Goal: Information Seeking & Learning: Learn about a topic

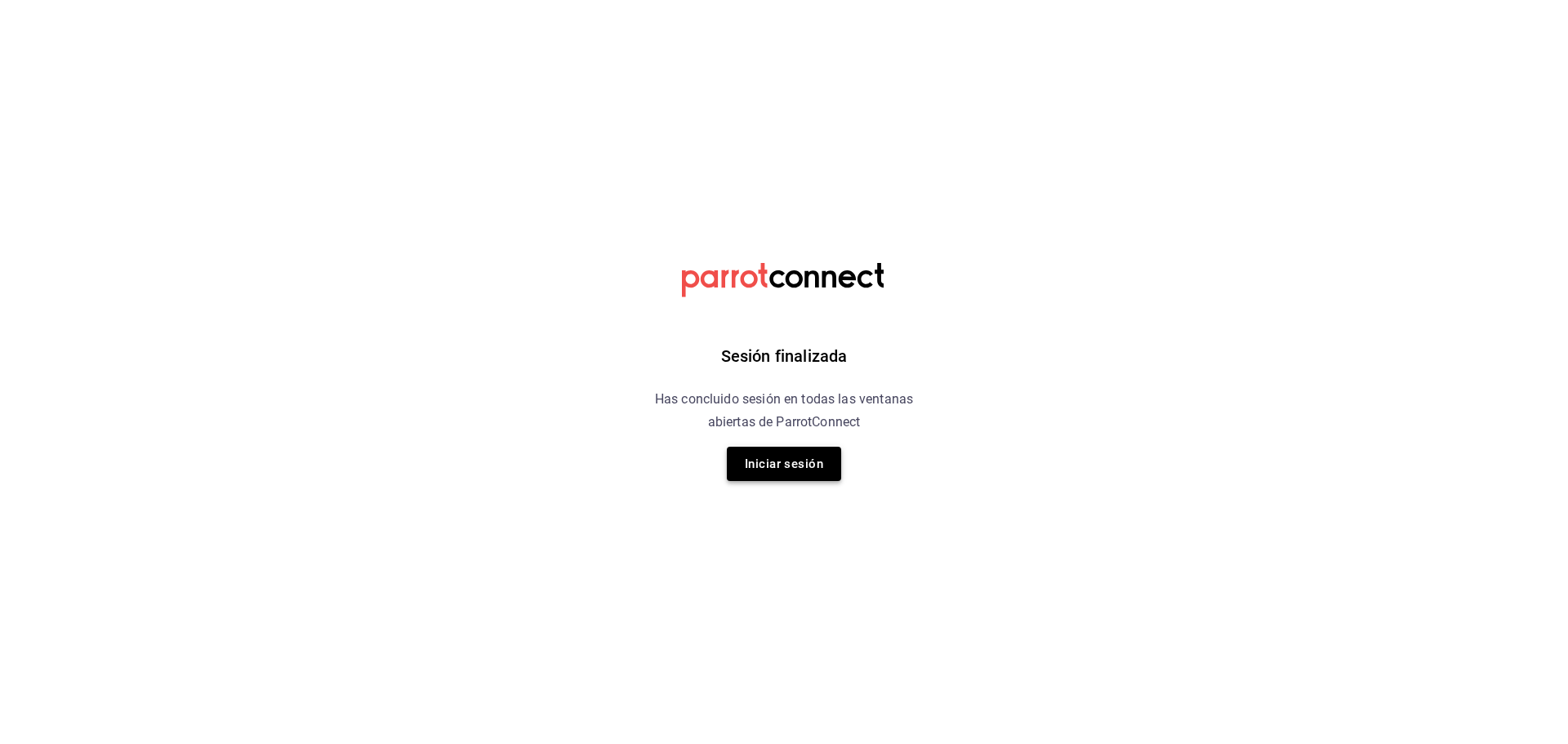
click at [800, 474] on button "Iniciar sesión" at bounding box center [784, 463] width 114 height 34
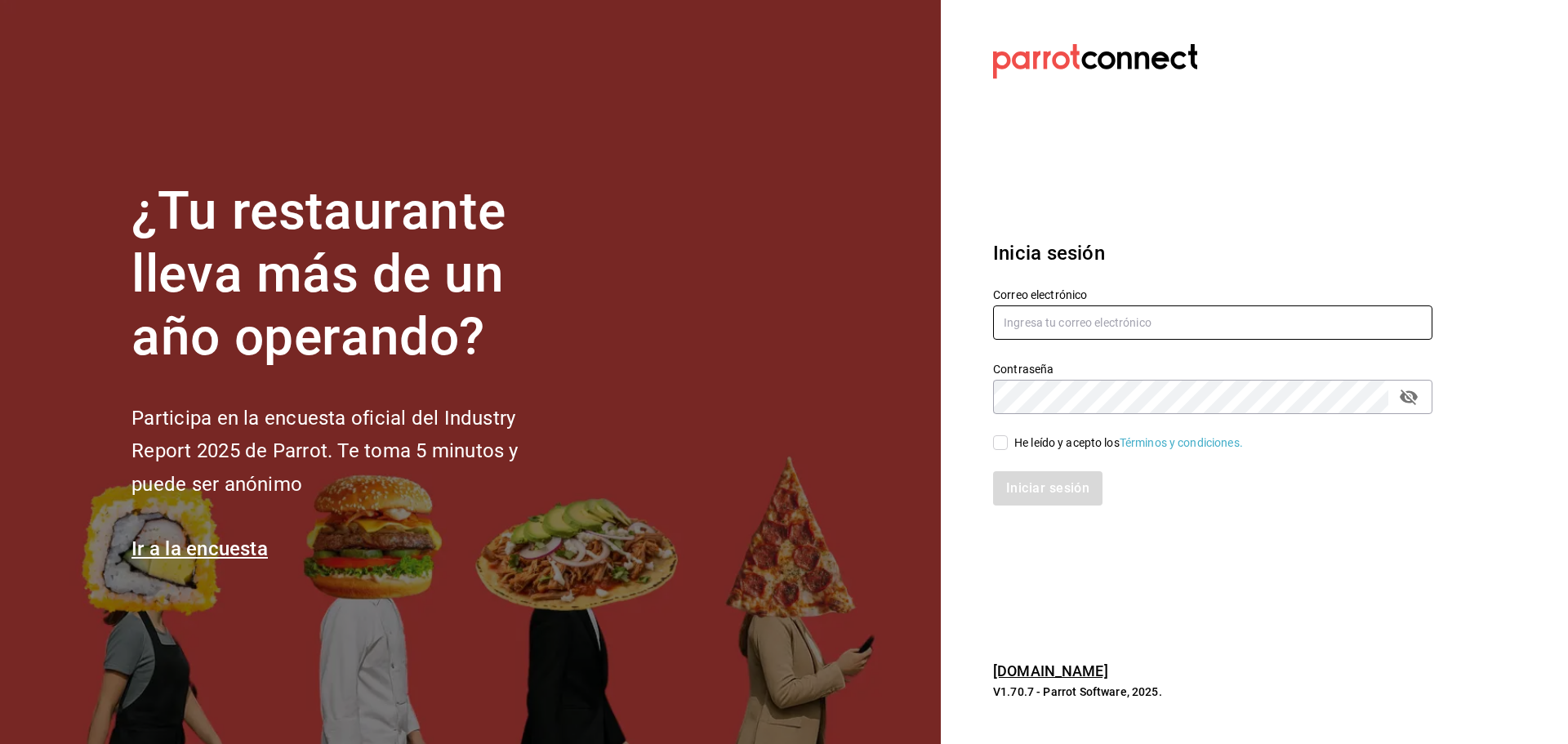
type input "ANIMAL.MASARYK@GRUPOCOSTENO.COM"
click at [997, 438] on input "He leído y acepto los Términos y condiciones." at bounding box center [1000, 442] width 15 height 15
checkbox input "true"
click at [1042, 490] on button "Iniciar sesión" at bounding box center [1049, 488] width 111 height 34
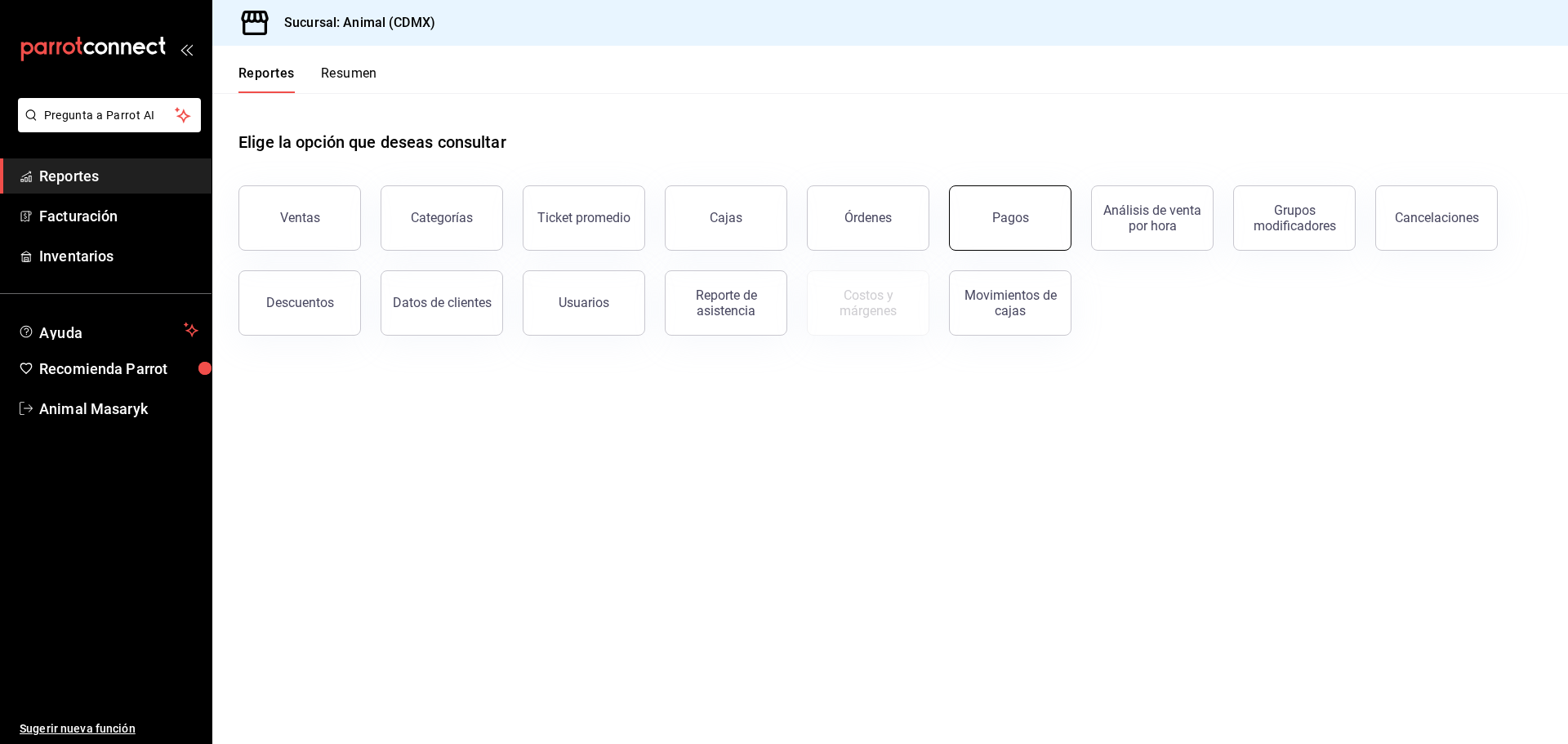
click at [1034, 224] on button "Pagos" at bounding box center [1010, 218] width 122 height 65
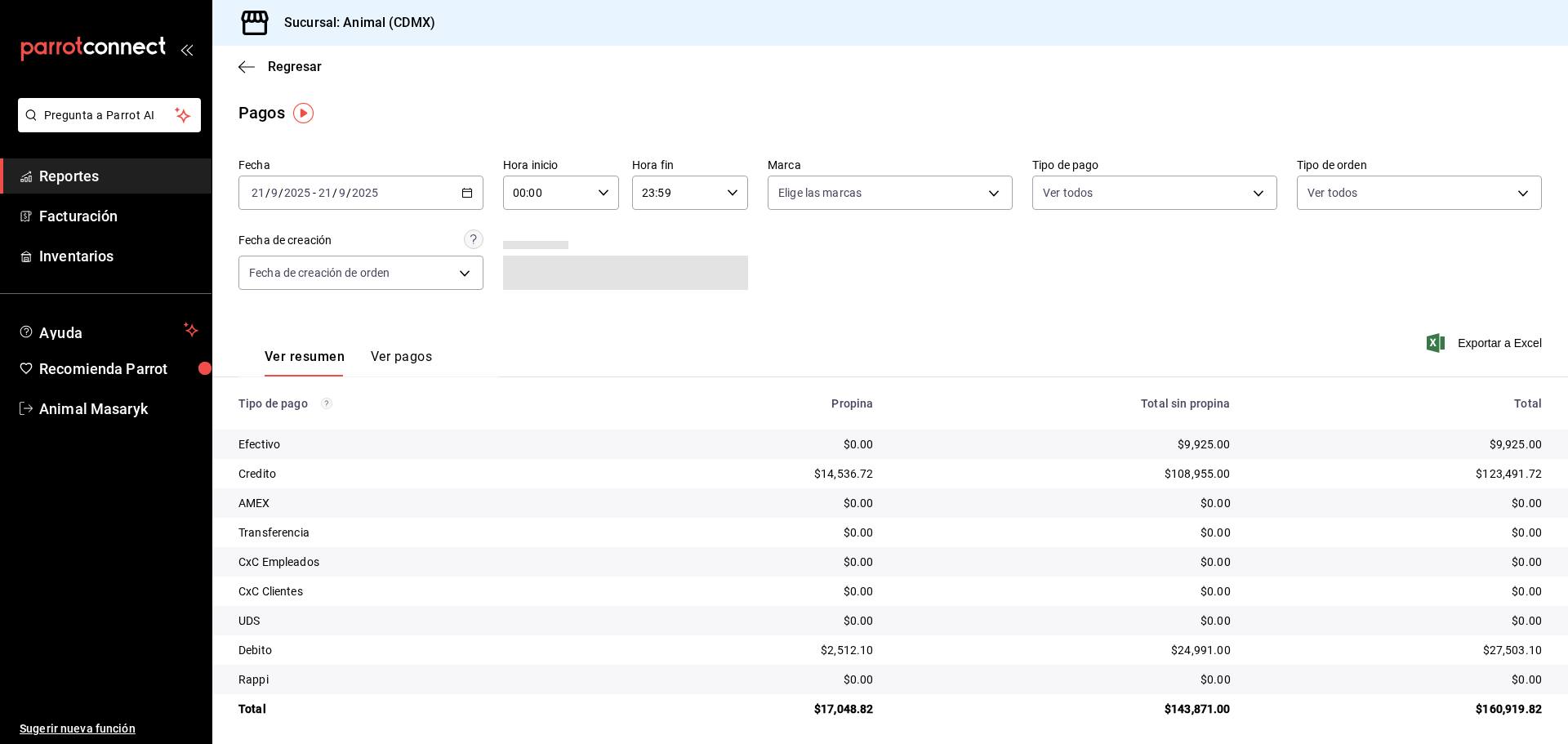
click at [149, 178] on span "Reportes" at bounding box center [119, 176] width 159 height 22
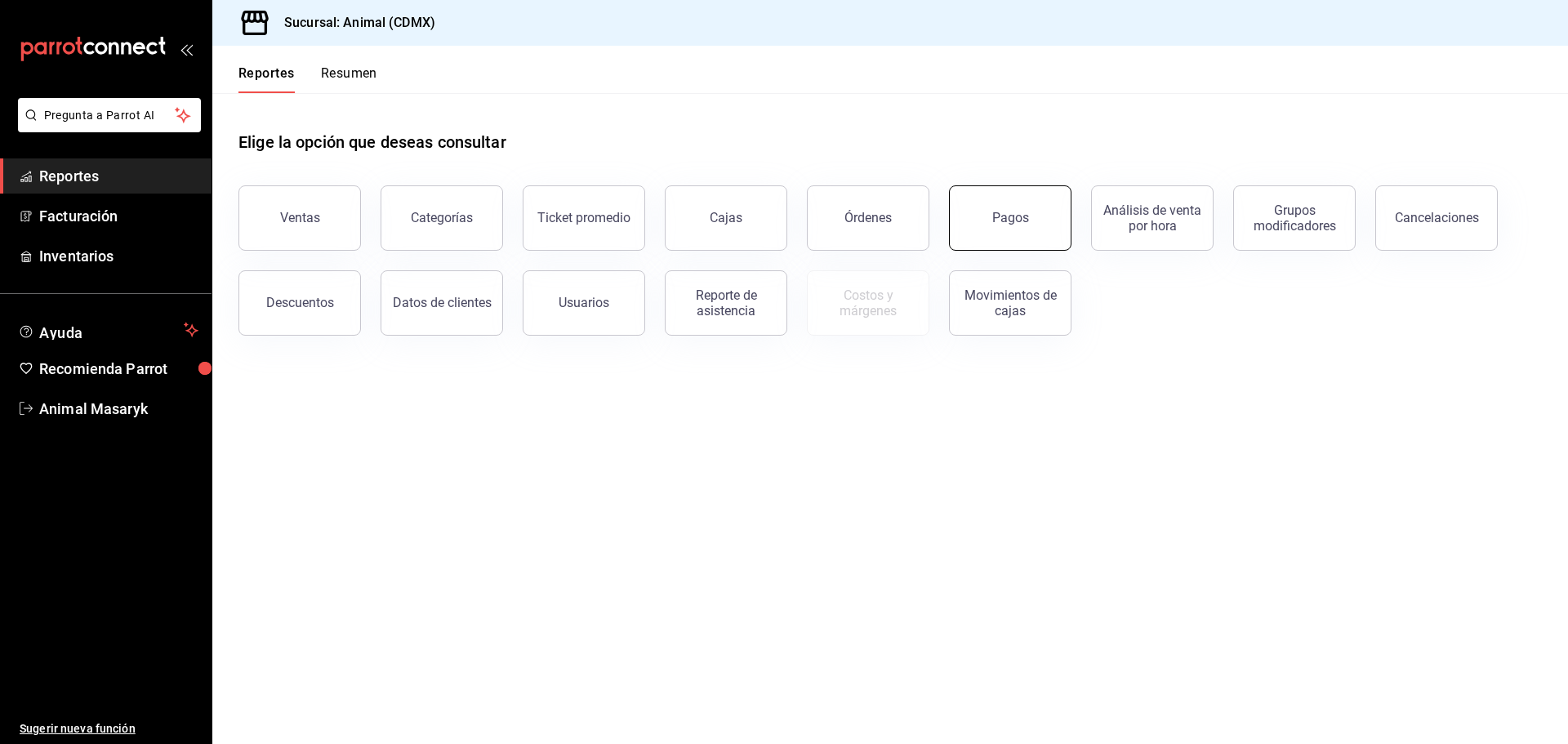
click at [1002, 245] on button "Pagos" at bounding box center [1010, 218] width 122 height 65
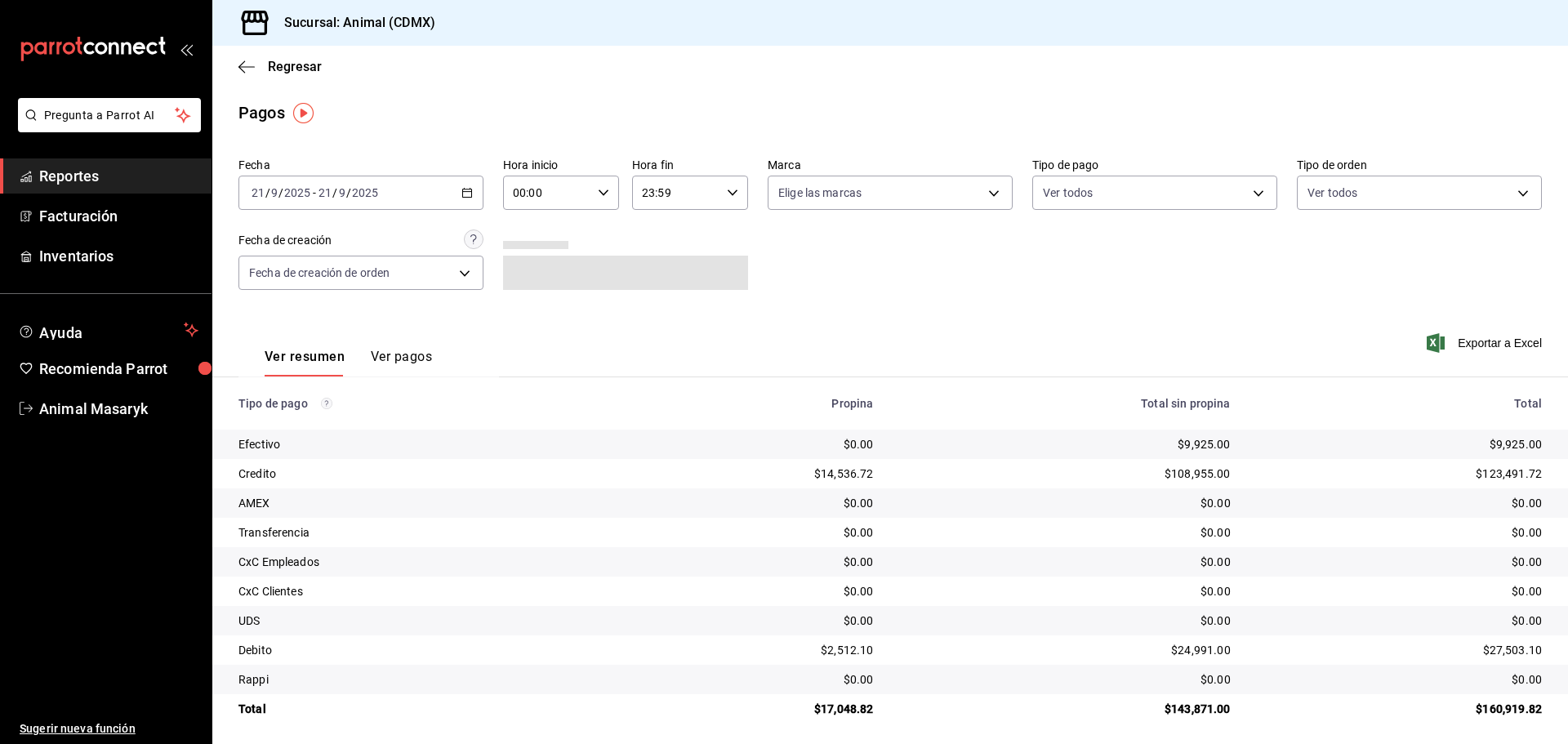
click at [468, 197] on \(Stroke\) "button" at bounding box center [467, 193] width 10 height 9
click at [307, 246] on span "Hoy" at bounding box center [316, 242] width 127 height 18
click at [613, 180] on div "00:00 Hora inicio" at bounding box center [561, 192] width 116 height 34
click at [537, 274] on button "05" at bounding box center [529, 266] width 52 height 33
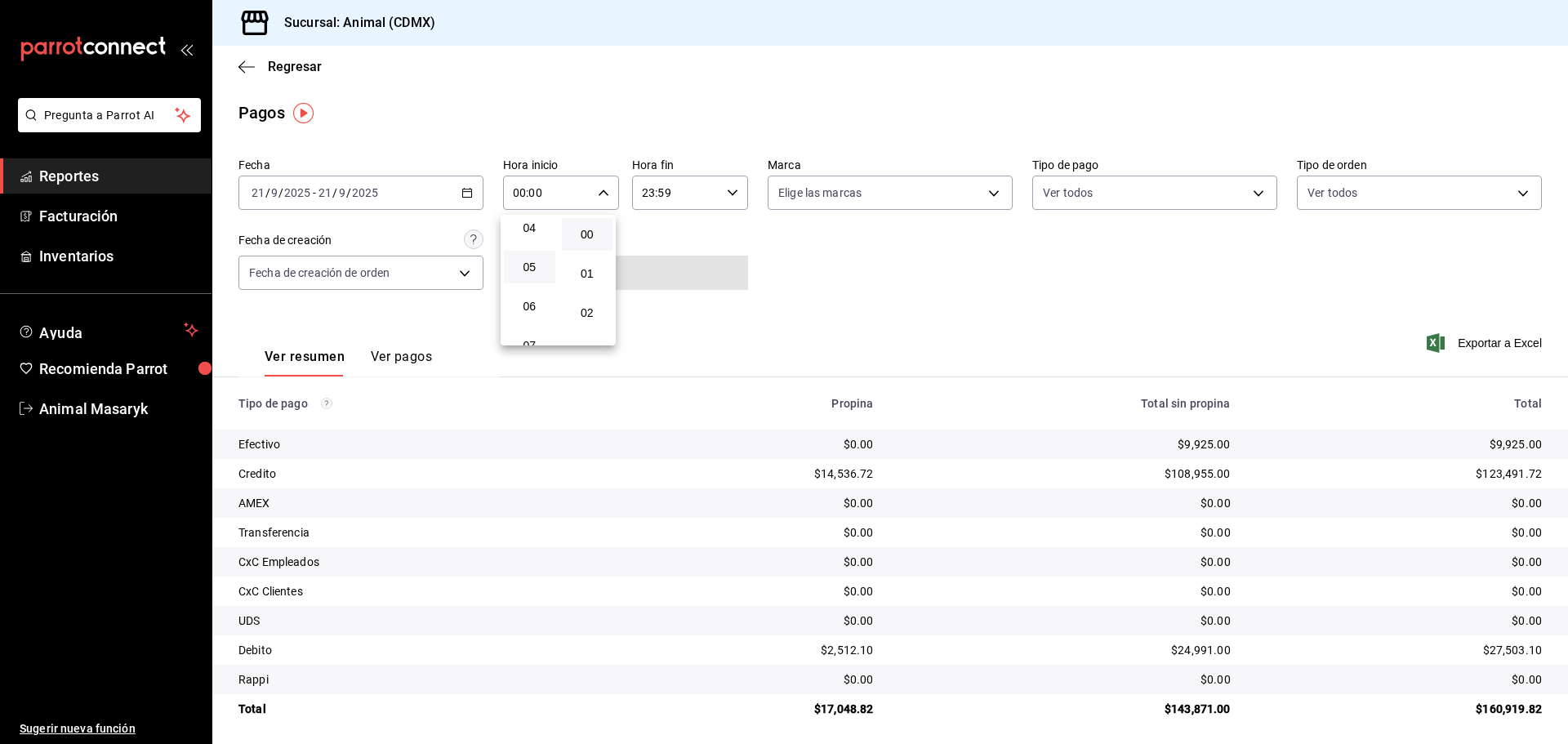
type input "05:00"
click at [924, 271] on div at bounding box center [784, 372] width 1568 height 744
click at [965, 193] on body "Pregunta a Parrot AI Reportes Facturación Inventarios Ayuda Recomienda Parrot A…" at bounding box center [784, 372] width 1568 height 744
click at [875, 248] on li "Ver todas" at bounding box center [884, 254] width 241 height 48
type input "cb0f6aec-1481-4e37-861c-bab9b3a65b14"
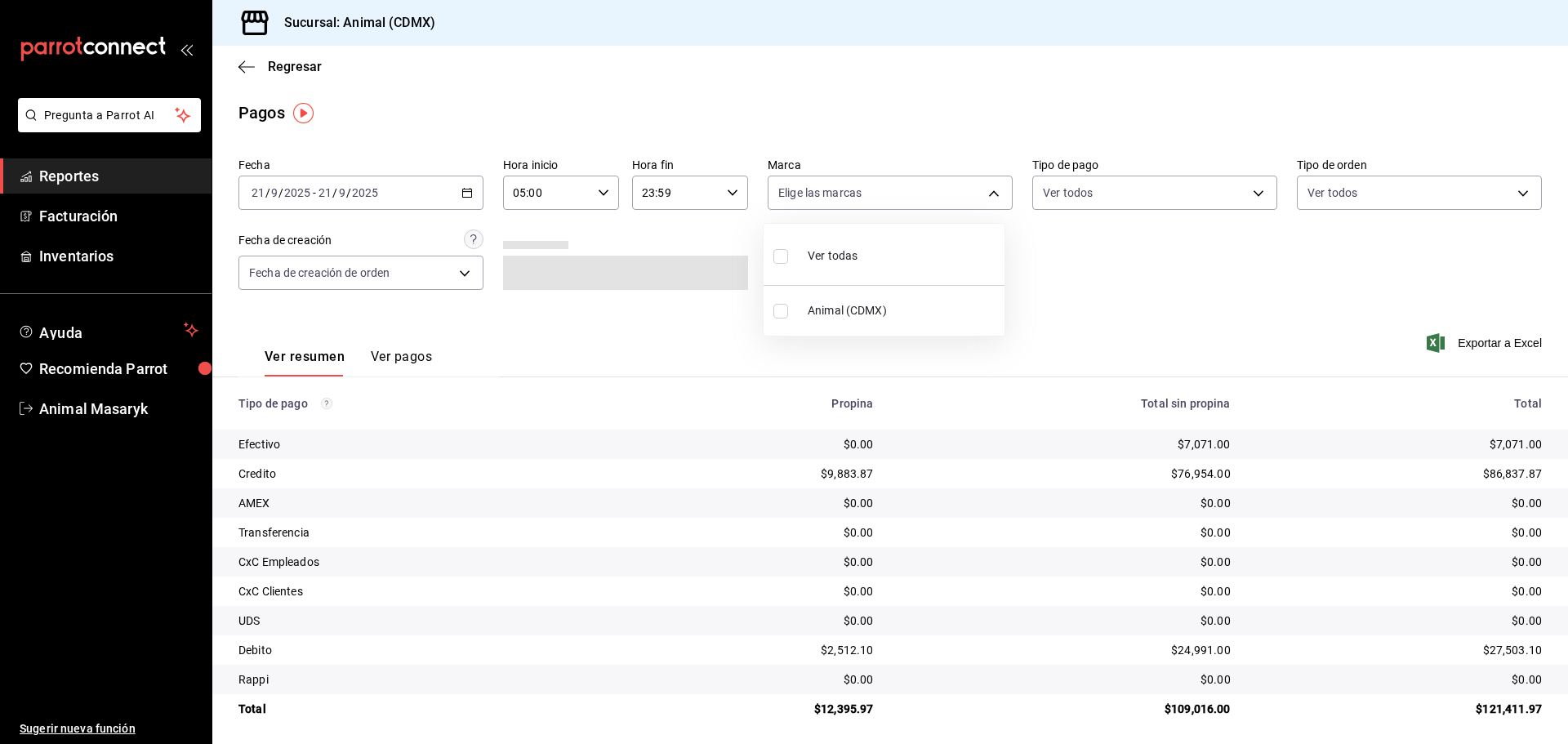
checkbox input "true"
click at [1113, 317] on div at bounding box center [784, 372] width 1568 height 744
click at [1179, 189] on body "Pregunta a Parrot AI Reportes Facturación Inventarios Ayuda Recomienda Parrot A…" at bounding box center [784, 372] width 1568 height 744
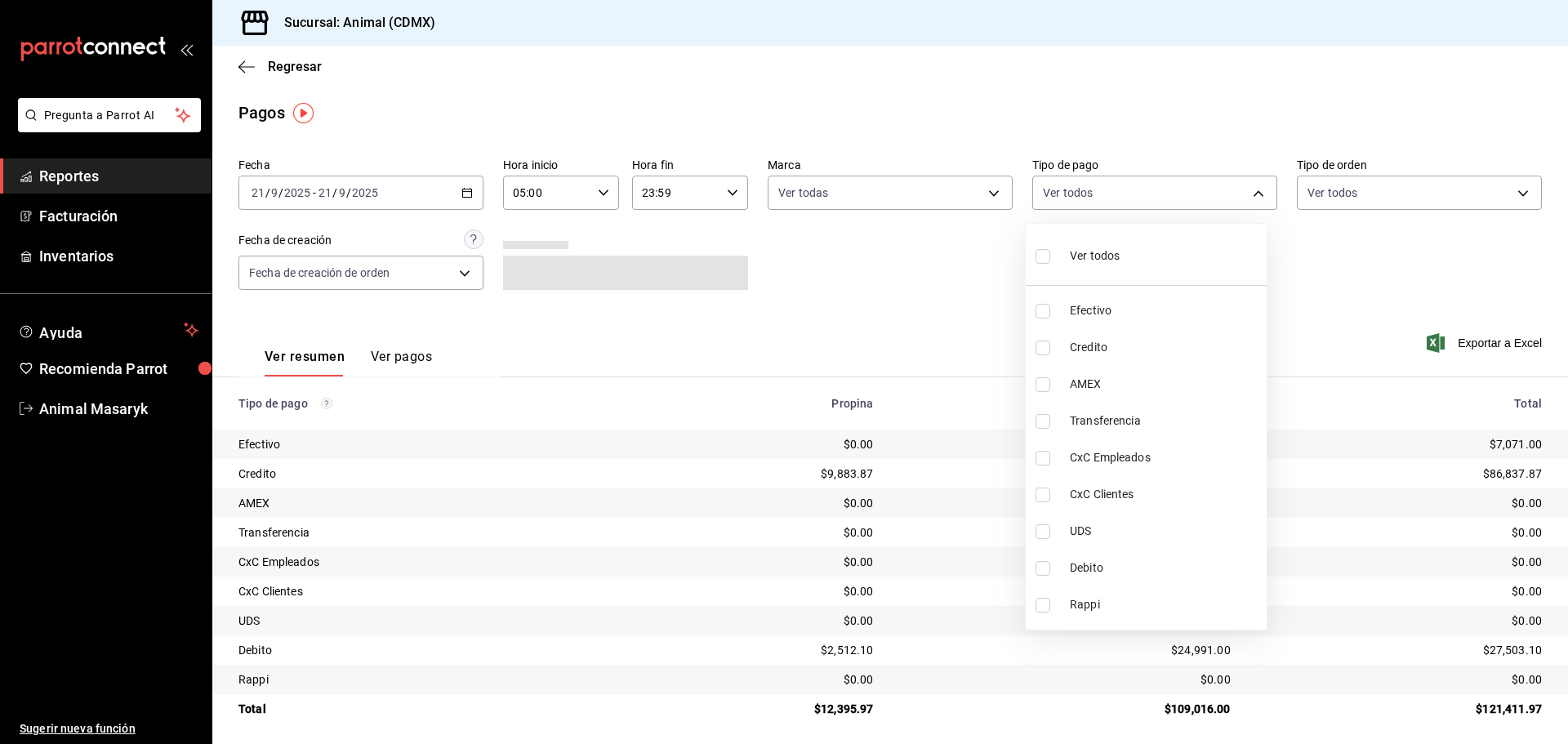
click at [1088, 254] on span "Ver todos" at bounding box center [1094, 256] width 50 height 18
type input "42f515b5-d78a-4538-9fd6-dd91ca8c9d0d,09d93f3d-83f8-4294-bef9-640bdbafd8e4,c0bfe…"
checkbox input "true"
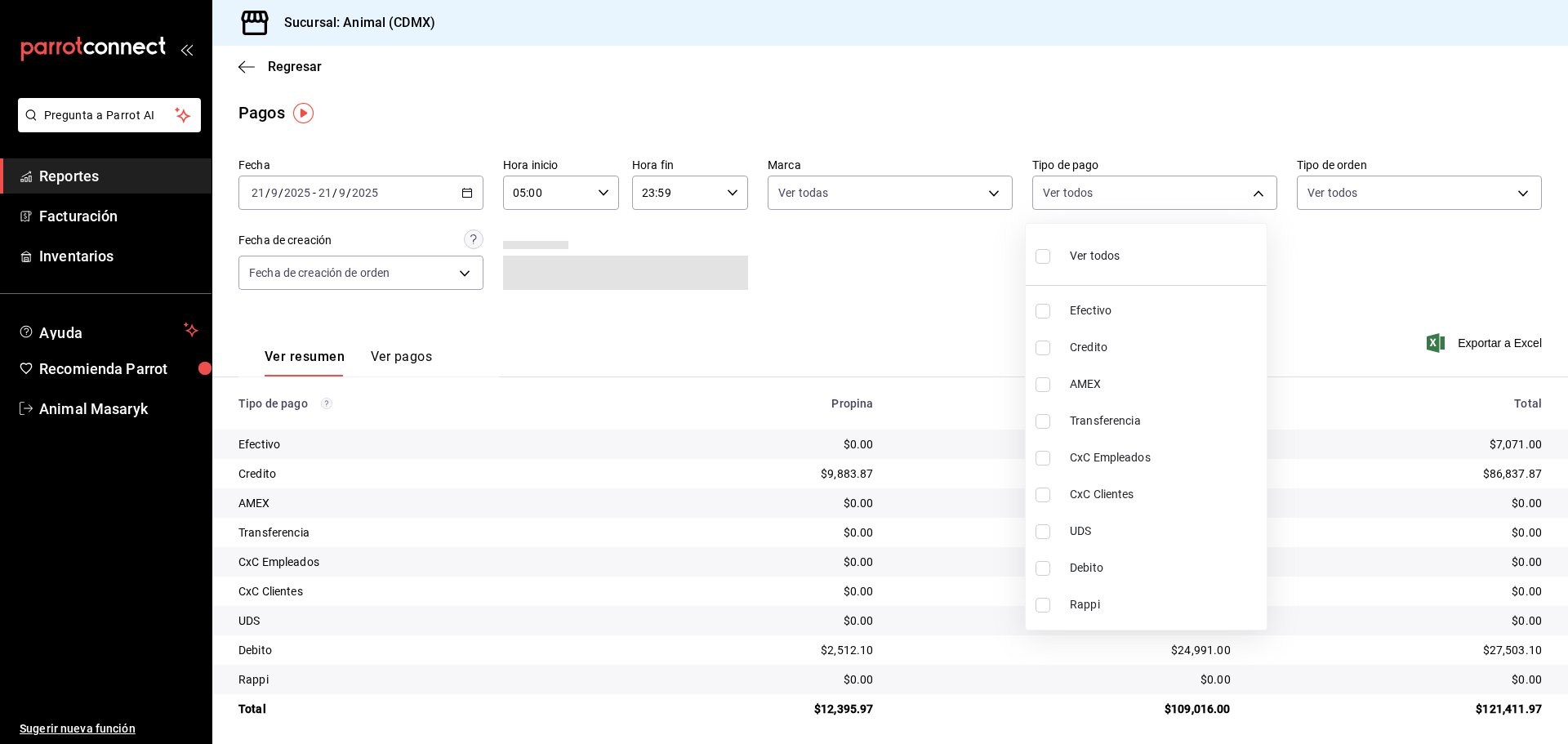
checkbox input "true"
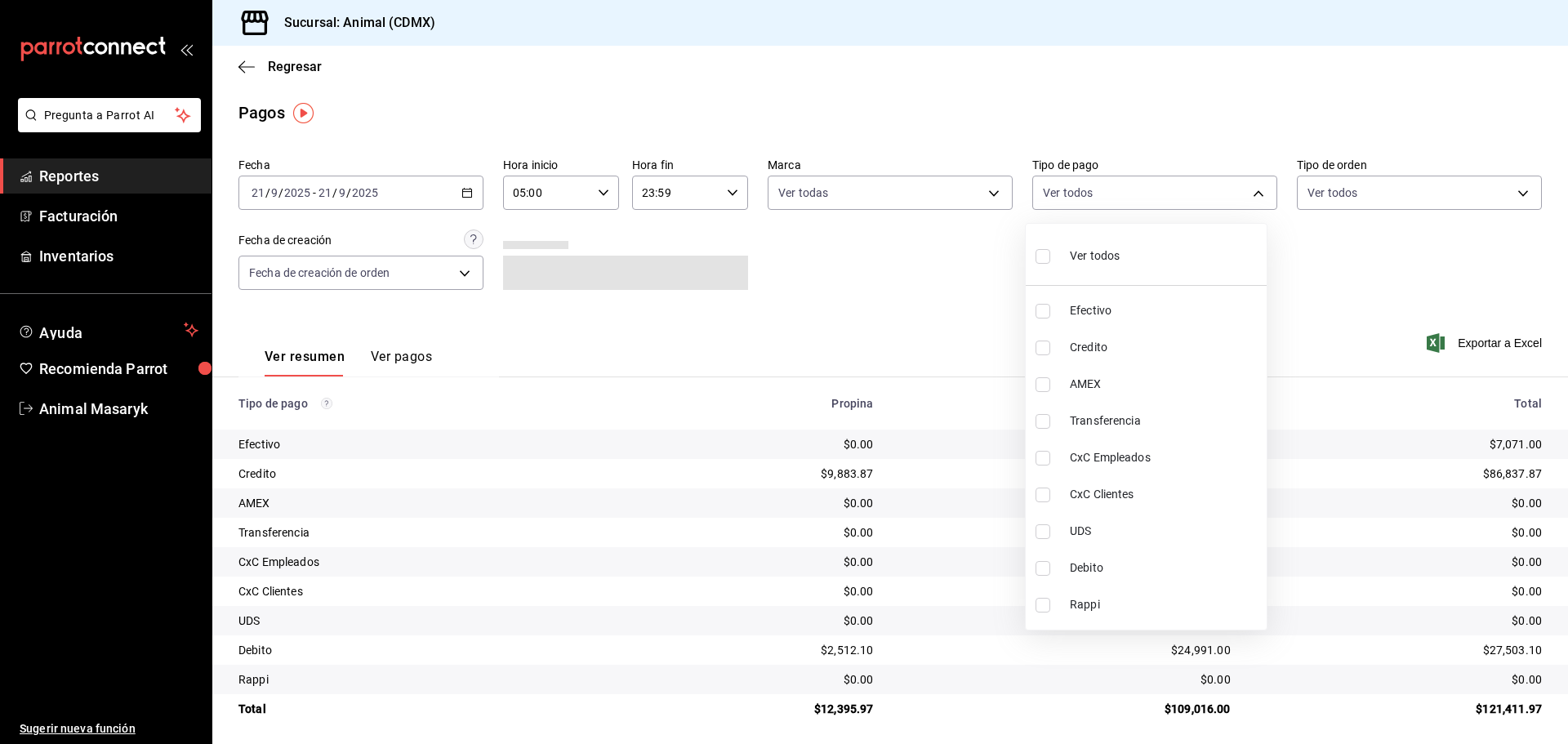
checkbox input "true"
click at [1377, 283] on div at bounding box center [784, 372] width 1568 height 744
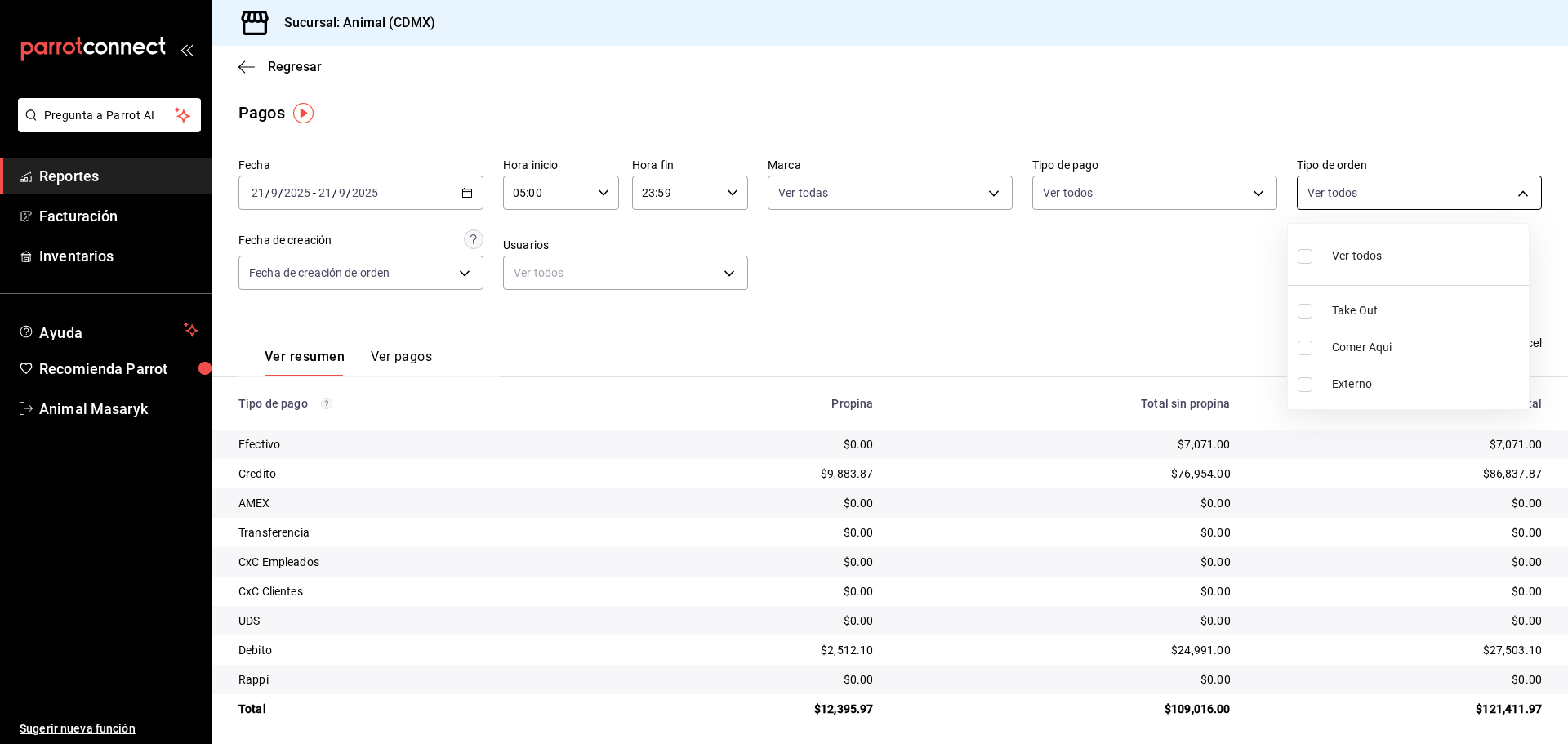
click at [1519, 195] on body "Pregunta a Parrot AI Reportes Facturación Inventarios Ayuda Recomienda Parrot A…" at bounding box center [784, 372] width 1568 height 744
click at [1381, 256] on span "Ver todos" at bounding box center [1357, 256] width 50 height 18
type input "ad44a823-99d3-4372-a913-4cf57f2a9ac0,b8ee5ff1-85c8-4a81-aa51-555e6c8ba0c6,EXTER…"
checkbox input "true"
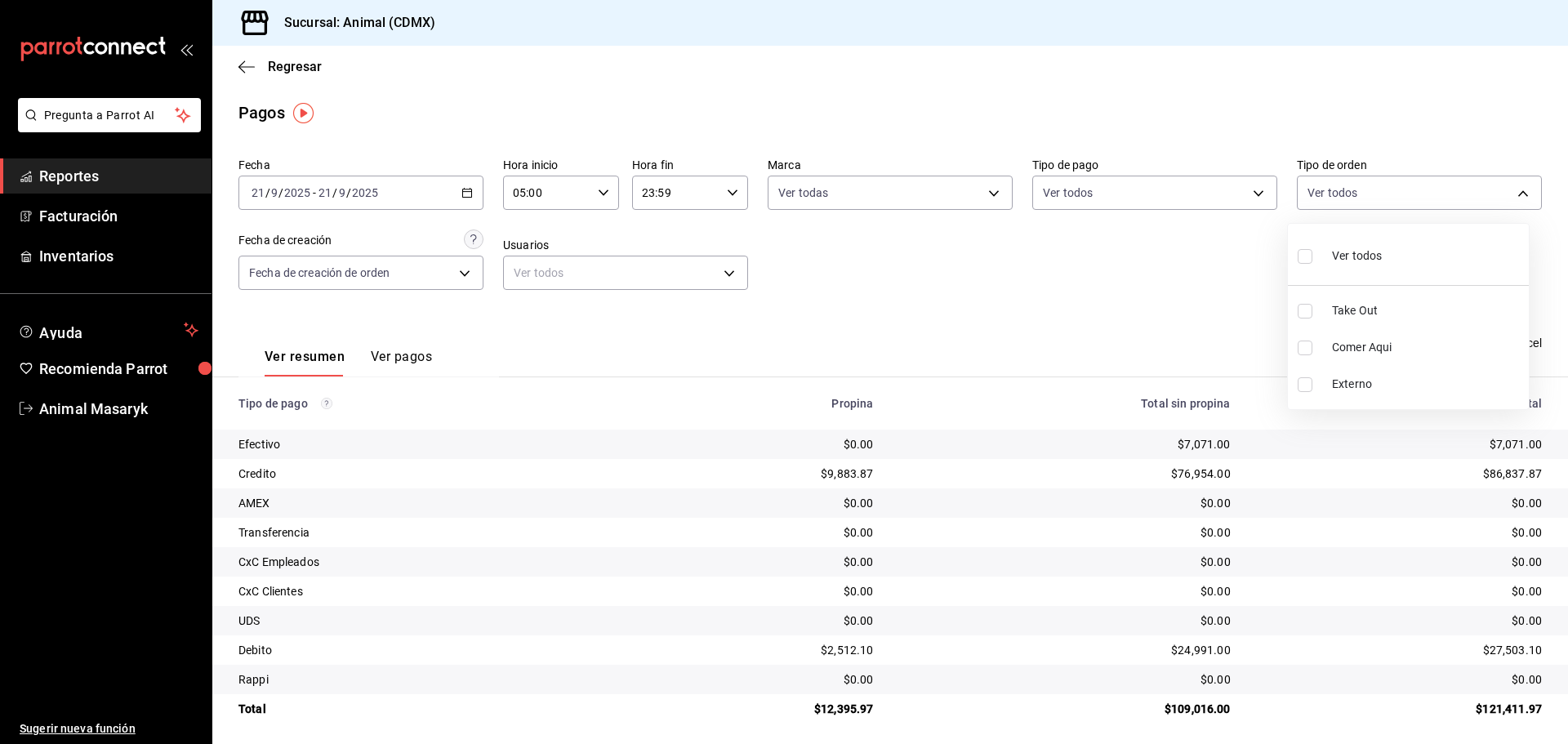
checkbox input "true"
click at [1125, 301] on div at bounding box center [784, 372] width 1568 height 744
click at [1454, 463] on td "$86,837.87" at bounding box center [1405, 473] width 324 height 29
click at [1458, 473] on div "$86,837.87" at bounding box center [1399, 473] width 285 height 17
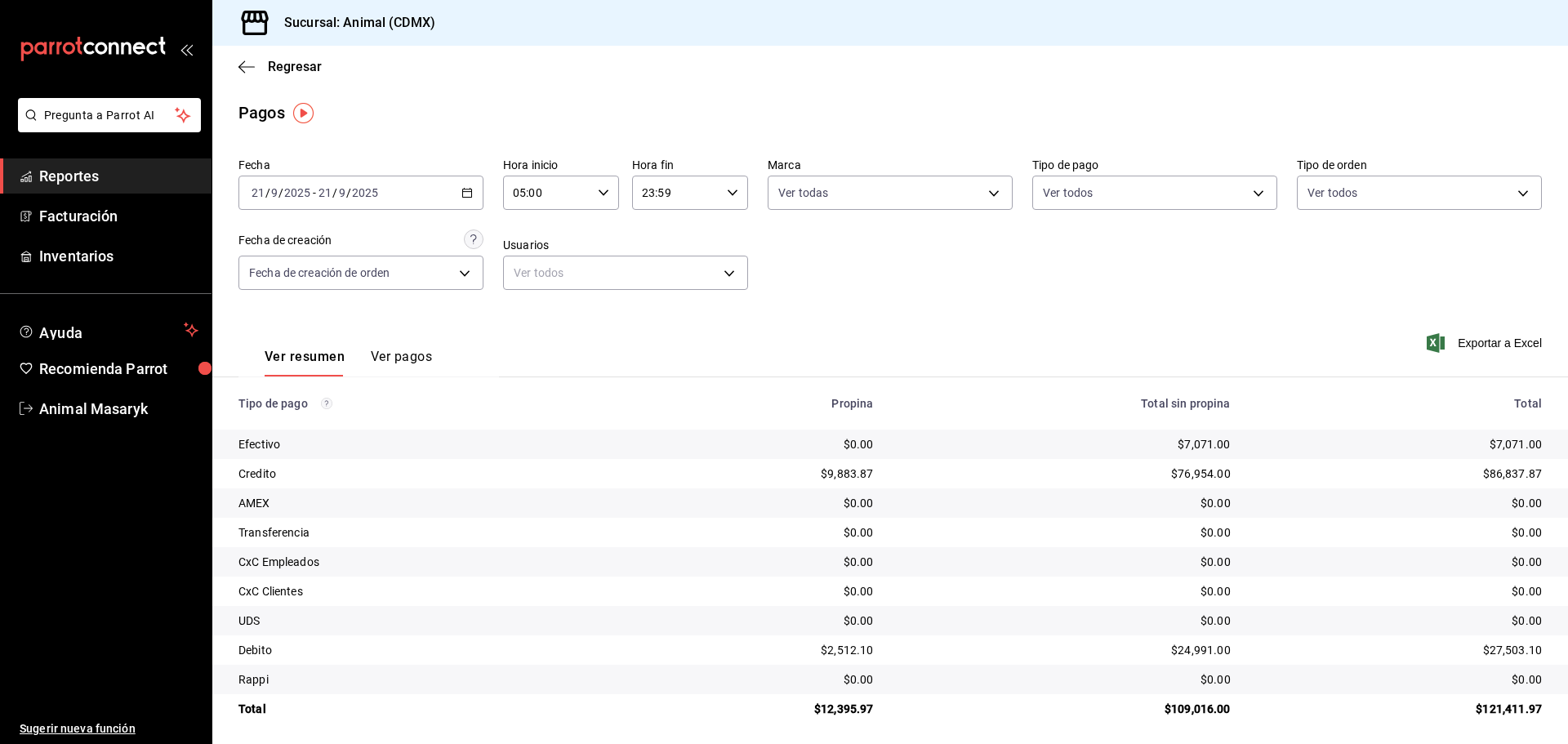
click at [727, 188] on icon "button" at bounding box center [732, 192] width 11 height 11
drag, startPoint x: 830, startPoint y: 296, endPoint x: 853, endPoint y: 293, distance: 23.2
click at [853, 293] on div at bounding box center [784, 372] width 1568 height 744
click at [842, 190] on body "Pregunta a Parrot AI Reportes Facturación Inventarios Ayuda Recomienda Parrot A…" at bounding box center [784, 372] width 1568 height 744
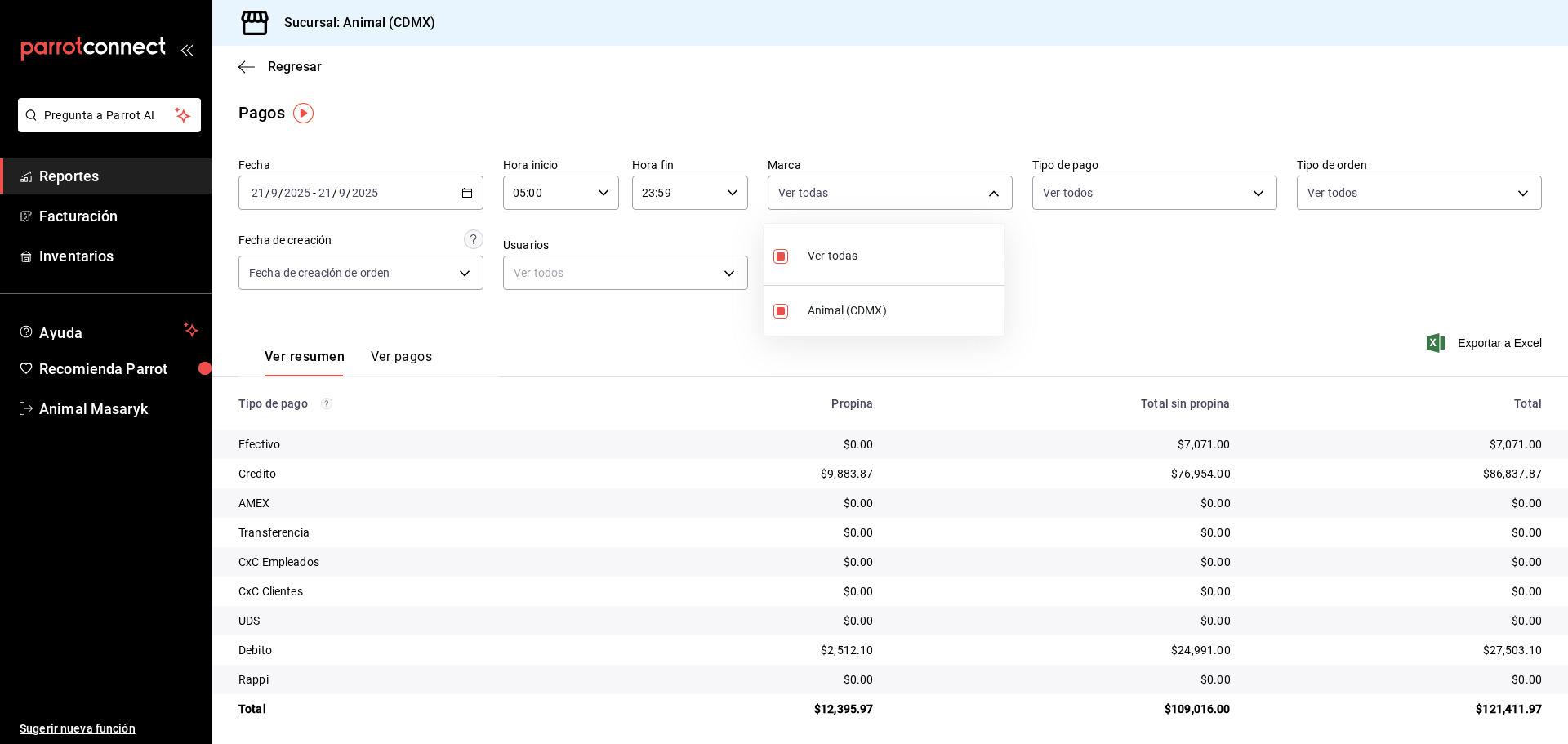
click at [707, 206] on div at bounding box center [784, 372] width 1568 height 744
click at [463, 188] on icon "button" at bounding box center [467, 192] width 11 height 11
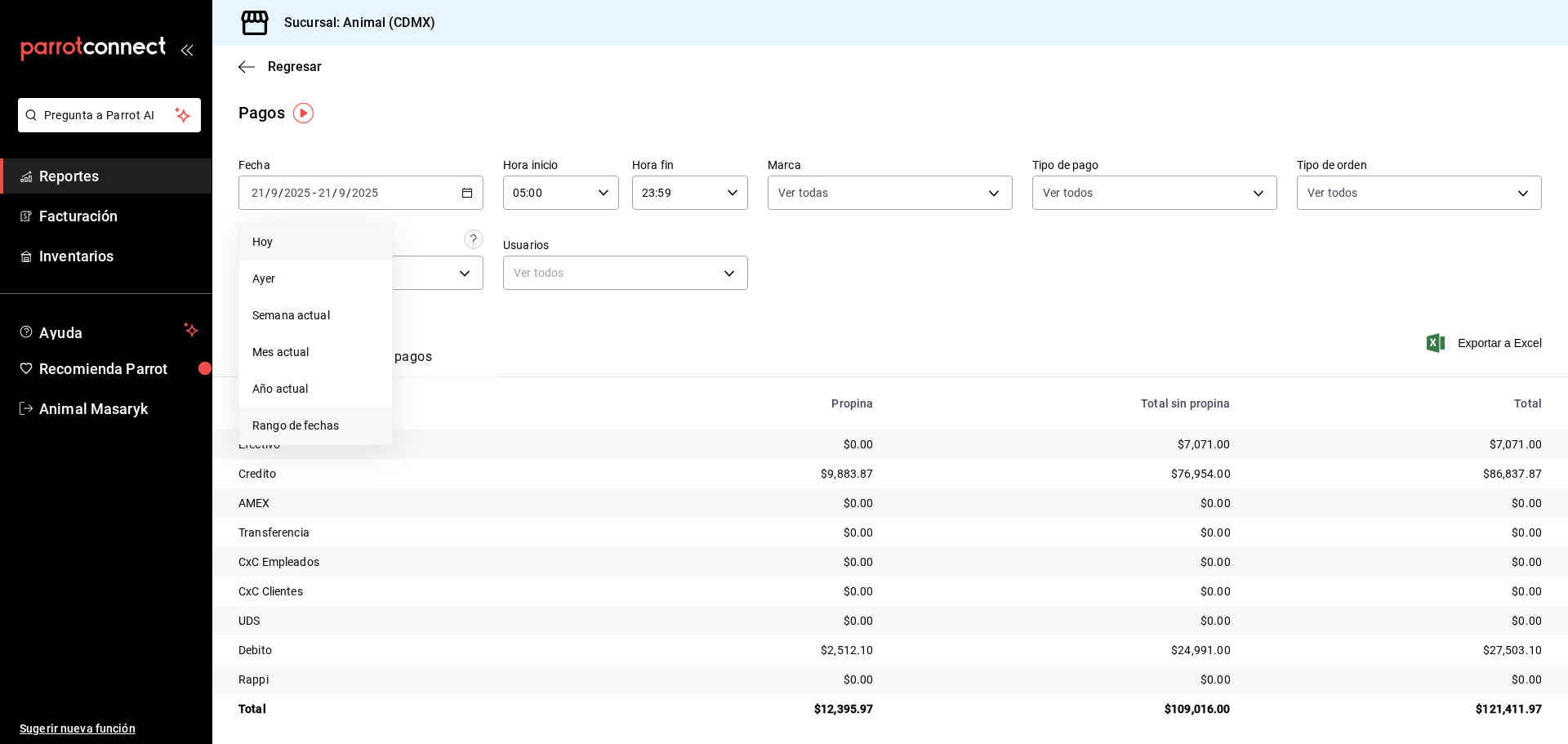
click at [329, 425] on span "Rango de fechas" at bounding box center [316, 426] width 127 height 18
click at [609, 386] on div "1 2 3 4 5 6 7 8 9 10 11 12 13 14 15 16 17 18 19 20 21 22 23 24 25 26 27 28 29 3…" at bounding box center [513, 372] width 202 height 173
click at [686, 340] on div "Ver resumen Ver pagos Exportar a Excel" at bounding box center [890, 352] width 1355 height 86
click at [40, 167] on link "Reportes" at bounding box center [105, 176] width 212 height 35
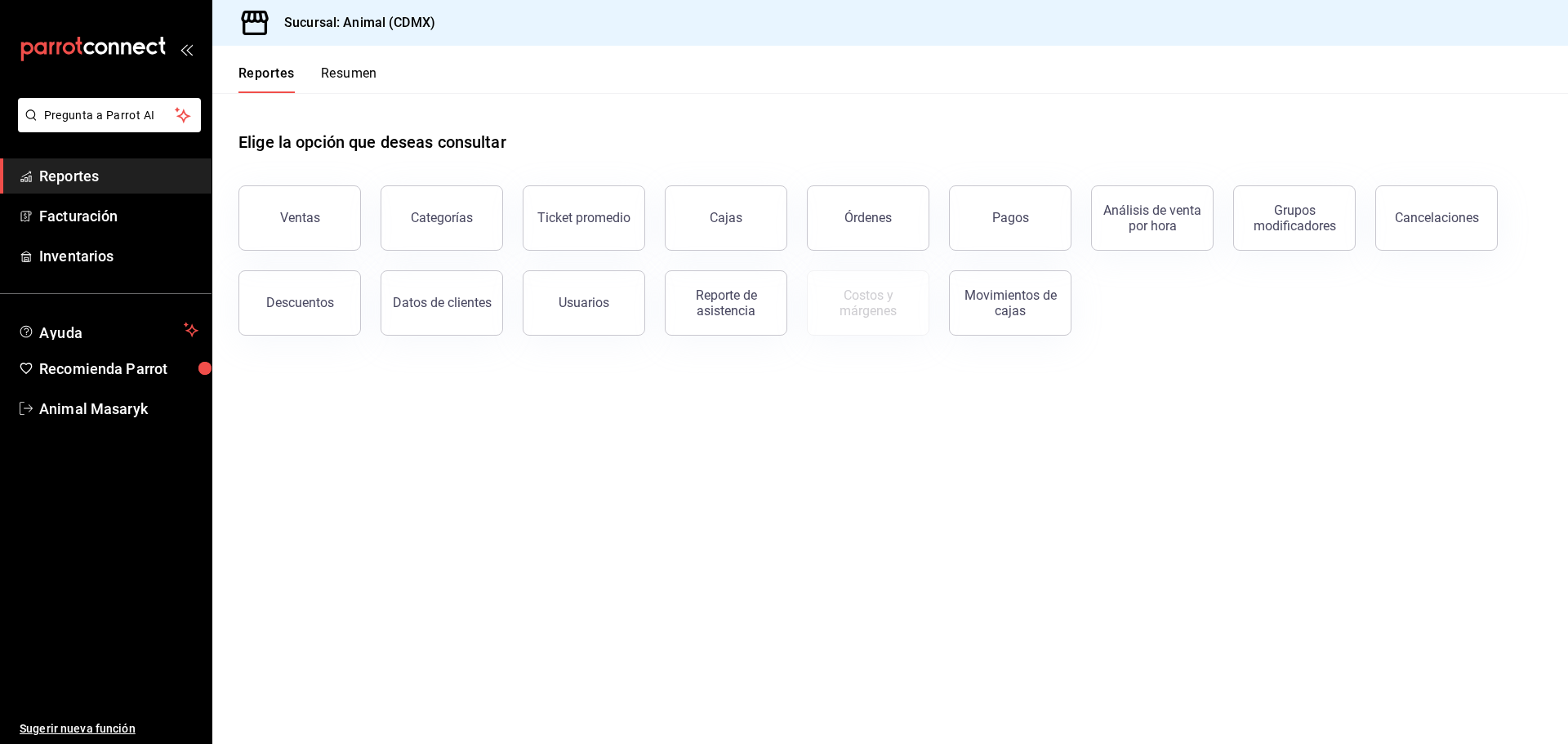
click at [282, 236] on button "Ventas" at bounding box center [299, 218] width 122 height 65
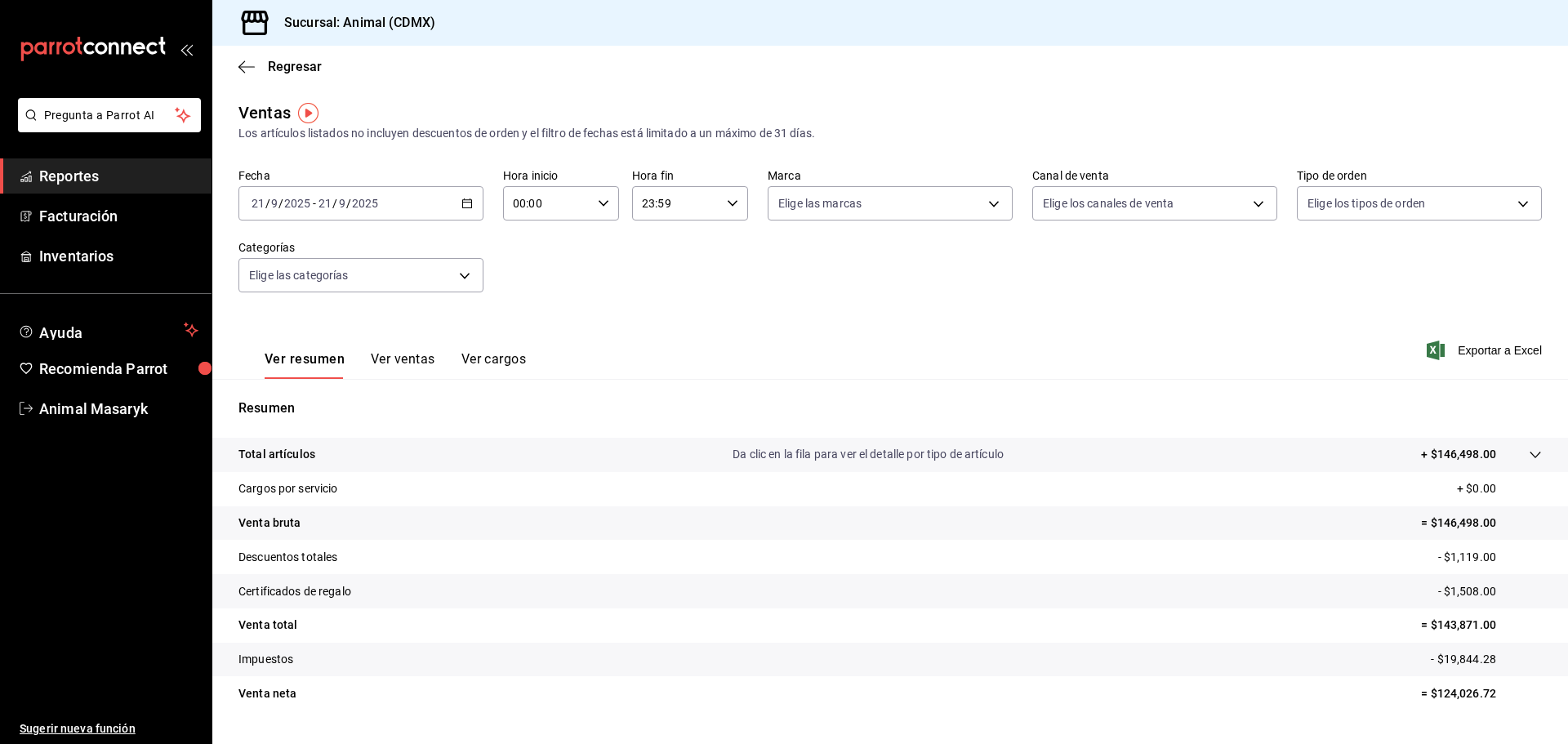
click at [468, 214] on div "[DATE] [DATE] - [DATE] [DATE]" at bounding box center [360, 203] width 245 height 34
click at [323, 397] on span "Rango de fechas" at bounding box center [316, 400] width 127 height 18
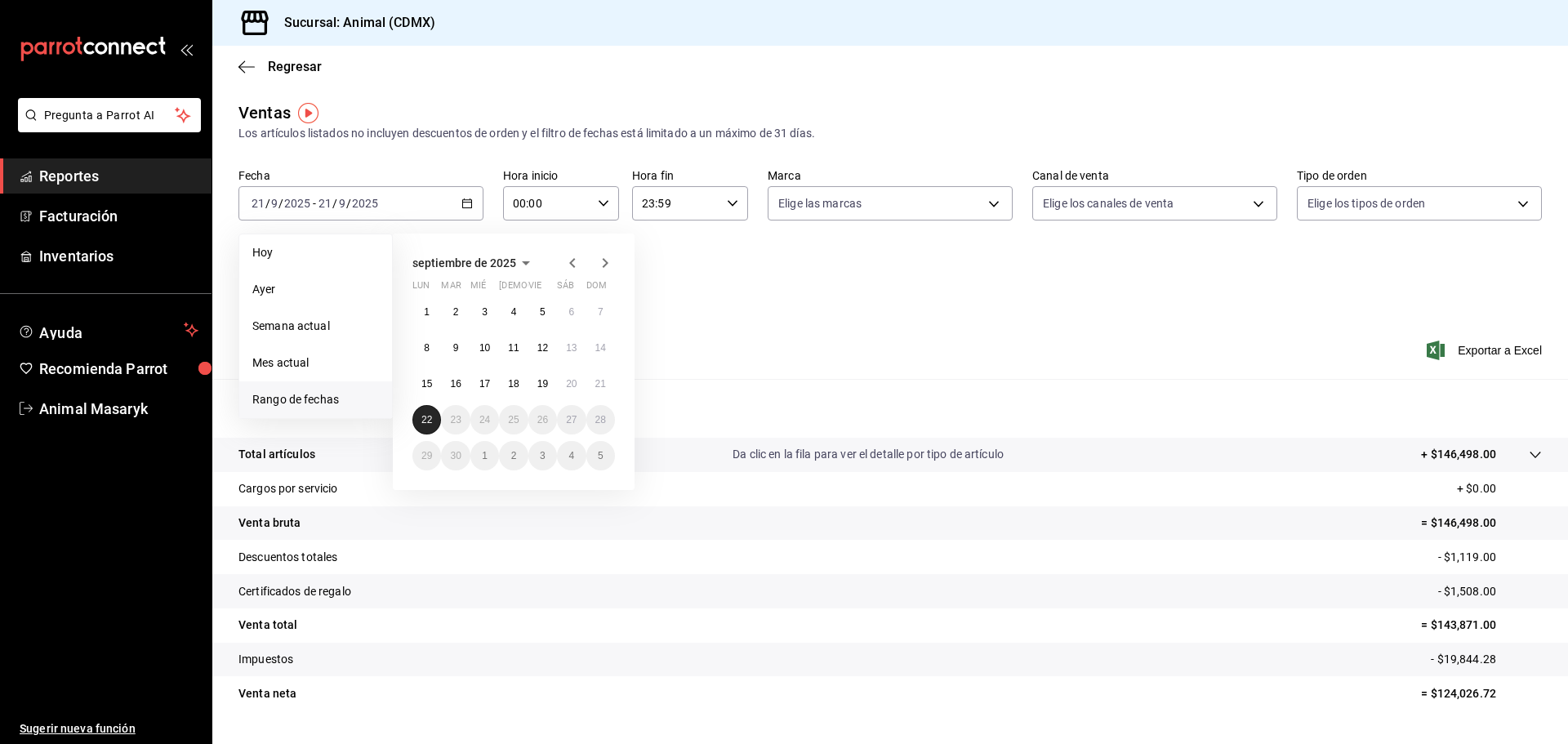
click at [414, 427] on button "22" at bounding box center [426, 419] width 29 height 29
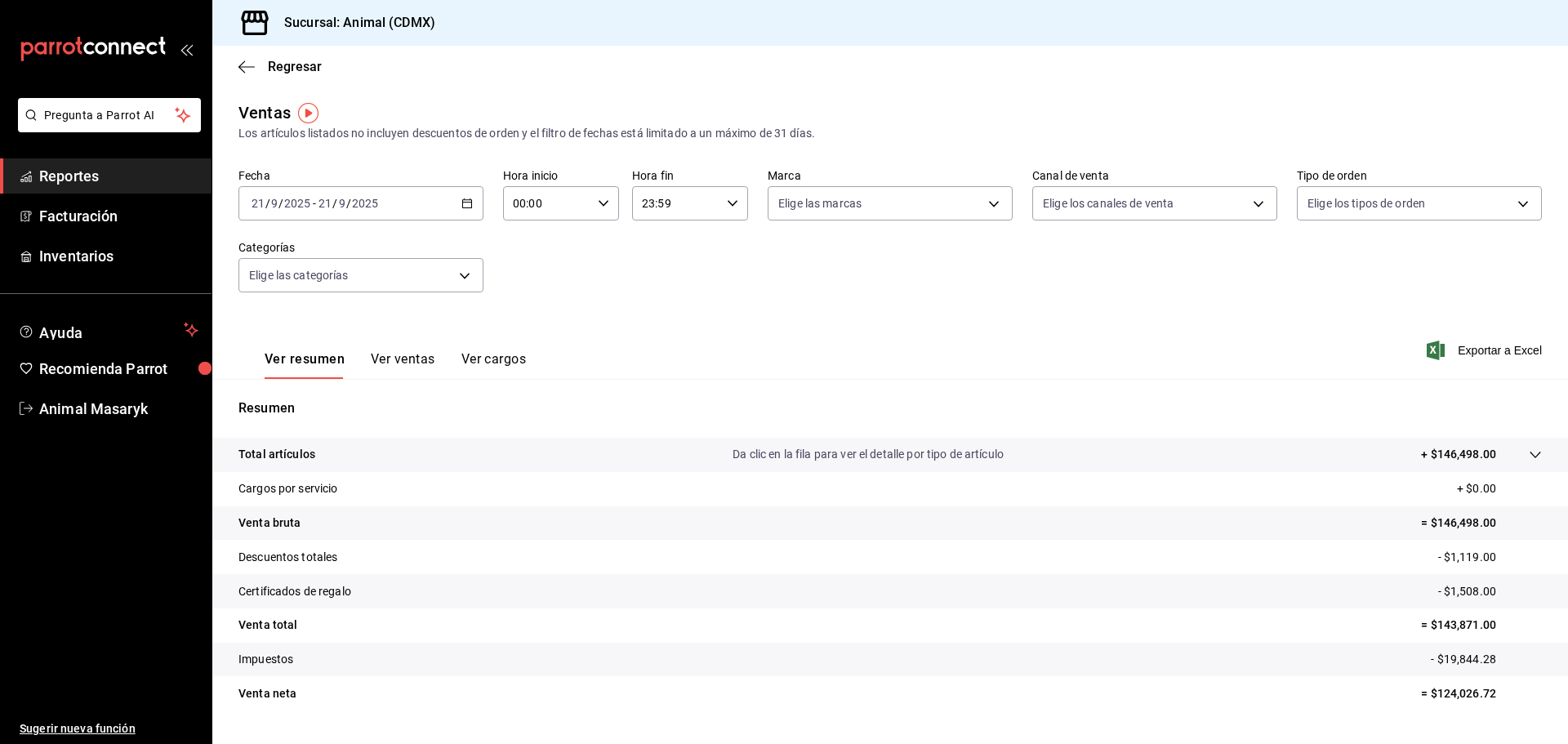
click at [717, 314] on div "Ver resumen Ver ventas Ver cargos Exportar a Excel" at bounding box center [890, 345] width 1355 height 67
click at [574, 202] on input "00:00" at bounding box center [547, 203] width 88 height 33
click at [537, 312] on span "10" at bounding box center [529, 310] width 32 height 13
type input "10:00"
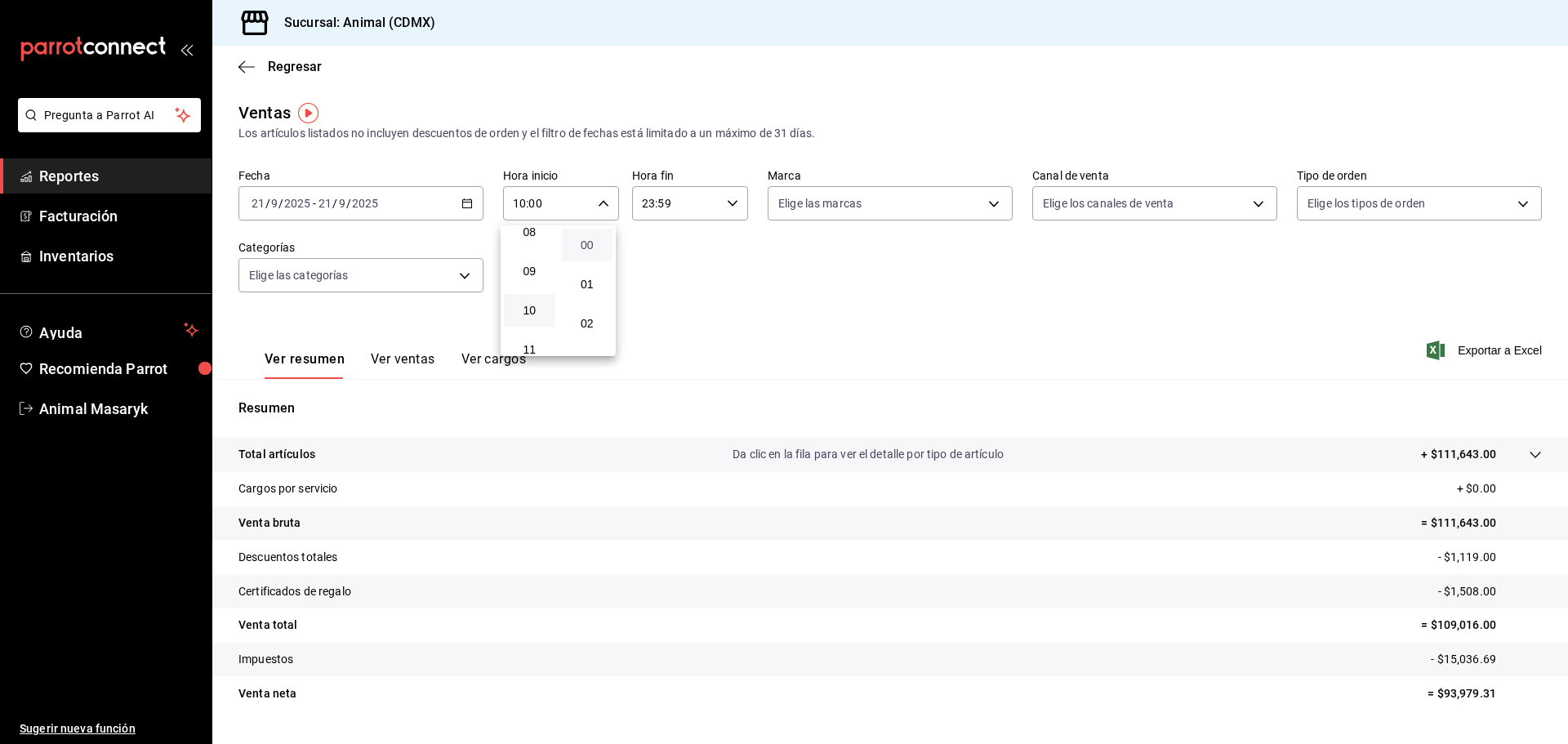
click at [595, 238] on span "00" at bounding box center [587, 244] width 32 height 13
click at [706, 180] on div at bounding box center [784, 372] width 1568 height 744
click at [469, 211] on div "[DATE] [DATE] - [DATE] [DATE]" at bounding box center [360, 203] width 245 height 34
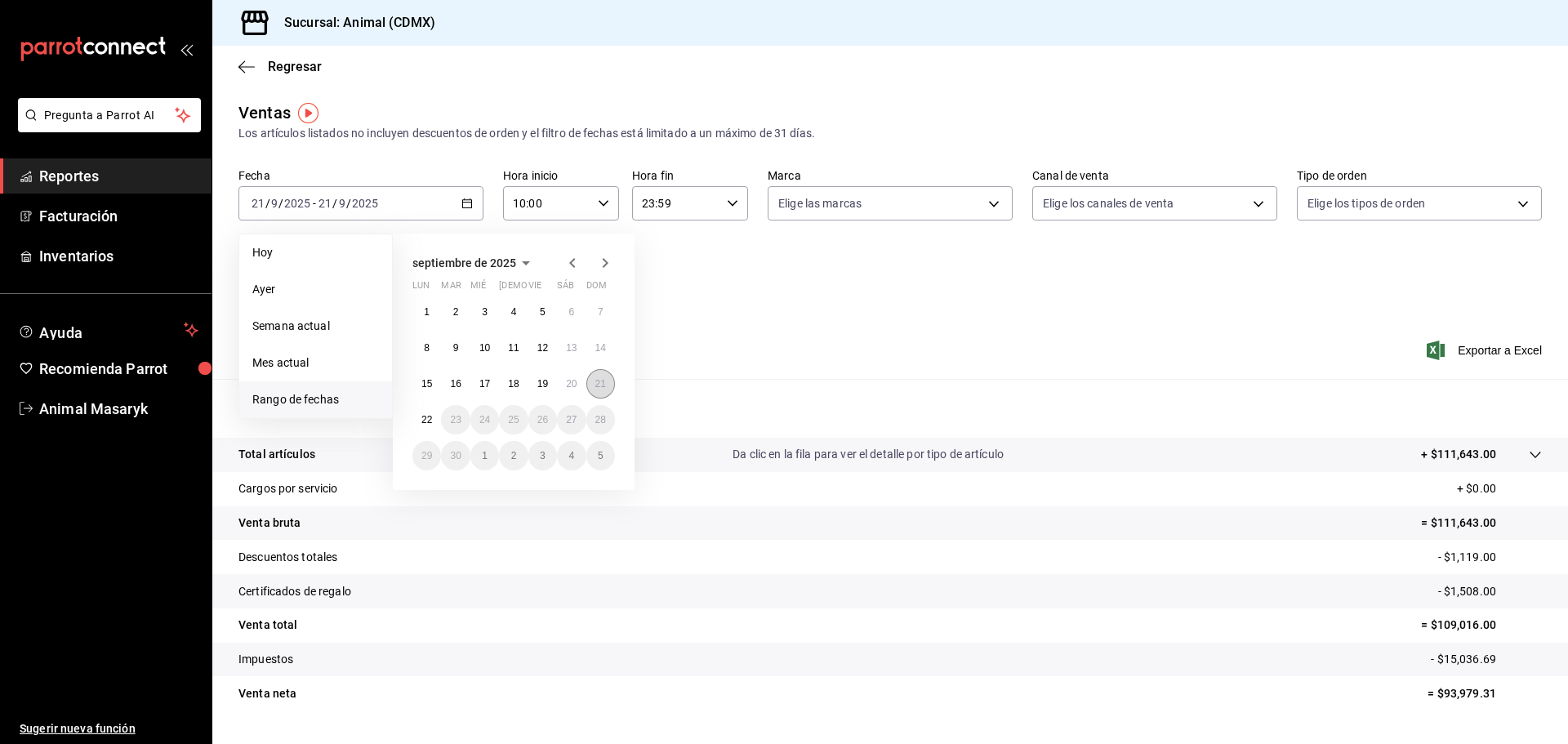
click at [606, 377] on button "21" at bounding box center [600, 383] width 29 height 29
click at [417, 409] on button "22" at bounding box center [426, 419] width 29 height 29
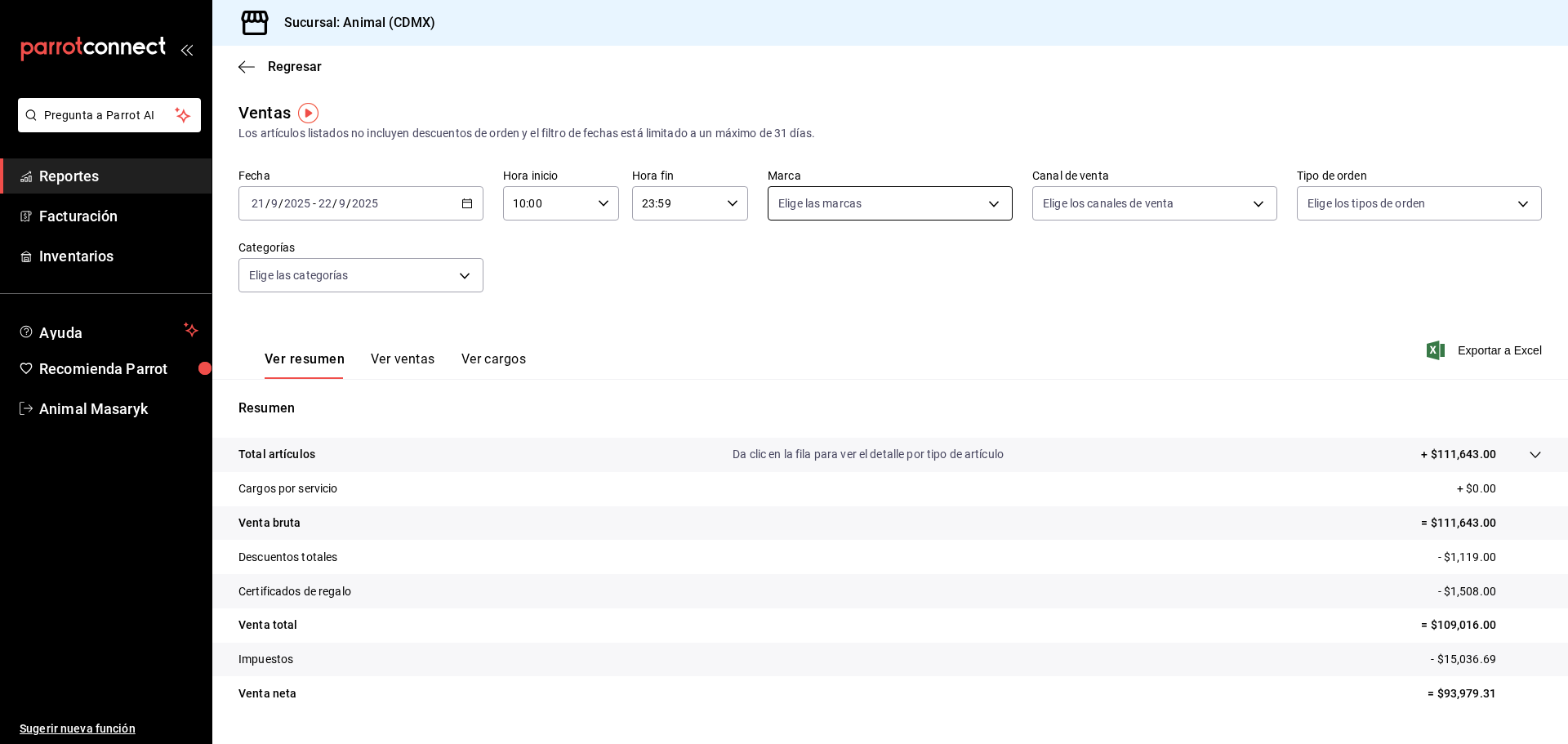
drag, startPoint x: 882, startPoint y: 220, endPoint x: 871, endPoint y: 220, distance: 11.0
click at [882, 220] on div "Fecha [DATE] [DATE] - [DATE] [DATE] Hora inicio 10:00 Hora inicio Hora fin 23:5…" at bounding box center [889, 240] width 1303 height 144
click at [865, 213] on body "Pregunta a Parrot AI Reportes Facturación Inventarios Ayuda Recomienda Parrot A…" at bounding box center [784, 372] width 1568 height 744
click at [770, 272] on li "Ver todas" at bounding box center [884, 264] width 241 height 48
type input "cb0f6aec-1481-4e37-861c-bab9b3a65b14"
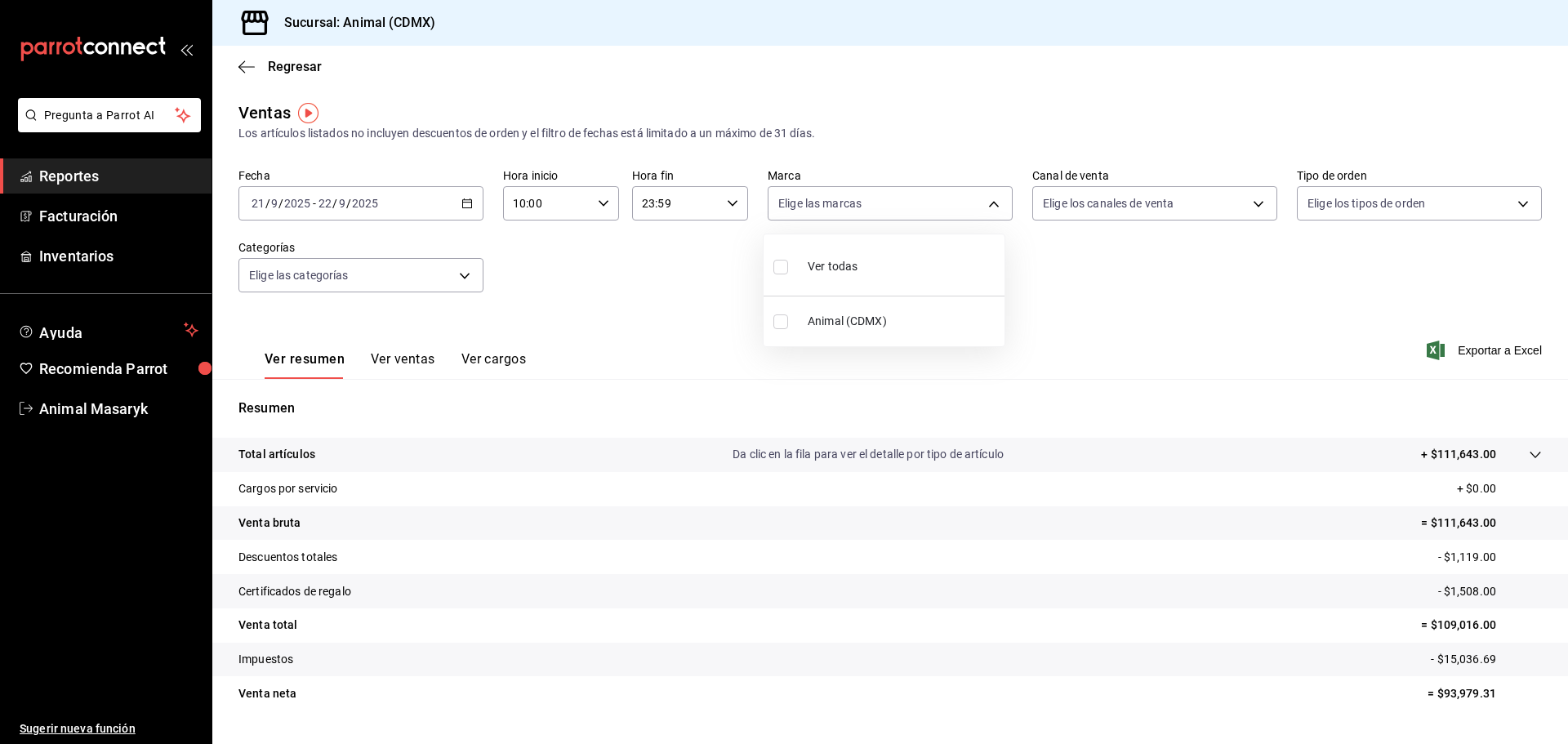
checkbox input "true"
drag, startPoint x: 670, startPoint y: 270, endPoint x: 653, endPoint y: 259, distance: 20.2
click at [668, 270] on div at bounding box center [784, 372] width 1568 height 744
click at [573, 203] on input "10:00" at bounding box center [547, 203] width 88 height 33
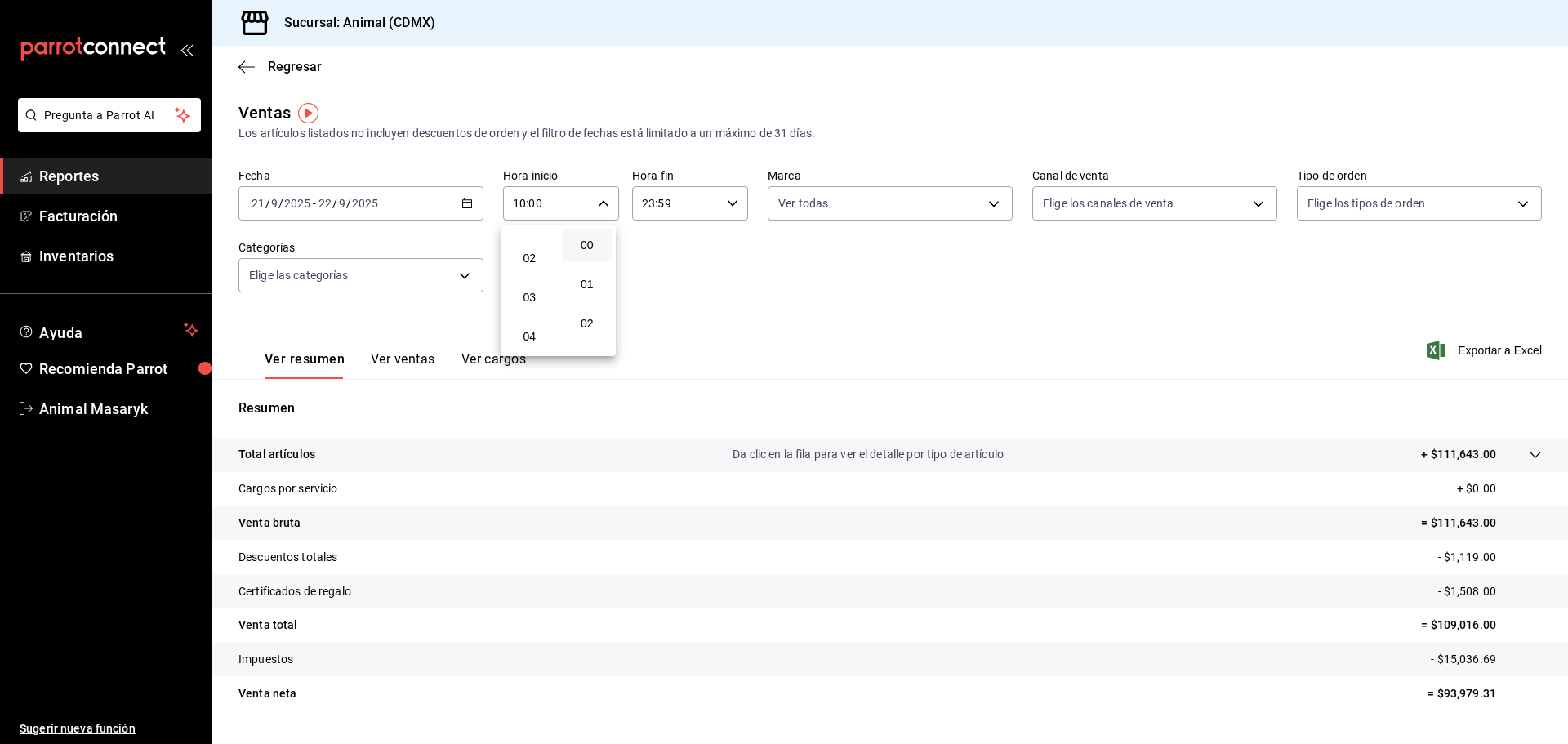
scroll to position [147, 0]
click at [544, 294] on span "05" at bounding box center [529, 293] width 32 height 13
type input "05:00"
click at [682, 245] on div at bounding box center [784, 372] width 1568 height 744
click at [897, 192] on body "Pregunta a Parrot AI Reportes Facturación Inventarios Ayuda Recomienda Parrot A…" at bounding box center [784, 372] width 1568 height 744
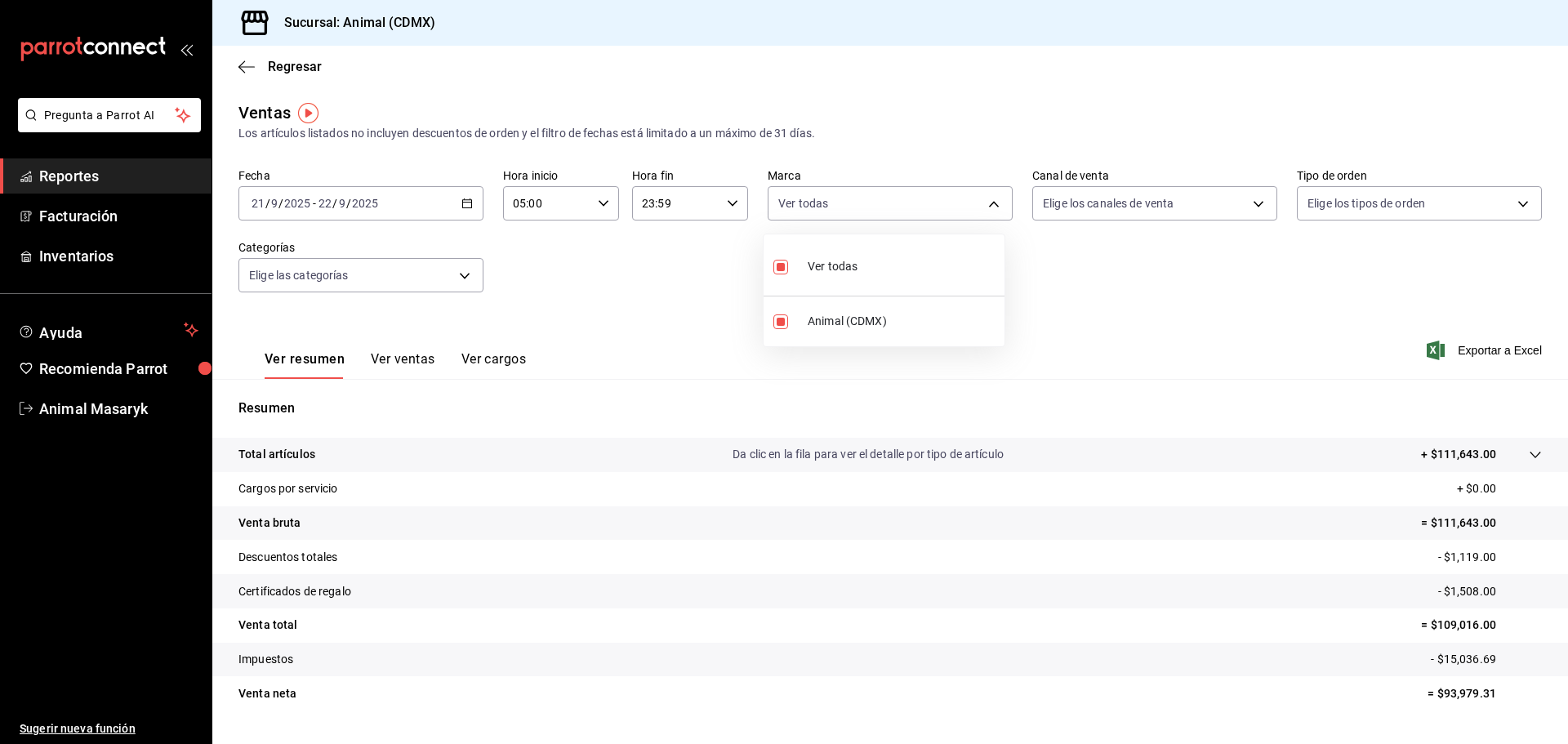
click at [1158, 232] on div at bounding box center [784, 372] width 1568 height 744
click at [1154, 210] on body "Pregunta a Parrot AI Reportes Facturación Inventarios Ayuda Recomienda Parrot A…" at bounding box center [784, 372] width 1568 height 744
click at [1125, 267] on li "Ver todos" at bounding box center [1146, 264] width 241 height 48
type input "PARROT,UBER_EATS,RAPPI,DIDI_FOOD,ONLINE"
checkbox input "true"
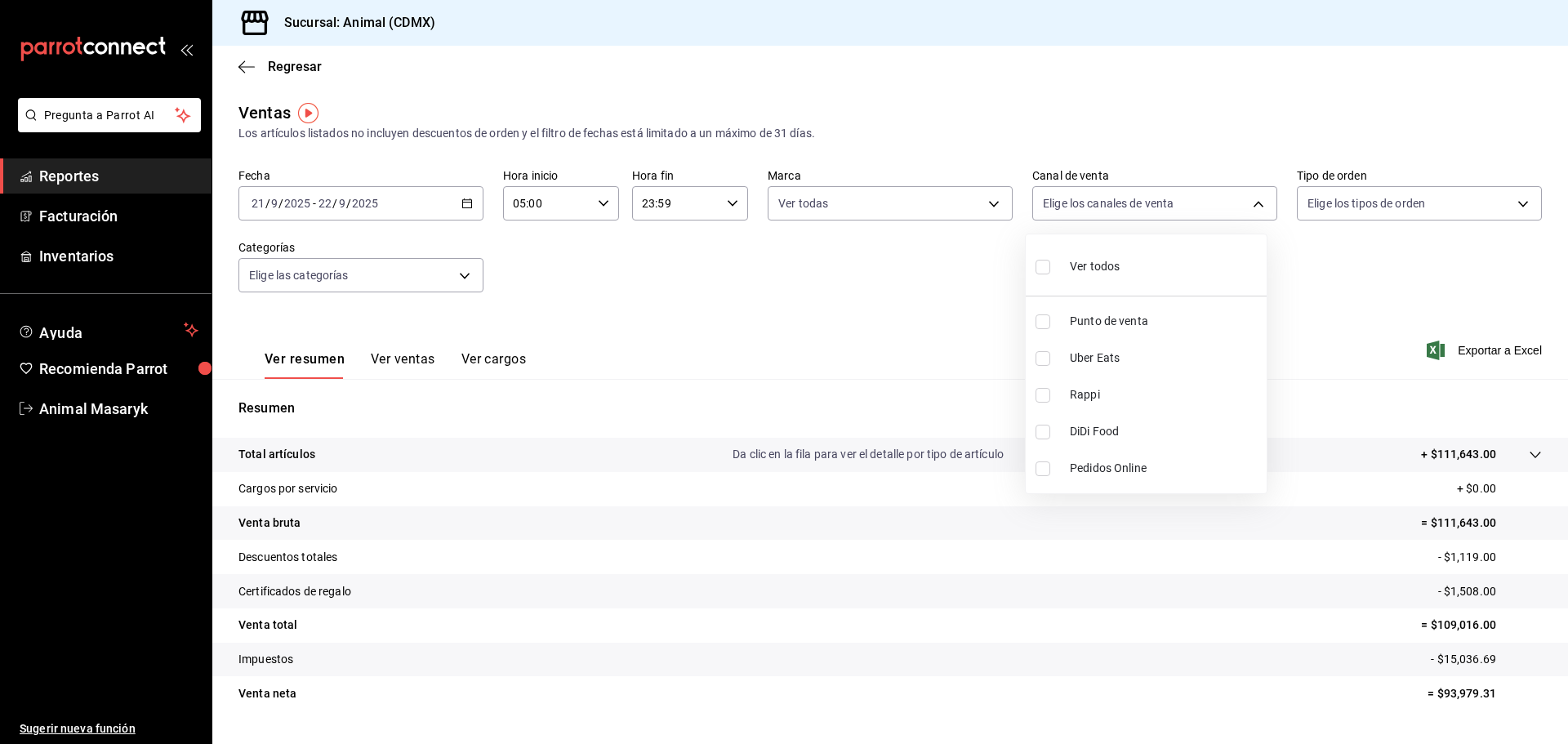
checkbox input "true"
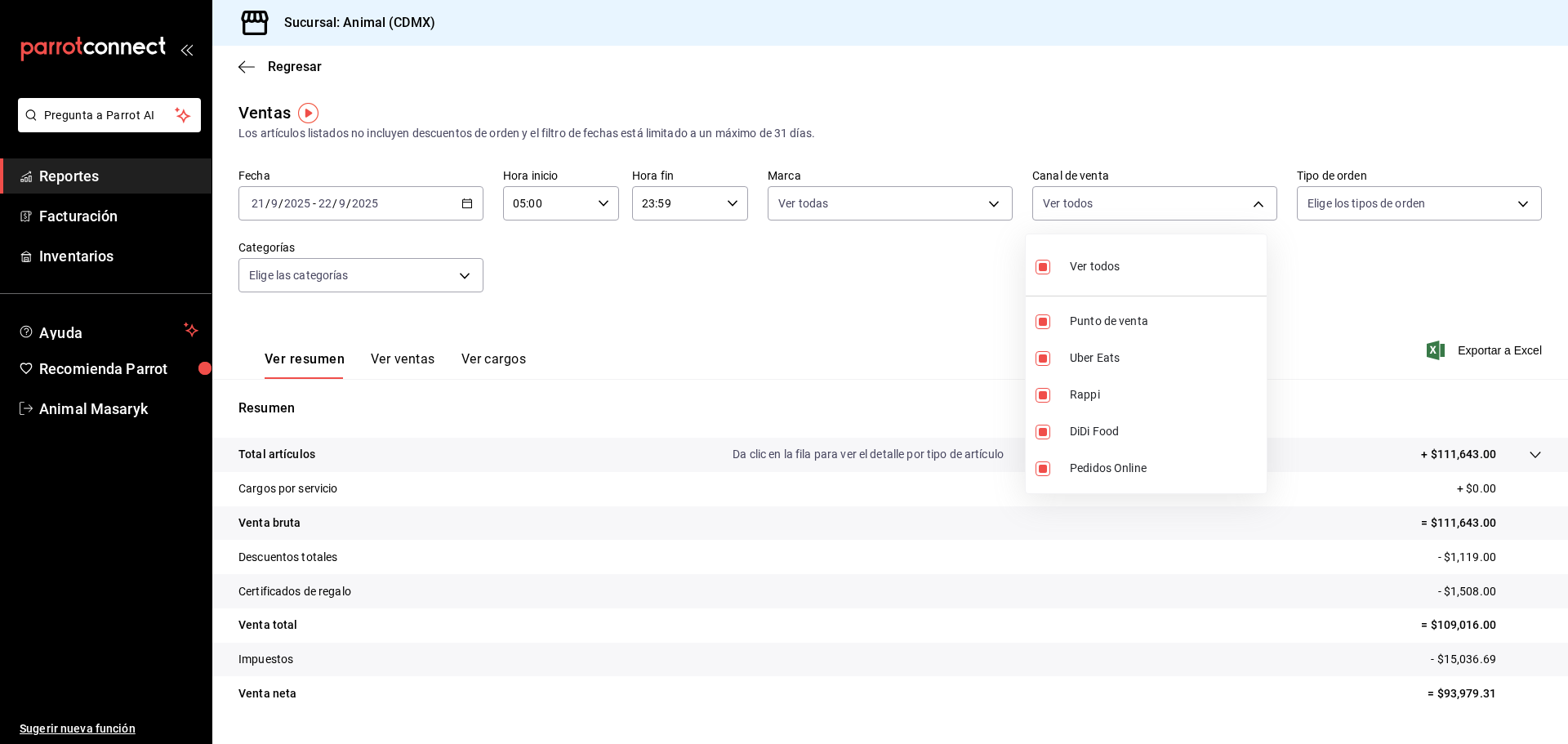
click at [1310, 237] on div at bounding box center [784, 372] width 1568 height 744
click at [1332, 213] on body "Pregunta a Parrot AI Reportes Facturación Inventarios Ayuda Recomienda Parrot A…" at bounding box center [784, 372] width 1568 height 744
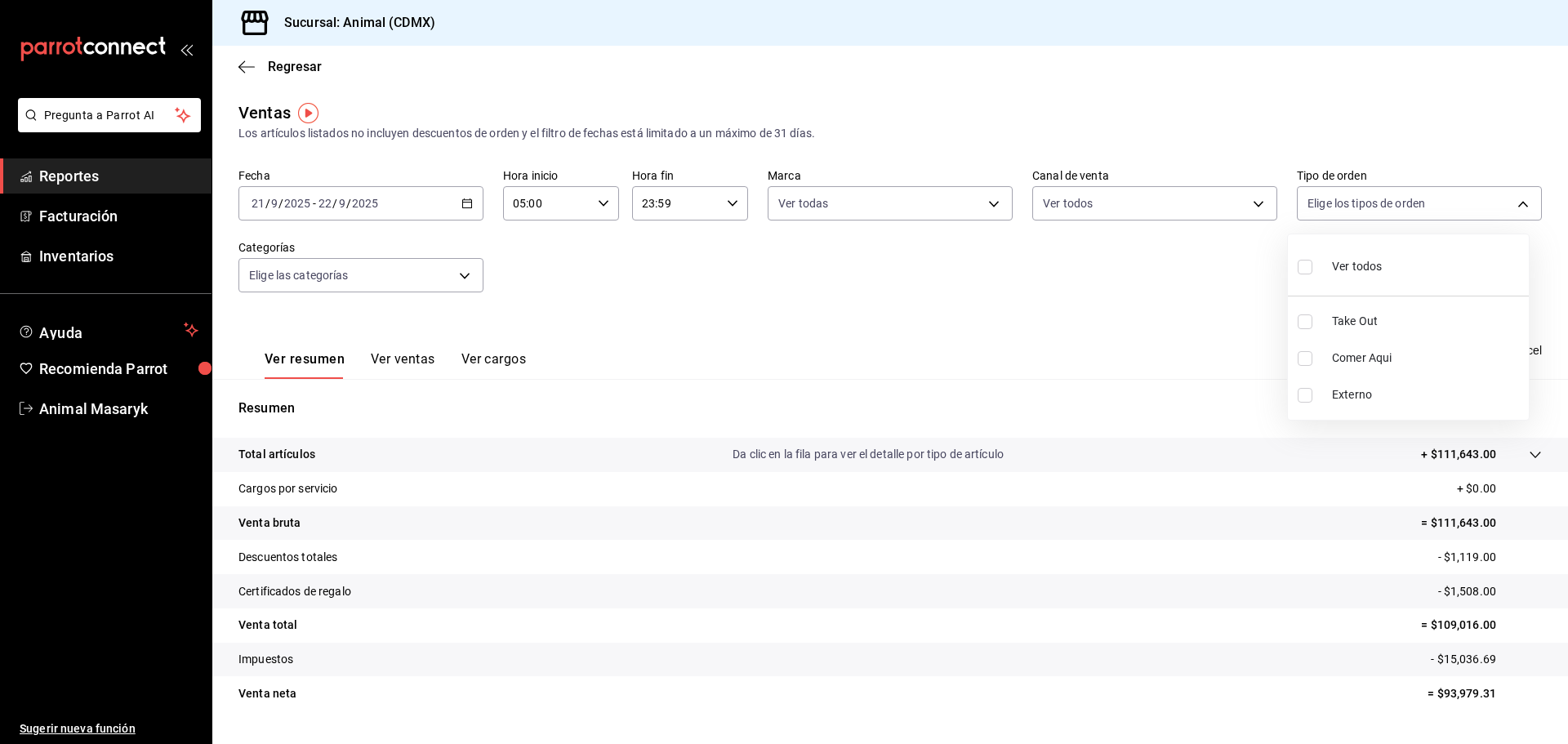
click at [1335, 263] on span "Ver todos" at bounding box center [1357, 267] width 50 height 18
type input "ad44a823-99d3-4372-a913-4cf57f2a9ac0,b8ee5ff1-85c8-4a81-aa51-555e6c8ba0c6,EXTER…"
checkbox input "true"
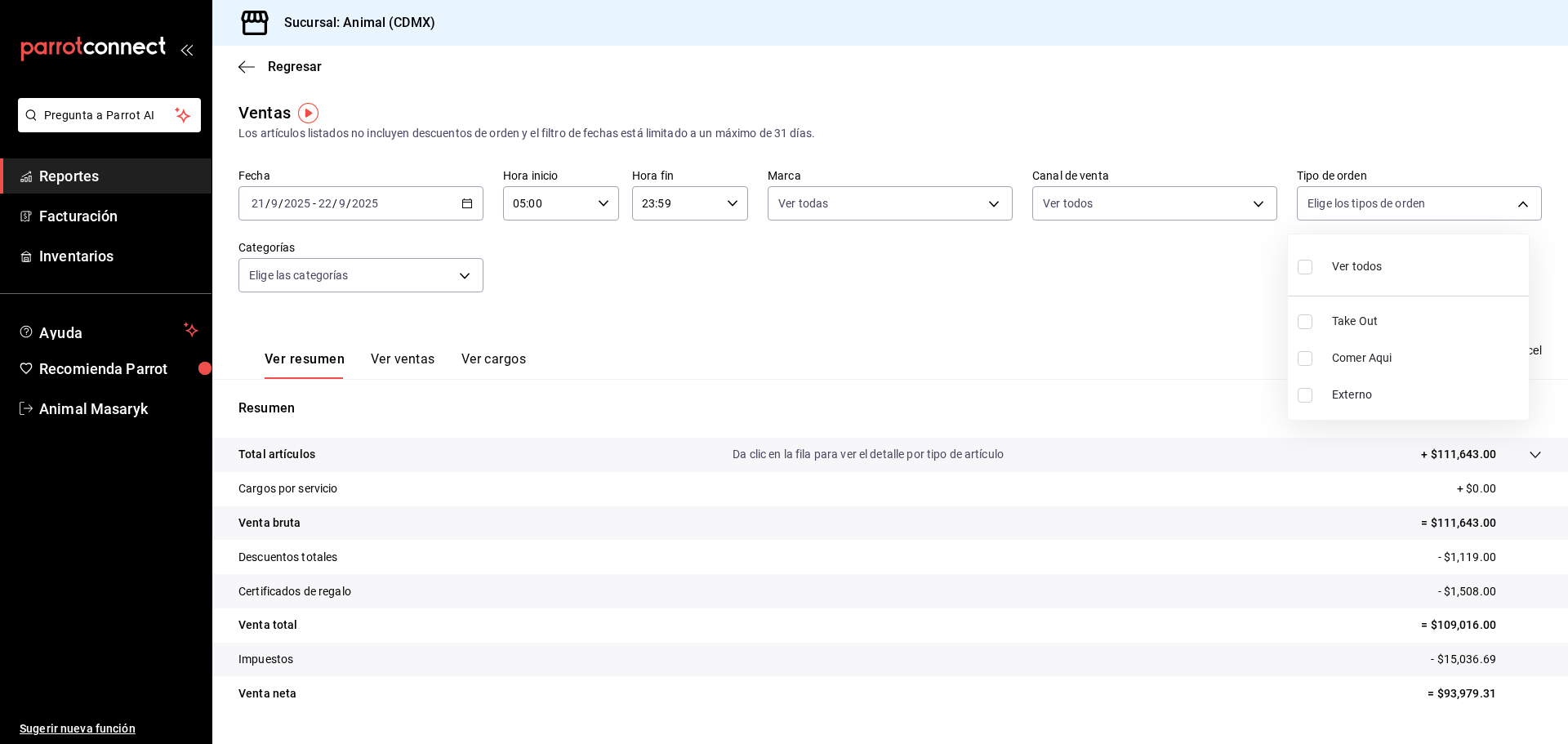
checkbox input "true"
click at [1082, 334] on div at bounding box center [784, 372] width 1568 height 744
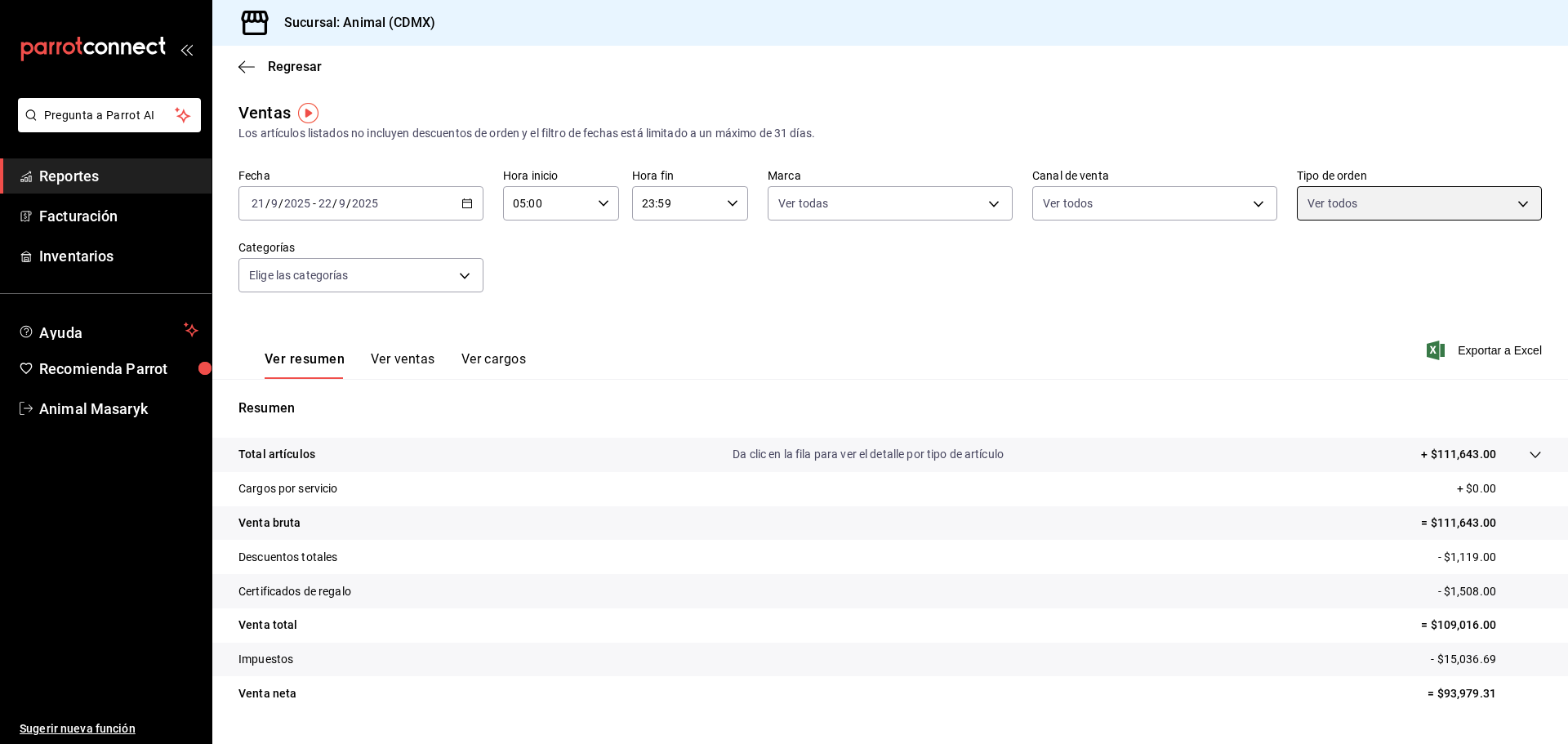
scroll to position [39, 0]
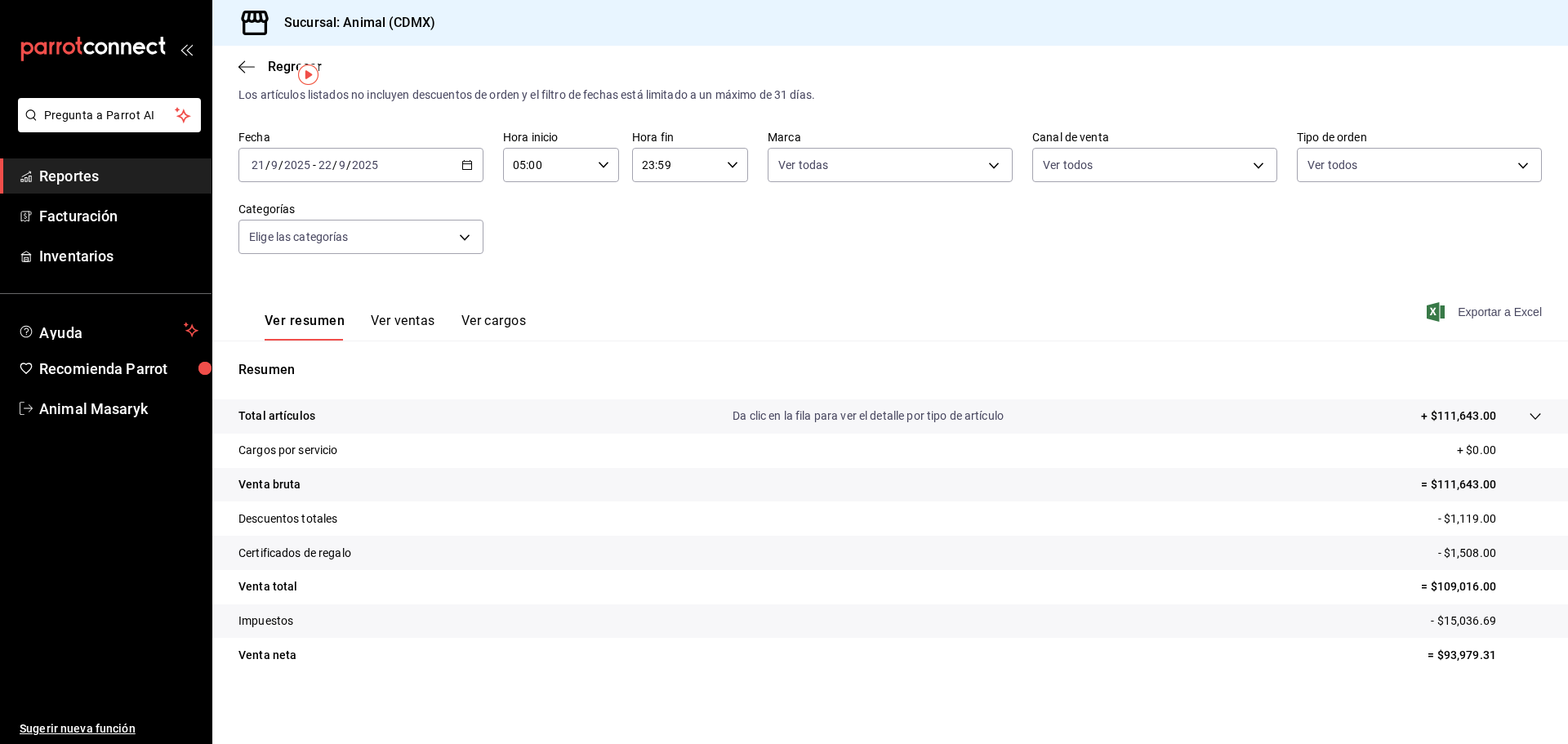
click at [1473, 313] on span "Exportar a Excel" at bounding box center [1485, 312] width 112 height 19
click at [72, 187] on link "Reportes" at bounding box center [105, 176] width 212 height 35
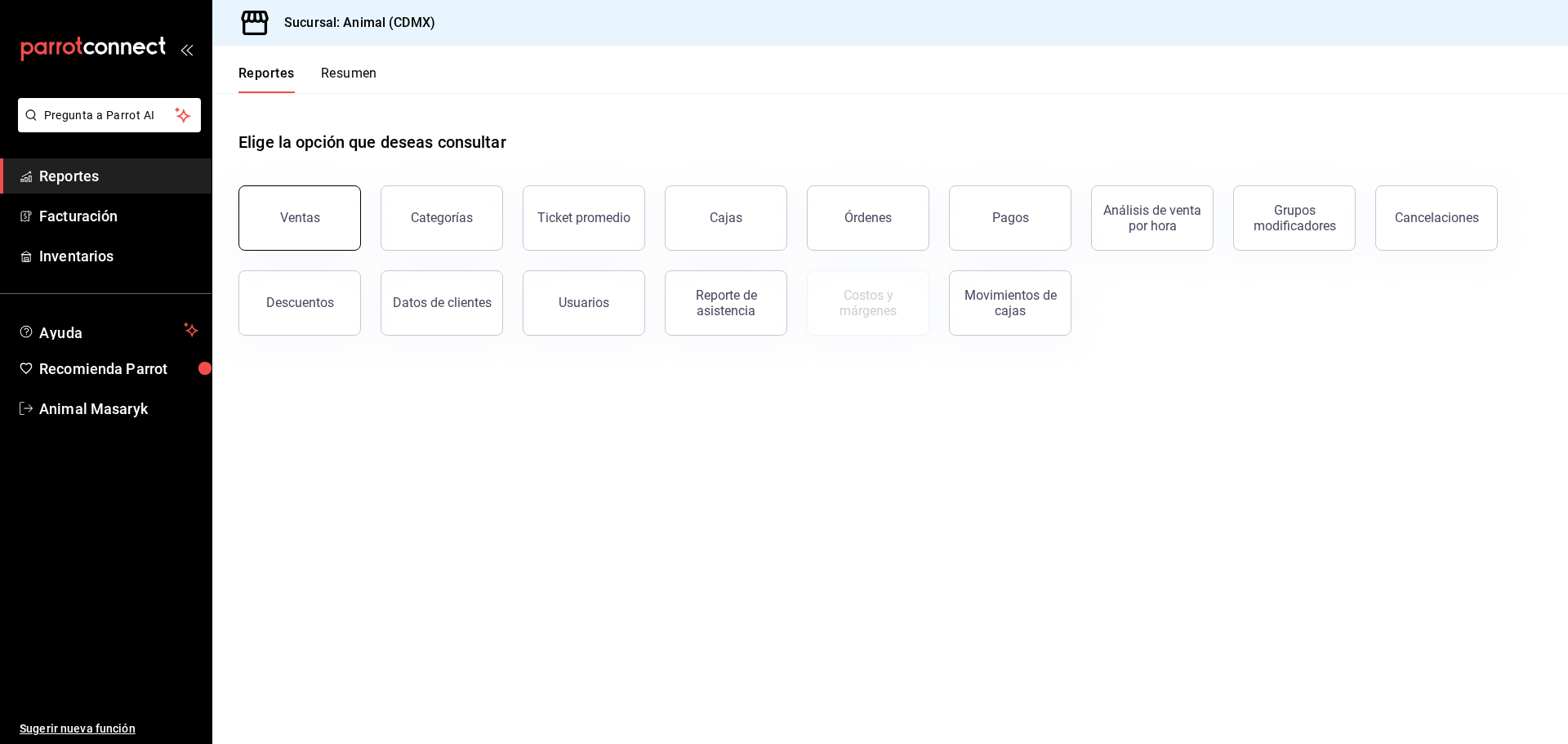
click at [309, 198] on button "Ventas" at bounding box center [299, 218] width 122 height 65
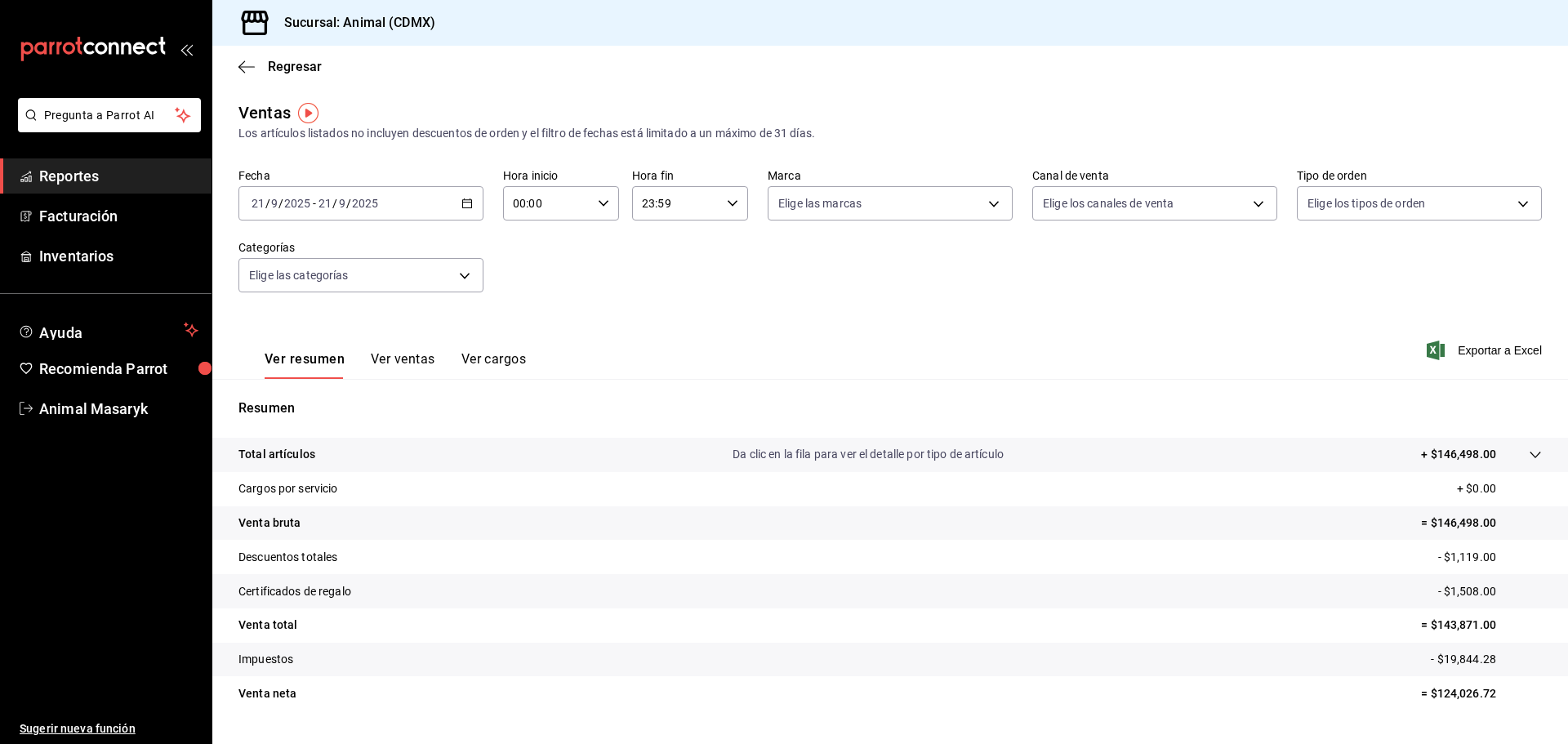
click at [466, 192] on div "[DATE] [DATE] - [DATE] [DATE]" at bounding box center [360, 203] width 245 height 34
click at [300, 398] on span "Rango de fechas" at bounding box center [316, 400] width 127 height 18
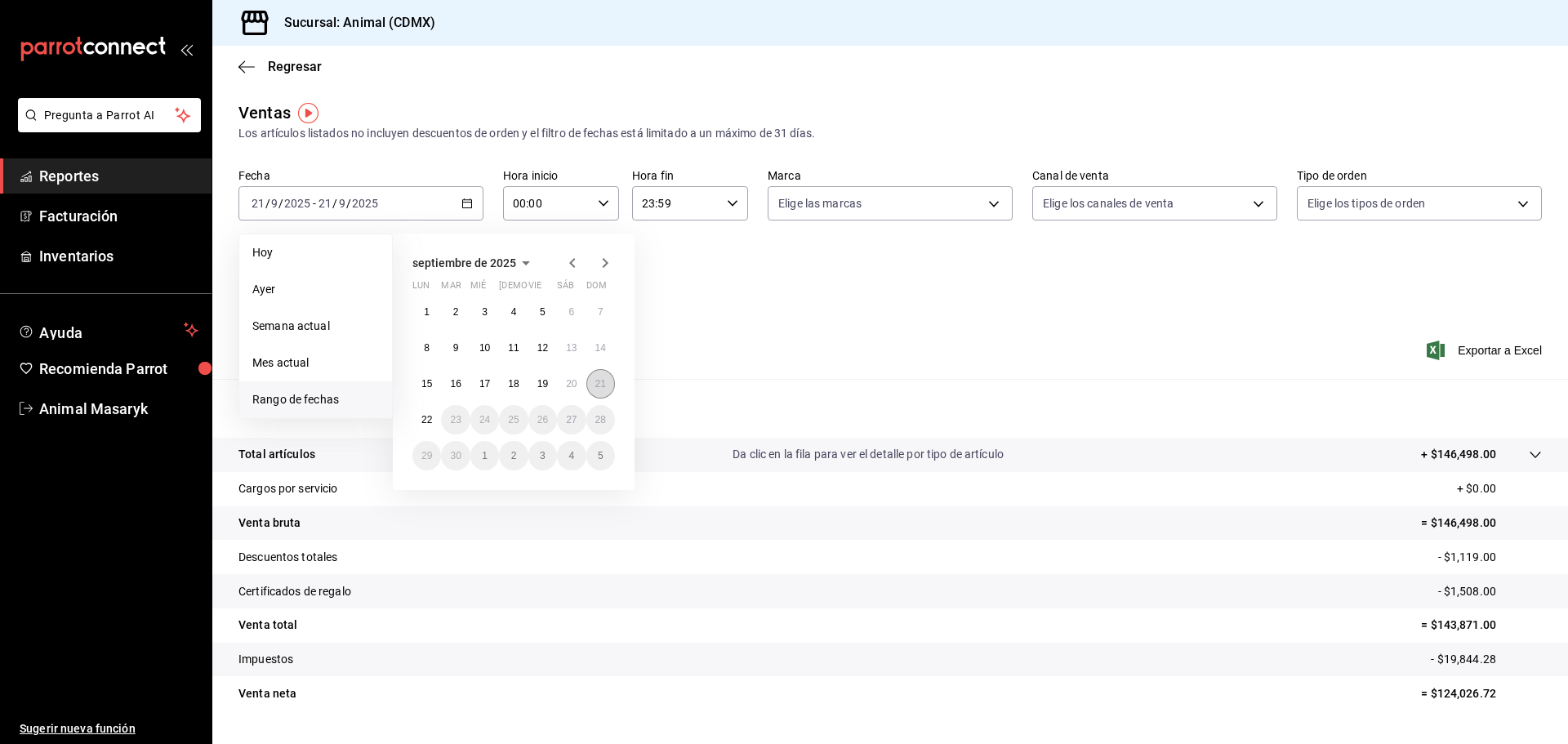
click at [612, 383] on button "21" at bounding box center [600, 383] width 29 height 29
click at [425, 418] on abbr "22" at bounding box center [426, 419] width 11 height 11
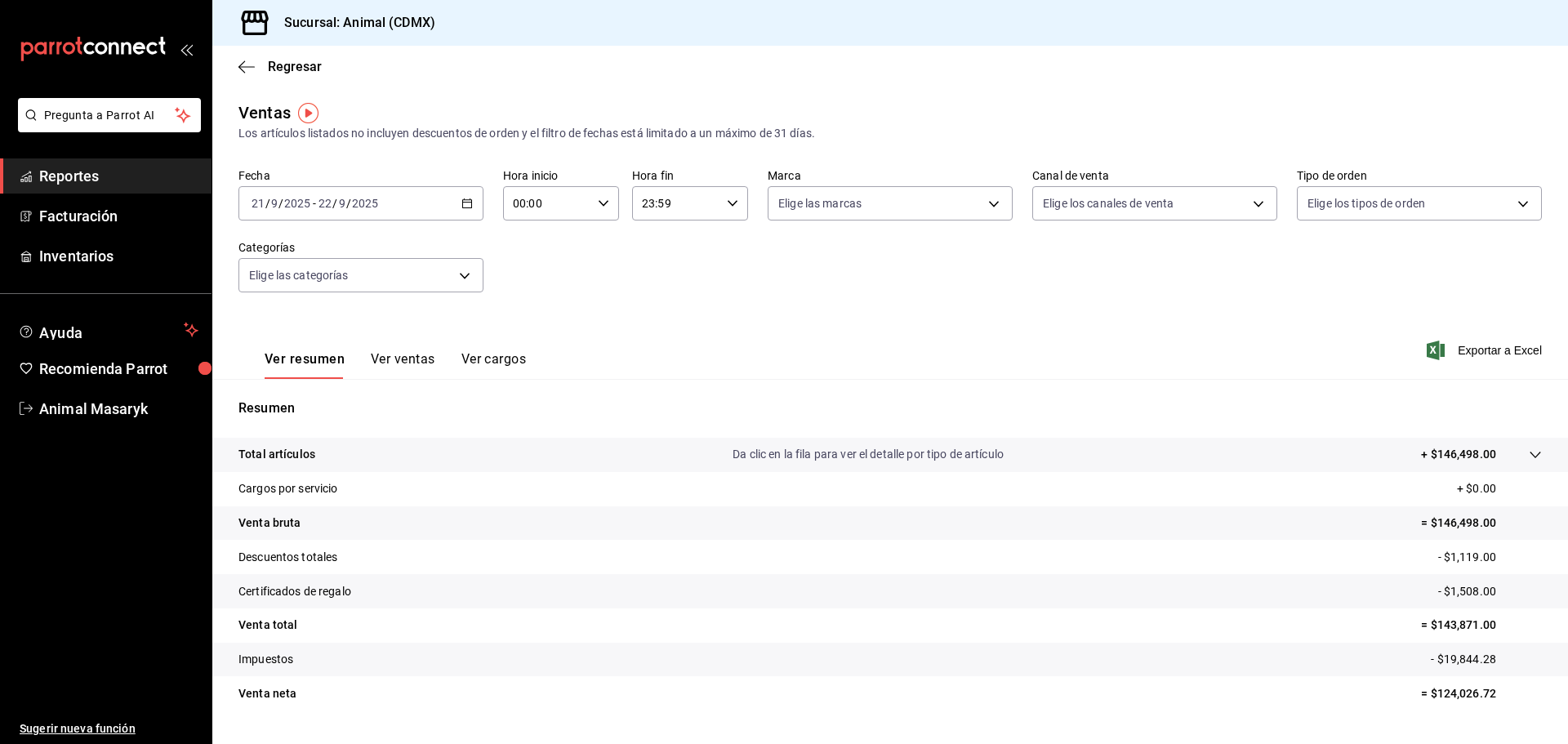
click at [558, 199] on input "00:00" at bounding box center [547, 203] width 88 height 33
click at [529, 283] on span "05" at bounding box center [529, 277] width 32 height 13
type input "05:00"
click at [666, 247] on div at bounding box center [784, 372] width 1568 height 744
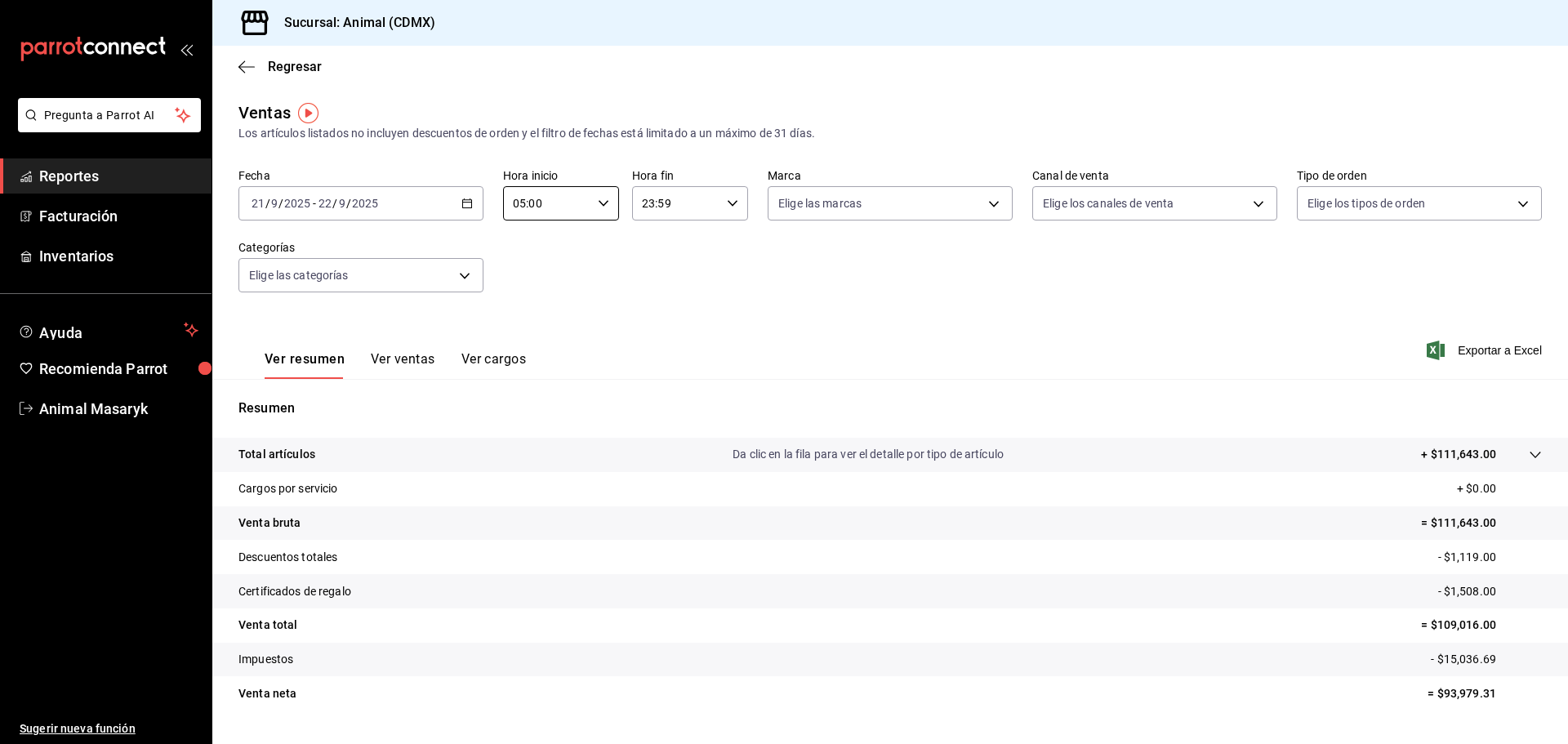
click at [701, 198] on input "23:59" at bounding box center [676, 203] width 88 height 33
click at [702, 198] on div at bounding box center [784, 372] width 1568 height 744
click at [875, 173] on label "Marca" at bounding box center [889, 175] width 245 height 11
click at [875, 202] on body "Pregunta a Parrot AI Reportes Facturación Inventarios Ayuda Recomienda Parrot A…" at bounding box center [784, 372] width 1568 height 744
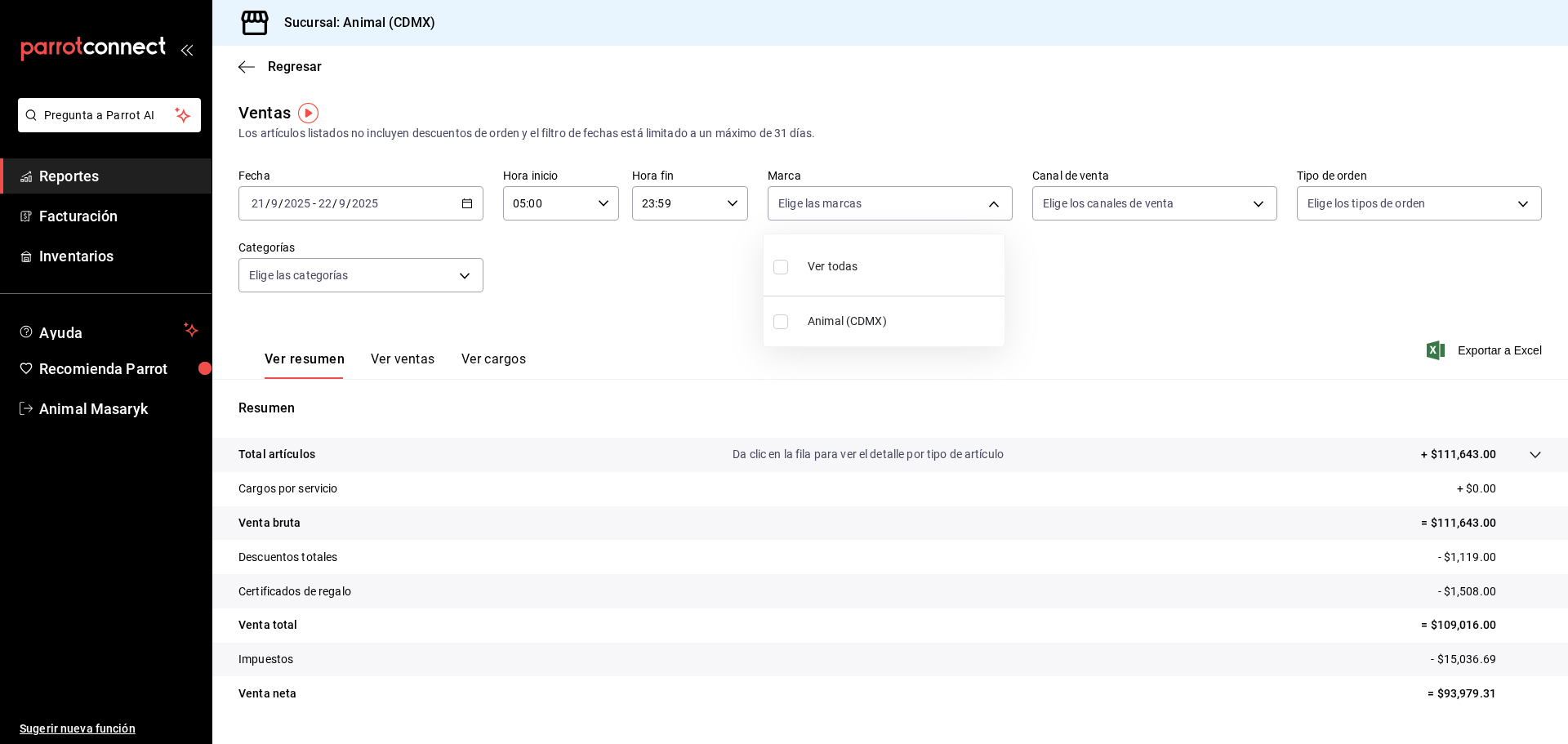
click at [847, 271] on span "Ver todas" at bounding box center [832, 267] width 50 height 18
type input "cb0f6aec-1481-4e37-861c-bab9b3a65b14"
checkbox input "true"
click at [1138, 187] on div at bounding box center [784, 372] width 1568 height 744
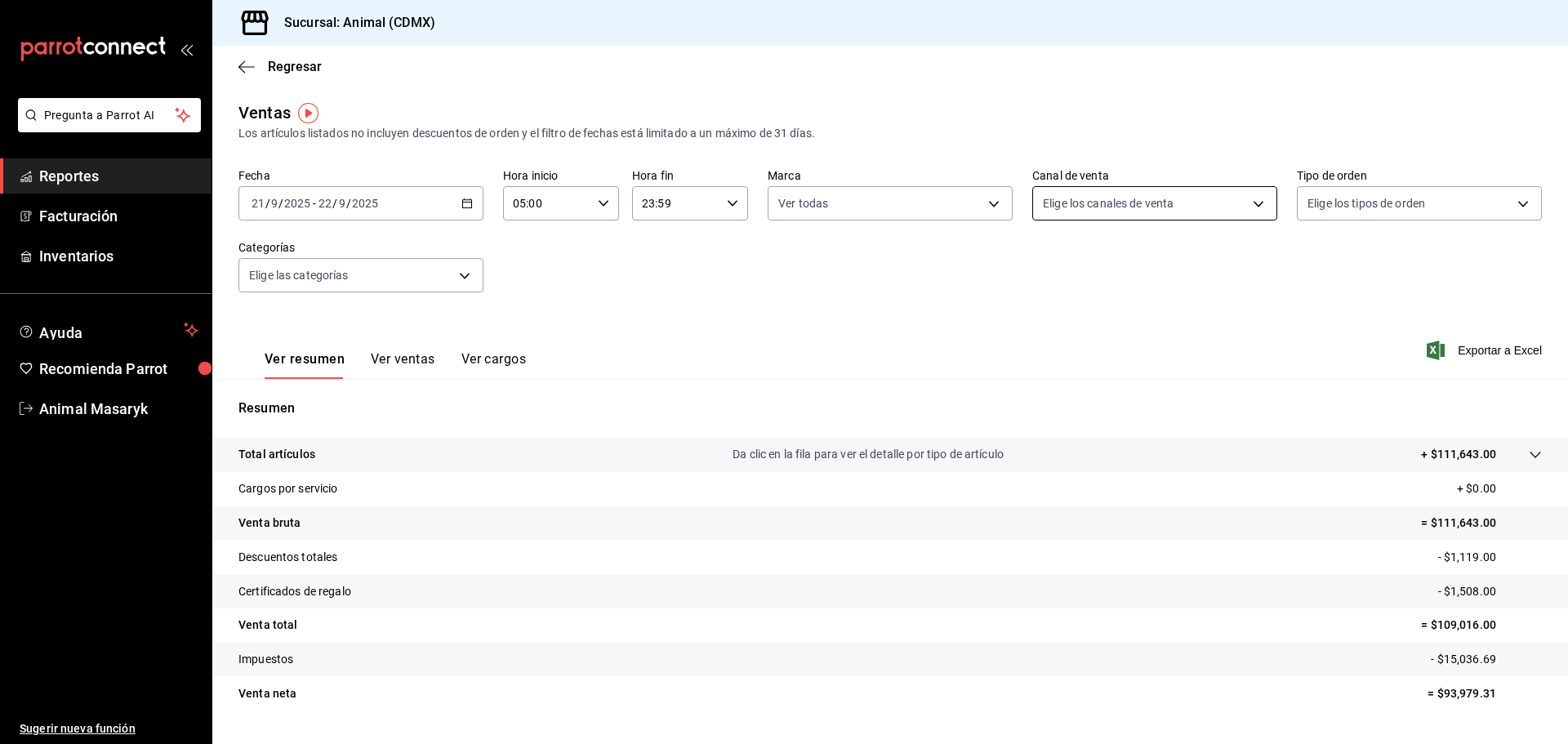
click at [1136, 211] on body "Pregunta a Parrot AI Reportes Facturación Inventarios Ayuda Recomienda Parrot A…" at bounding box center [784, 372] width 1568 height 744
click at [1136, 264] on li "Ver todos" at bounding box center [1146, 264] width 241 height 48
type input "PARROT,UBER_EATS,RAPPI,DIDI_FOOD,ONLINE"
checkbox input "true"
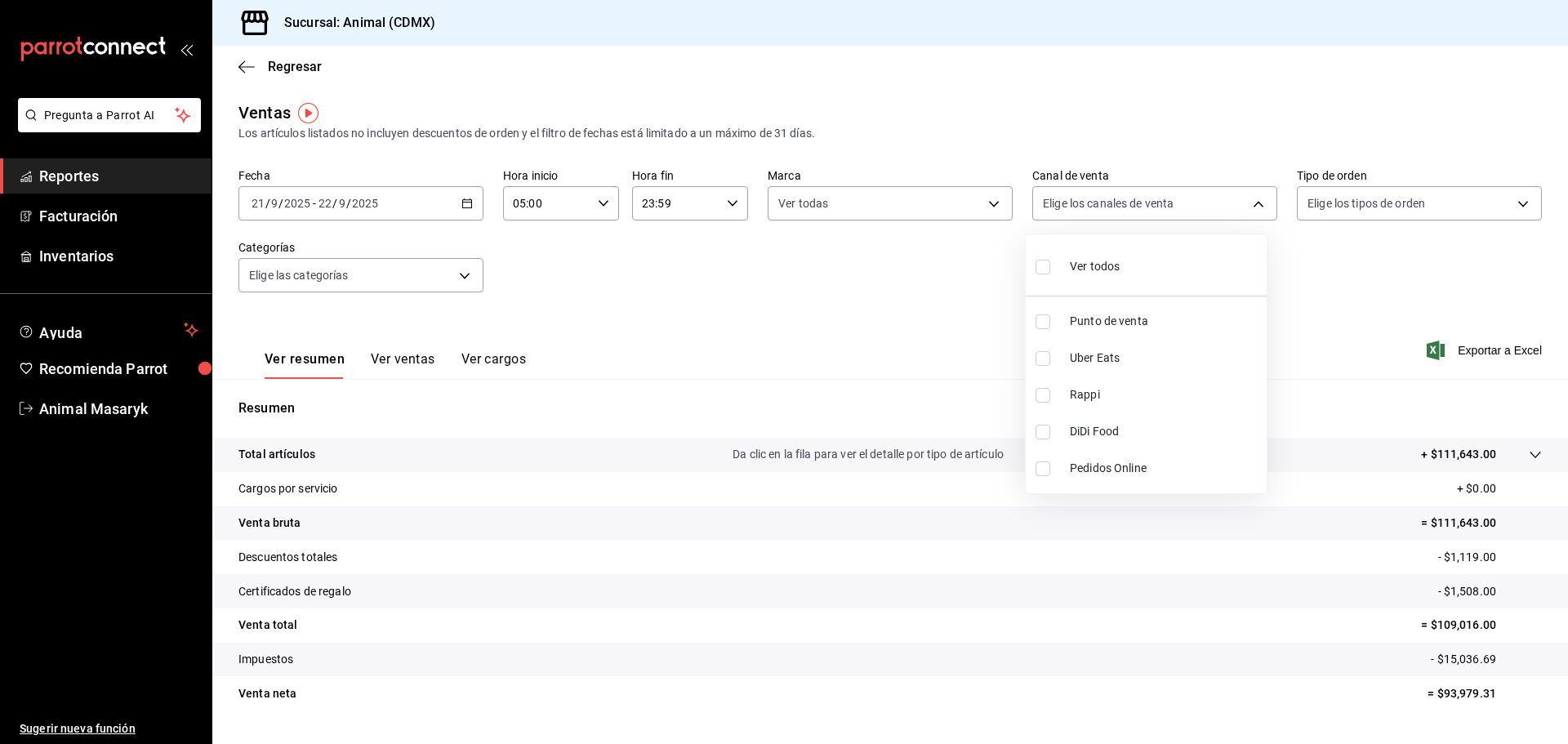
checkbox input "true"
click at [1347, 196] on div at bounding box center [784, 372] width 1568 height 744
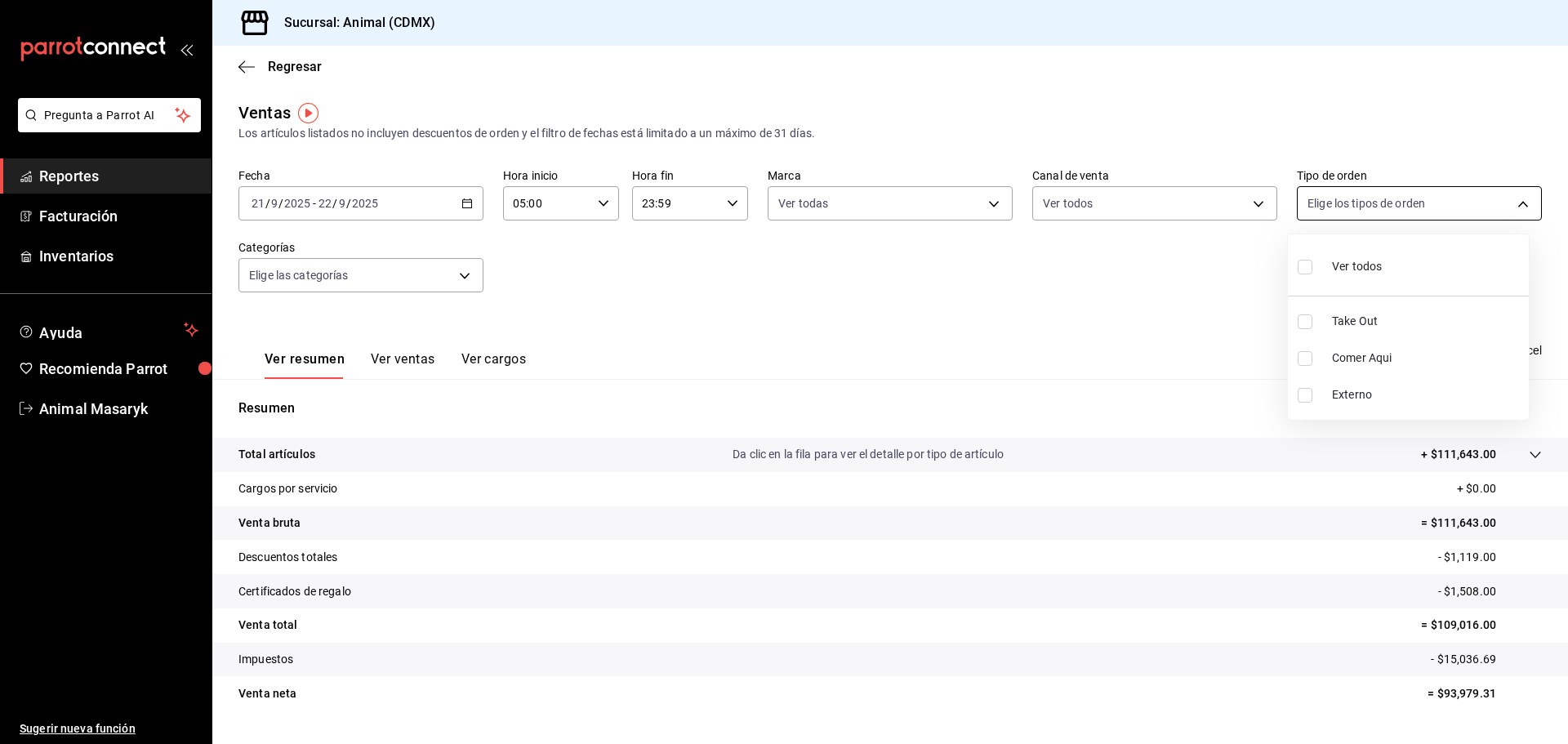
click at [1350, 196] on body "Pregunta a Parrot AI Reportes Facturación Inventarios Ayuda Recomienda Parrot A…" at bounding box center [784, 372] width 1568 height 744
click at [1340, 269] on span "Ver todos" at bounding box center [1357, 267] width 50 height 18
type input "ad44a823-99d3-4372-a913-4cf57f2a9ac0,b8ee5ff1-85c8-4a81-aa51-555e6c8ba0c6,EXTER…"
checkbox input "true"
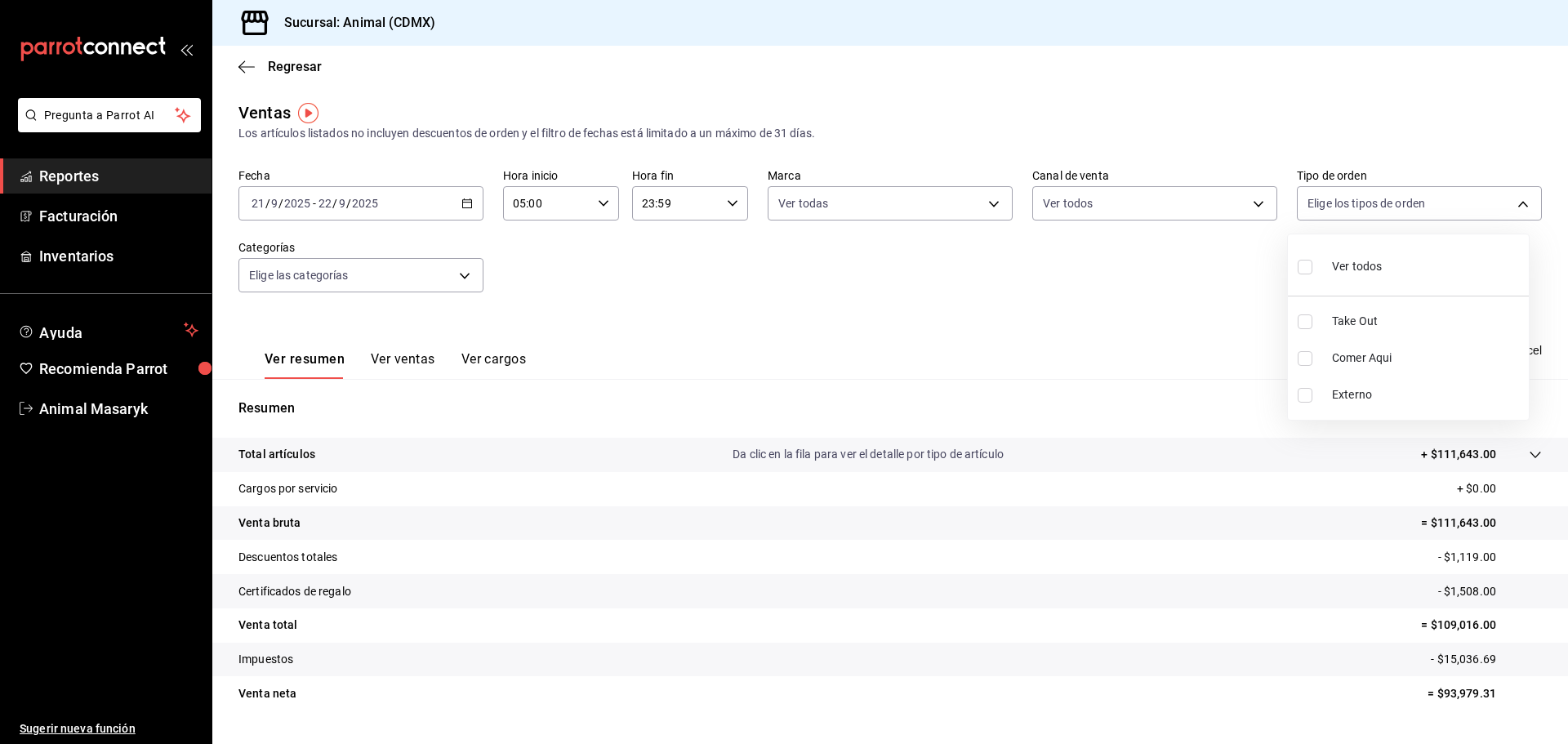
checkbox input "true"
click at [1197, 293] on div at bounding box center [784, 372] width 1568 height 744
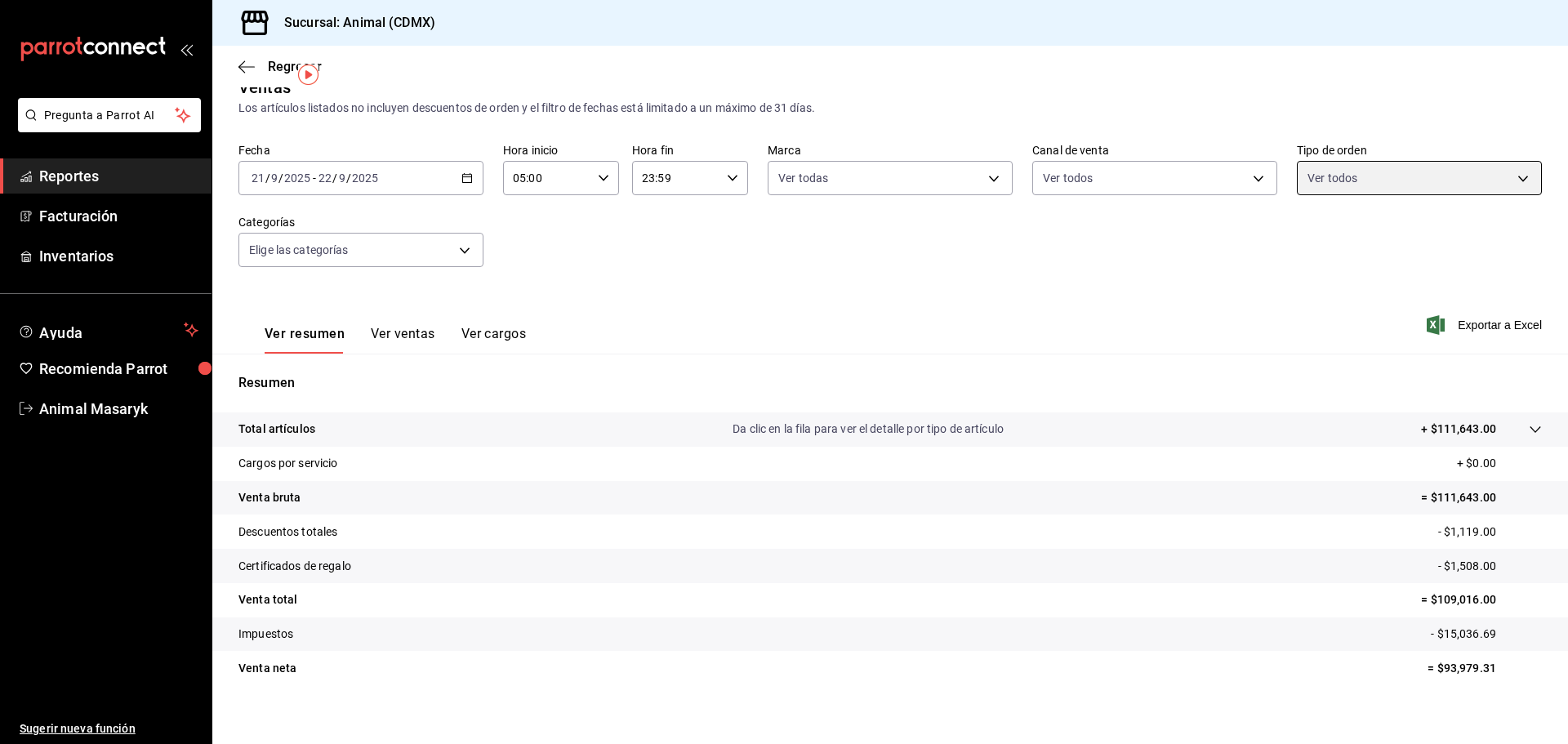
scroll to position [39, 0]
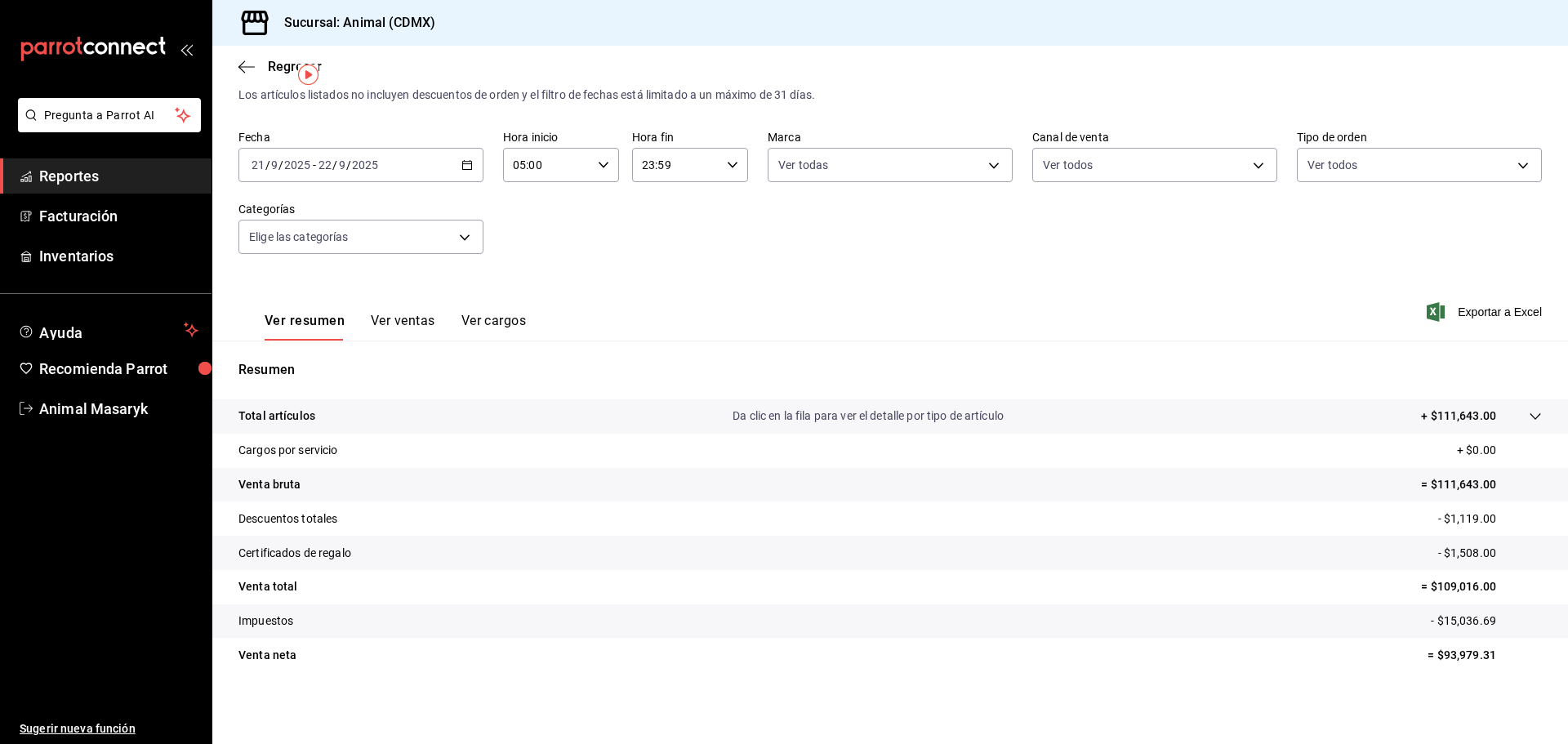
click at [1528, 420] on icon at bounding box center [1535, 415] width 13 height 13
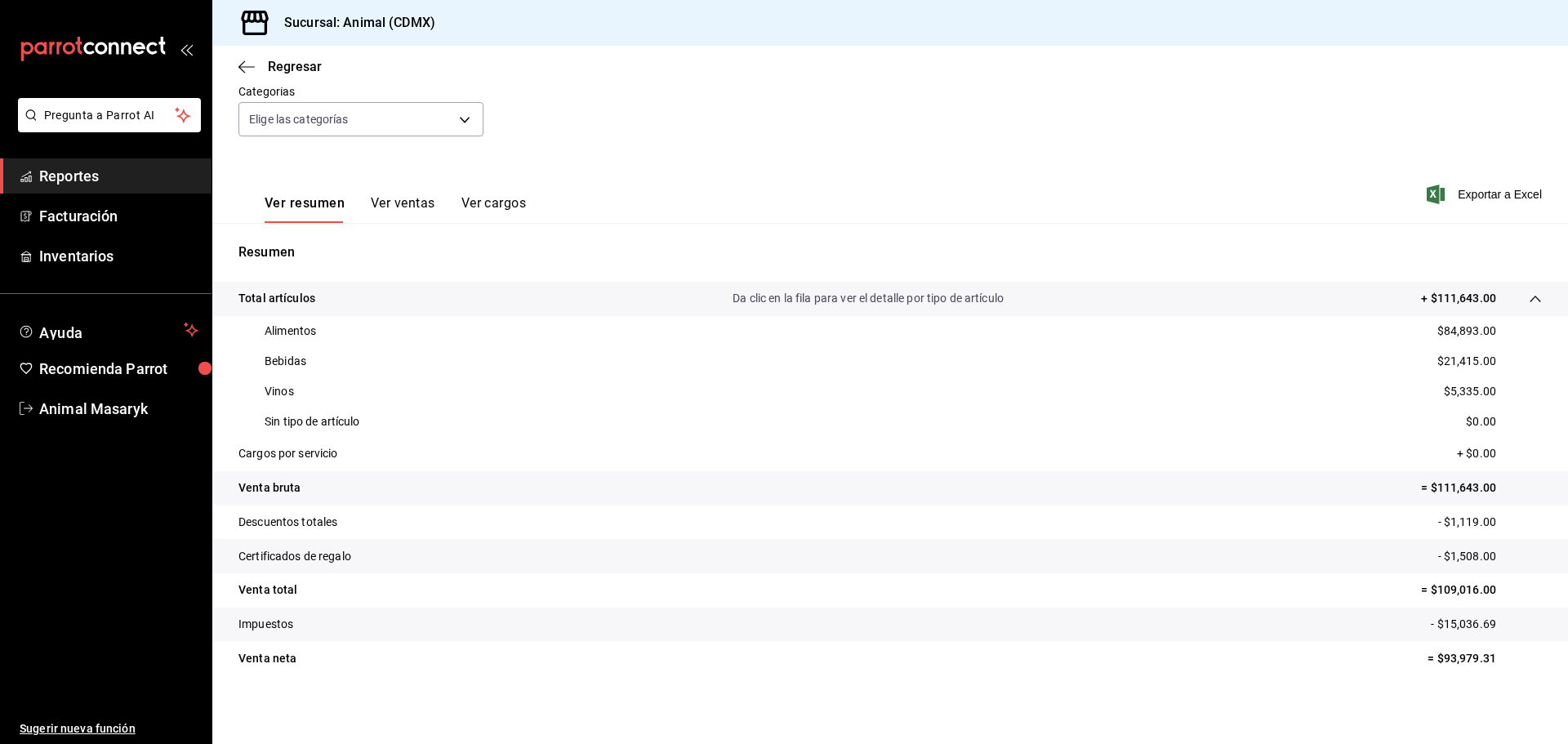
scroll to position [159, 0]
click at [52, 168] on span "Reportes" at bounding box center [119, 176] width 159 height 22
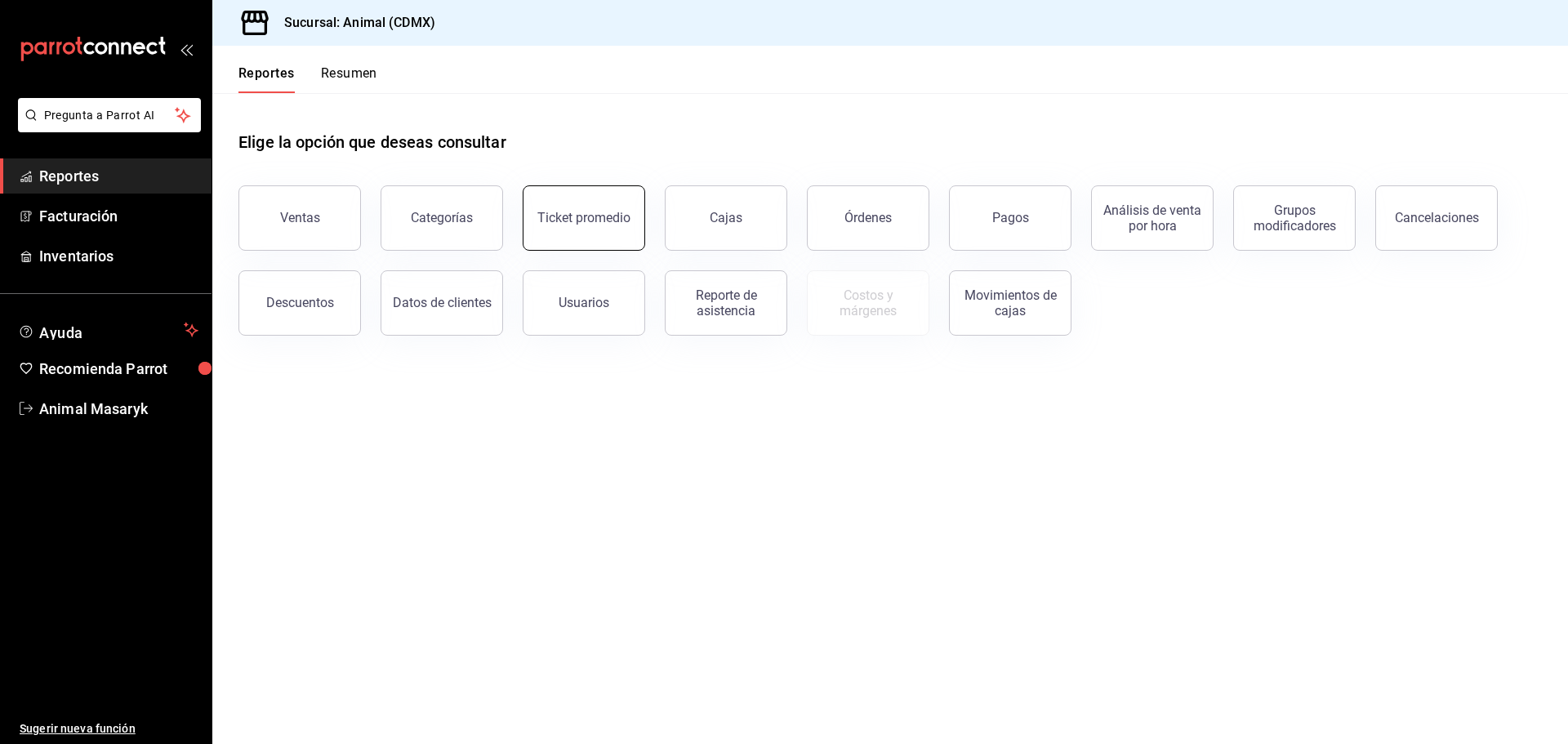
click at [569, 212] on div "Ticket promedio" at bounding box center [584, 218] width 93 height 16
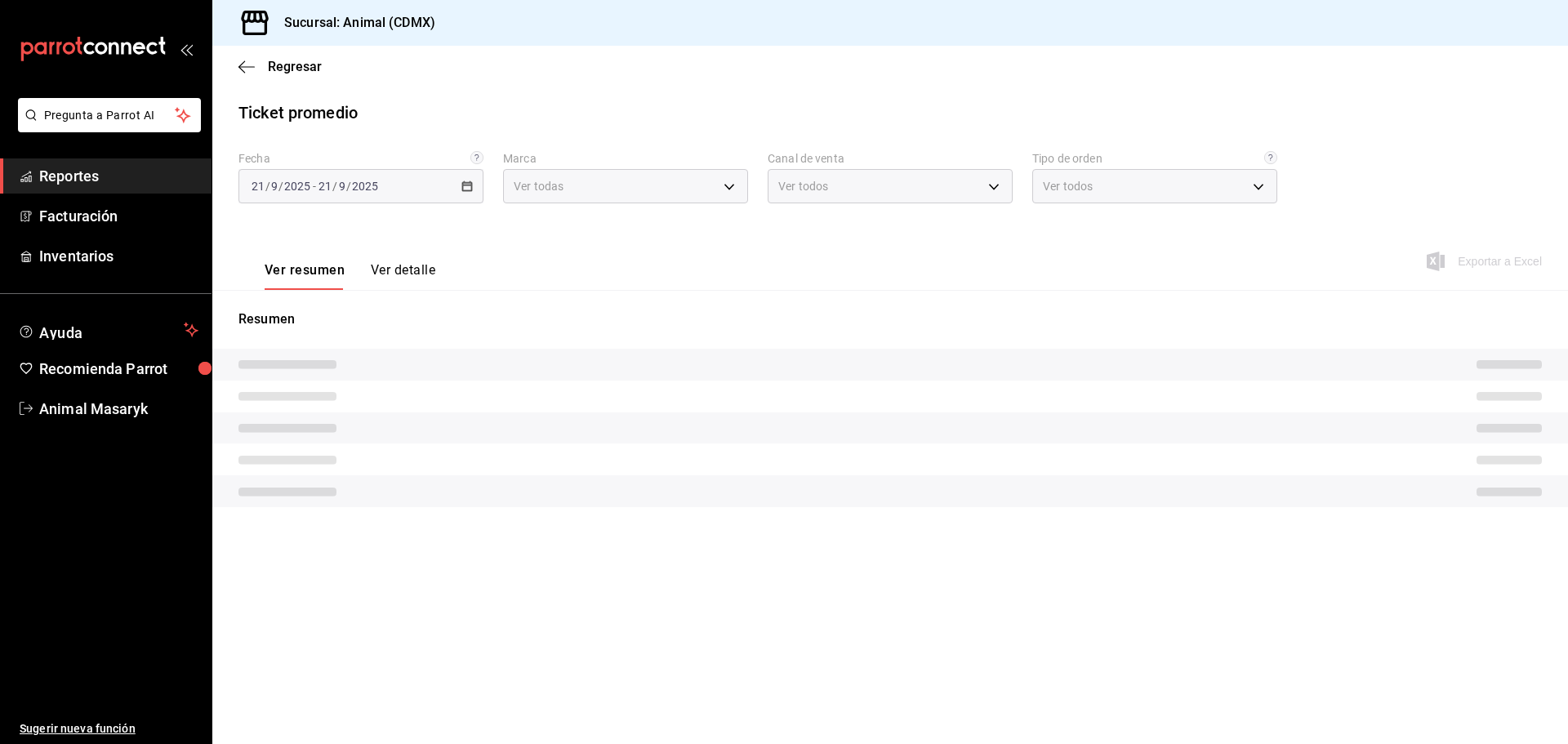
type input "cb0f6aec-1481-4e37-861c-bab9b3a65b14"
type input "PARROT,UBER_EATS,RAPPI,DIDI_FOOD,ONLINE"
type input "ad44a823-99d3-4372-a913-4cf57f2a9ac0,b8ee5ff1-85c8-4a81-aa51-555e6c8ba0c6,EXTER…"
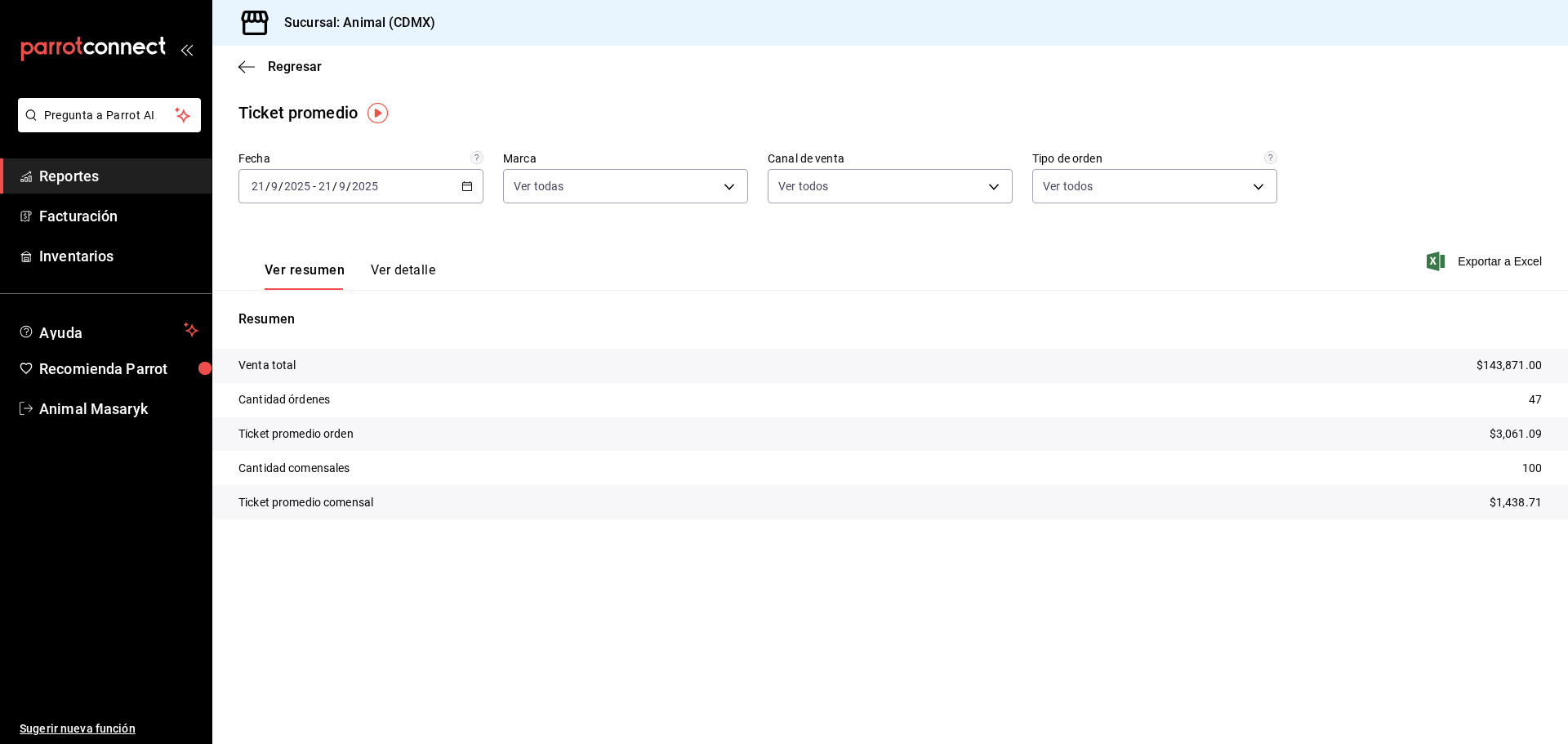
click at [461, 198] on div "[DATE] [DATE] - [DATE] [DATE]" at bounding box center [360, 185] width 245 height 34
click at [283, 384] on span "Rango de fechas" at bounding box center [316, 383] width 127 height 18
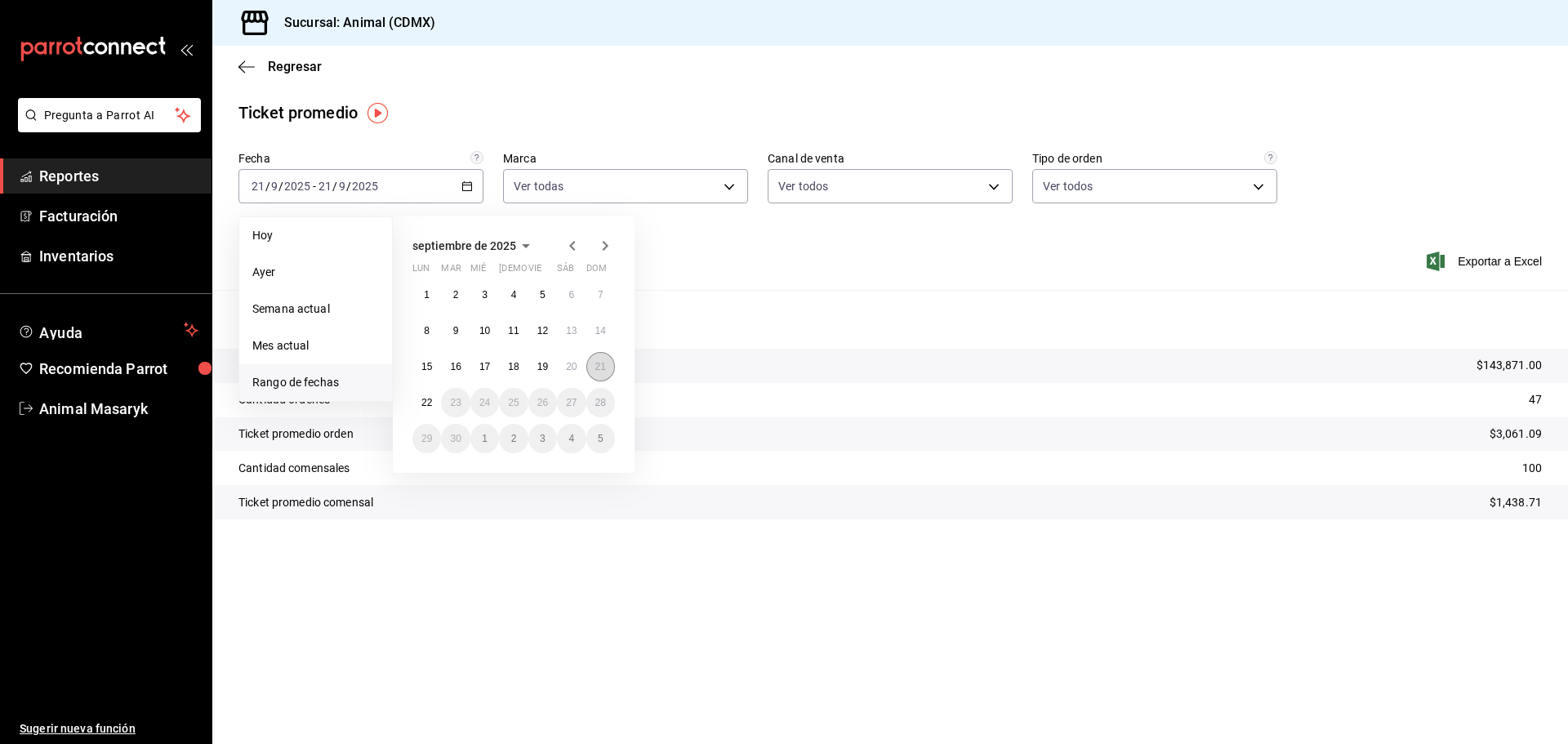
click at [606, 371] on button "21" at bounding box center [600, 365] width 29 height 29
click at [432, 402] on abbr "22" at bounding box center [426, 402] width 11 height 11
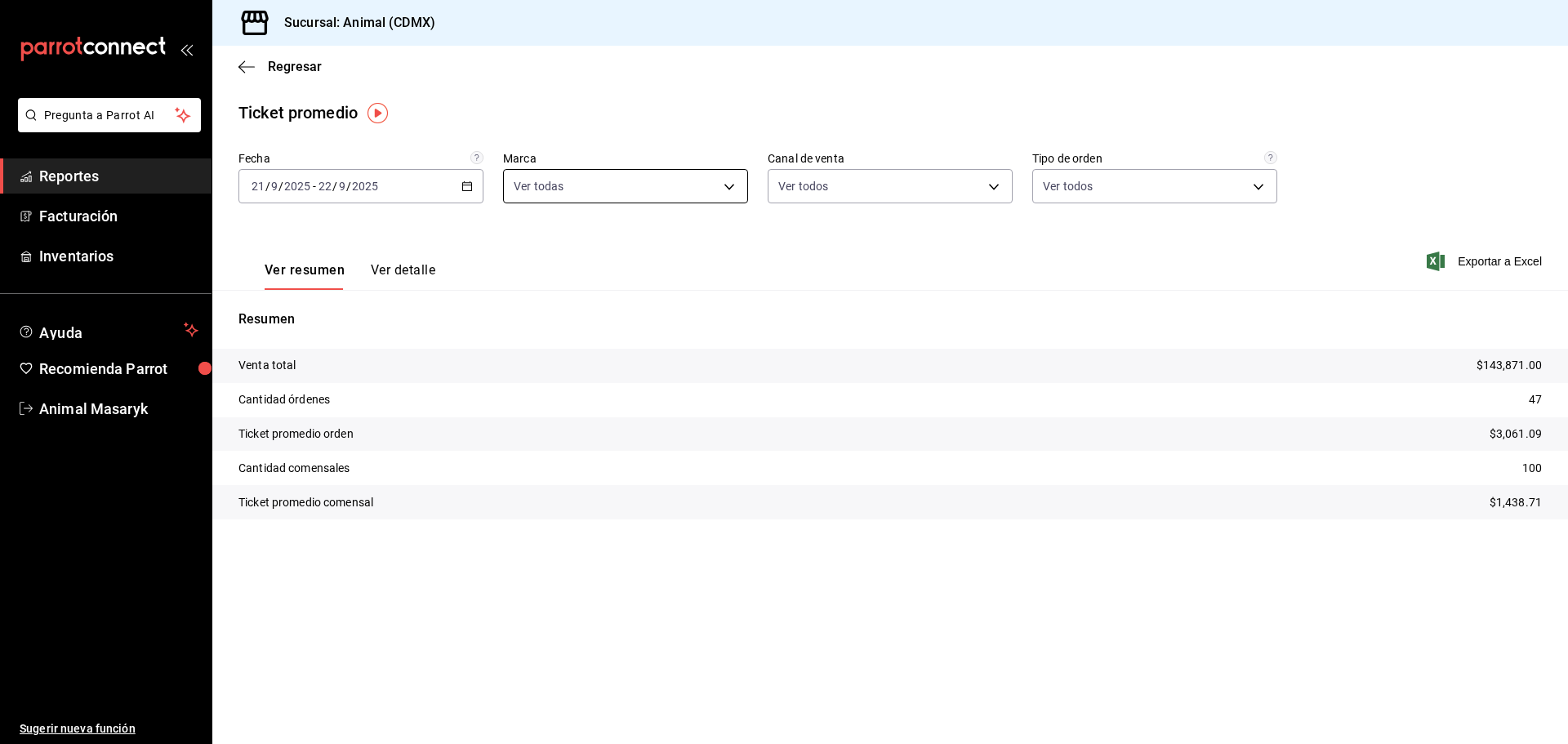
click at [688, 189] on body "Pregunta a Parrot AI Reportes Facturación Inventarios Ayuda Recomienda Parrot A…" at bounding box center [784, 372] width 1568 height 744
drag, startPoint x: 803, startPoint y: 215, endPoint x: 827, endPoint y: 213, distance: 24.1
click at [805, 216] on div at bounding box center [784, 372] width 1568 height 744
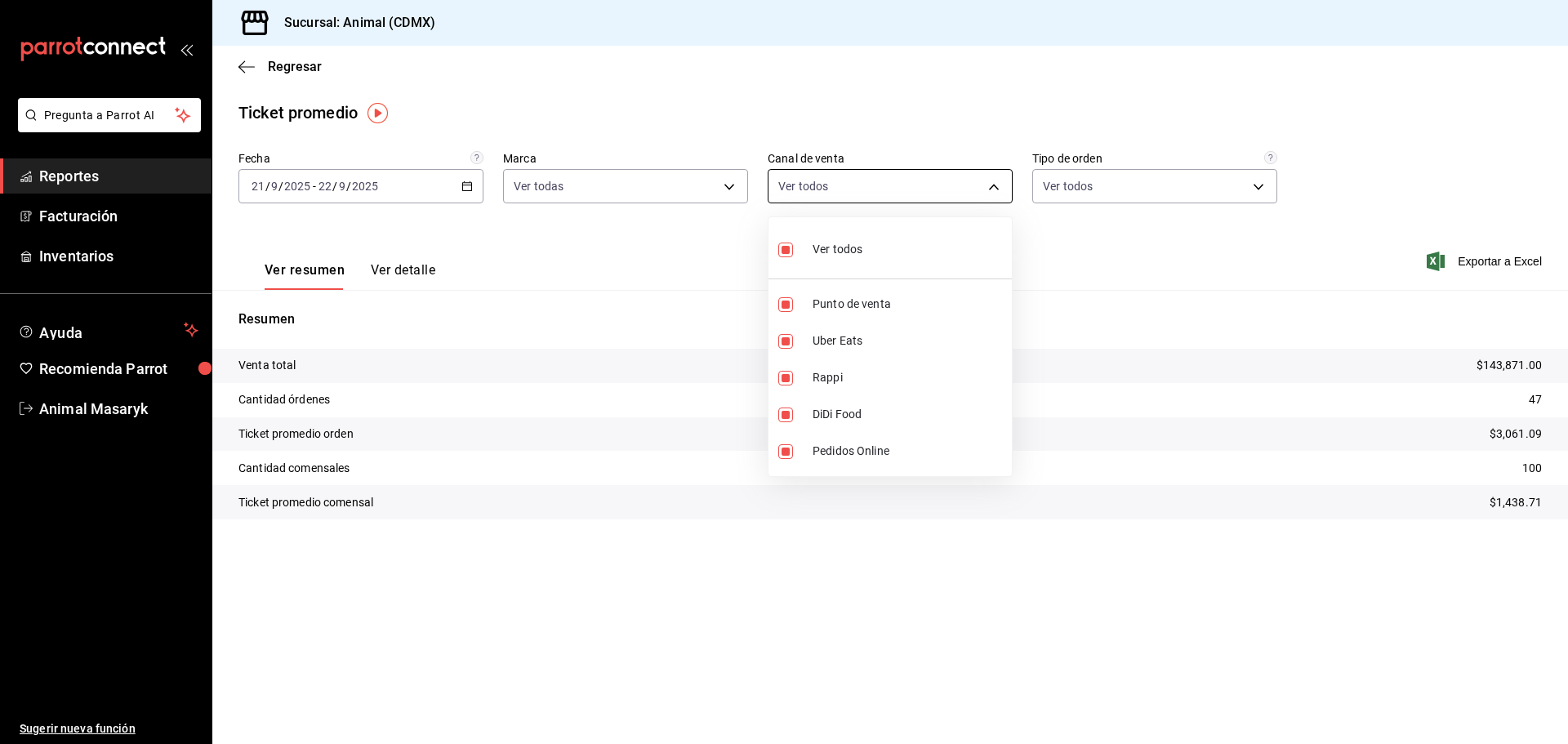
click at [846, 177] on body "Pregunta a Parrot AI Reportes Facturación Inventarios Ayuda Recomienda Parrot A…" at bounding box center [784, 372] width 1568 height 744
click at [860, 242] on span "Ver todos" at bounding box center [838, 249] width 50 height 18
checkbox input "false"
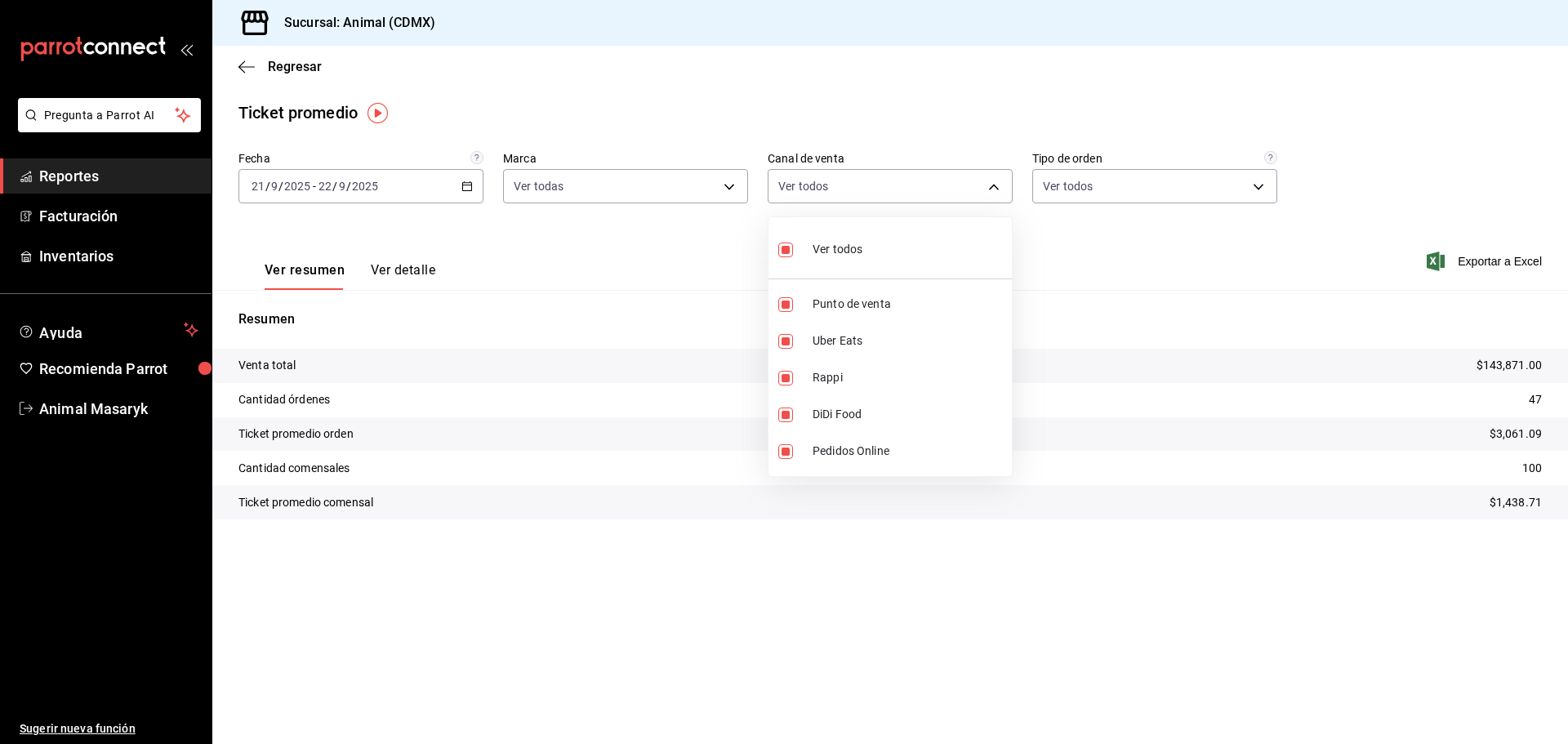
checkbox input "false"
click at [1148, 183] on div at bounding box center [784, 372] width 1568 height 744
click at [1148, 188] on body "Pregunta a Parrot AI Reportes Facturación Inventarios Ayuda Recomienda Parrot A…" at bounding box center [784, 372] width 1568 height 744
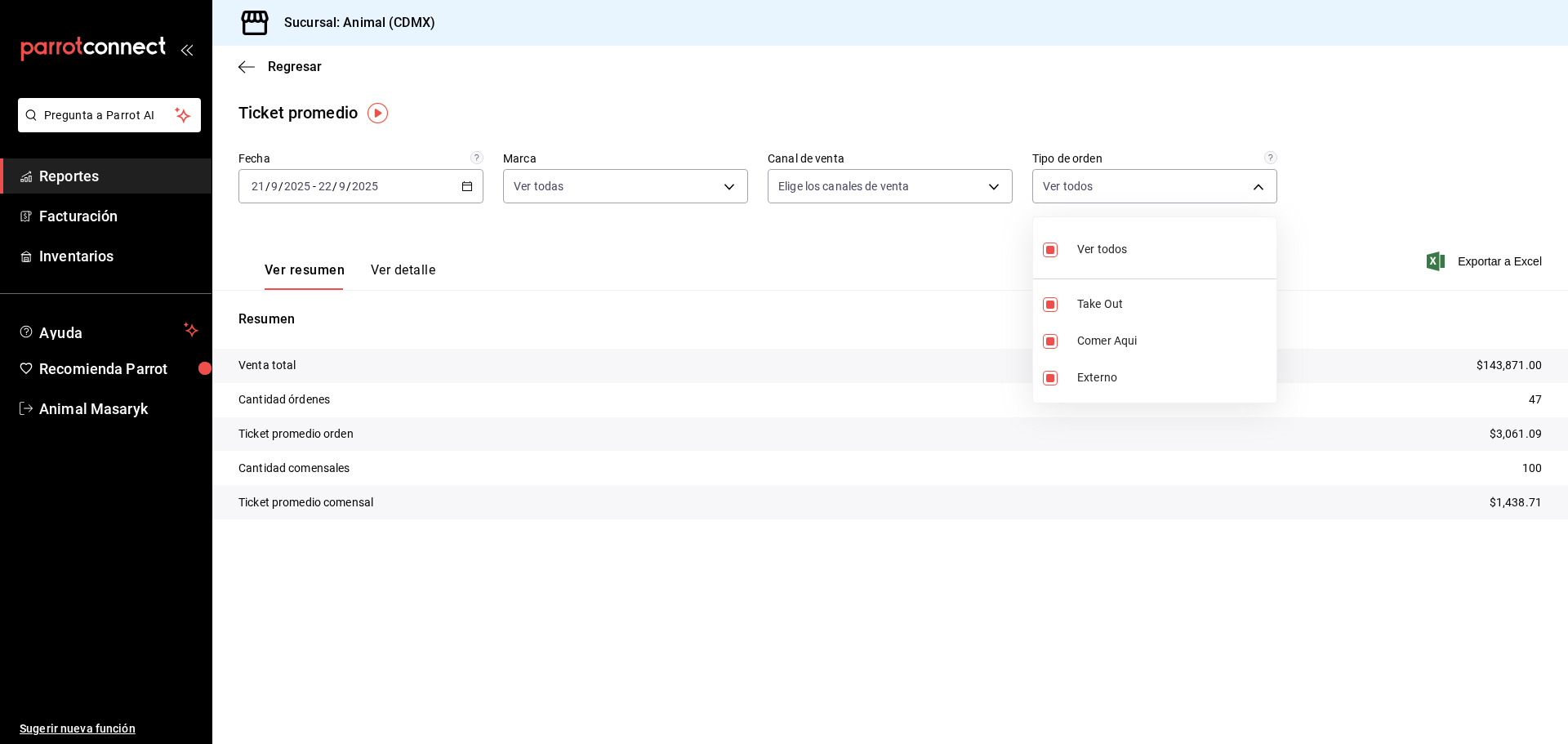
click at [1152, 255] on li "Ver todos" at bounding box center [1154, 248] width 243 height 48
checkbox input "false"
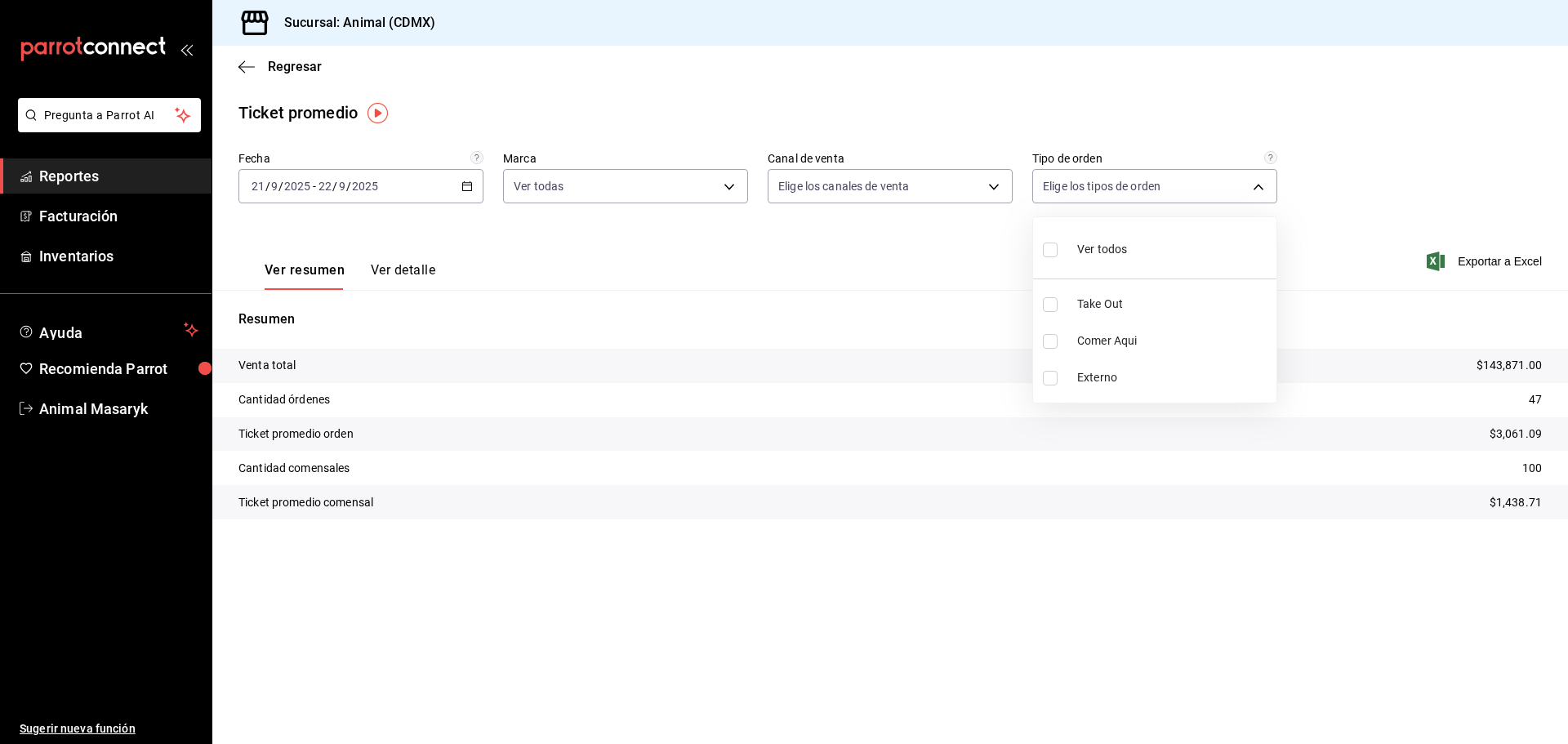
click at [1328, 271] on div at bounding box center [784, 372] width 1568 height 744
click at [102, 176] on span "Reportes" at bounding box center [119, 176] width 159 height 22
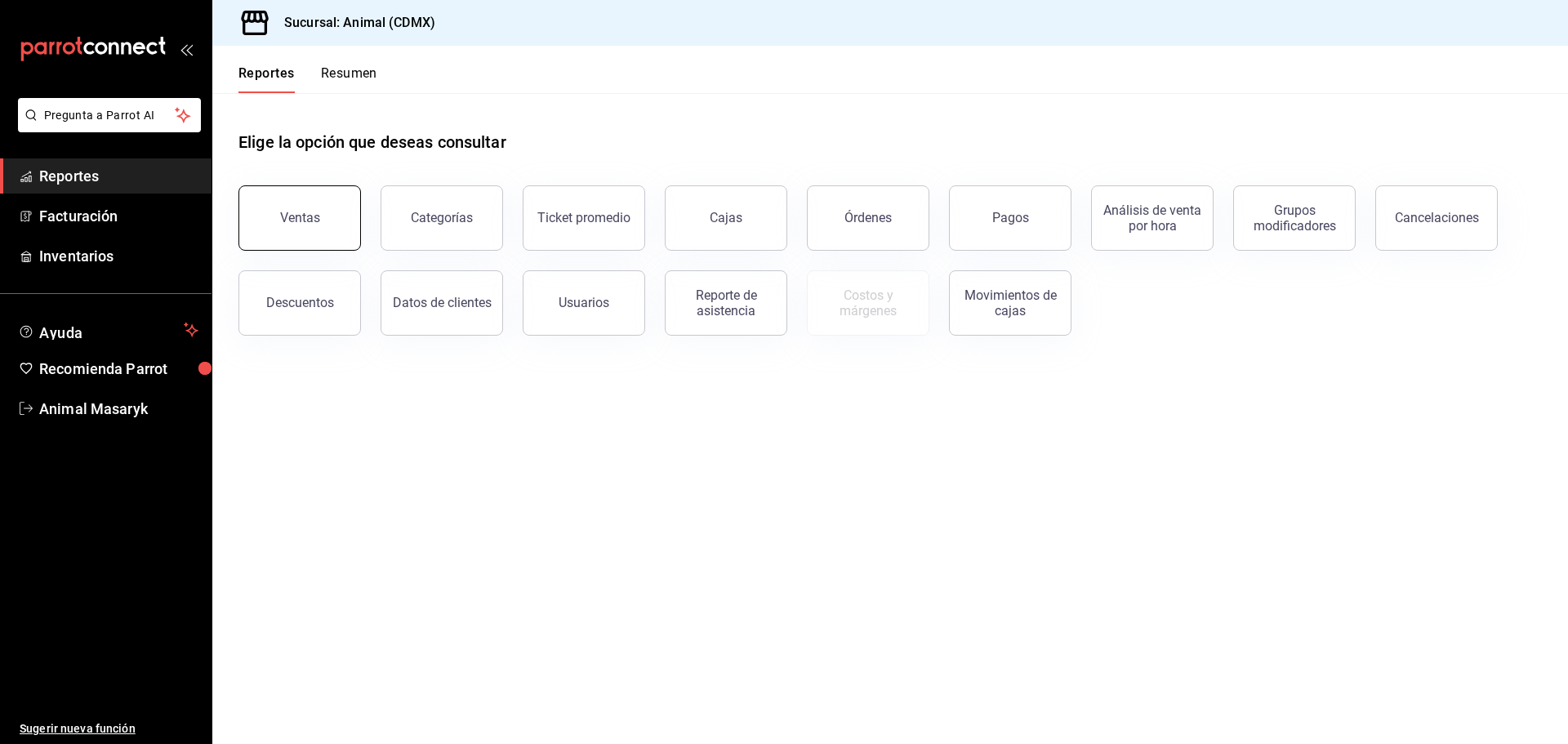
click at [274, 219] on button "Ventas" at bounding box center [299, 218] width 122 height 65
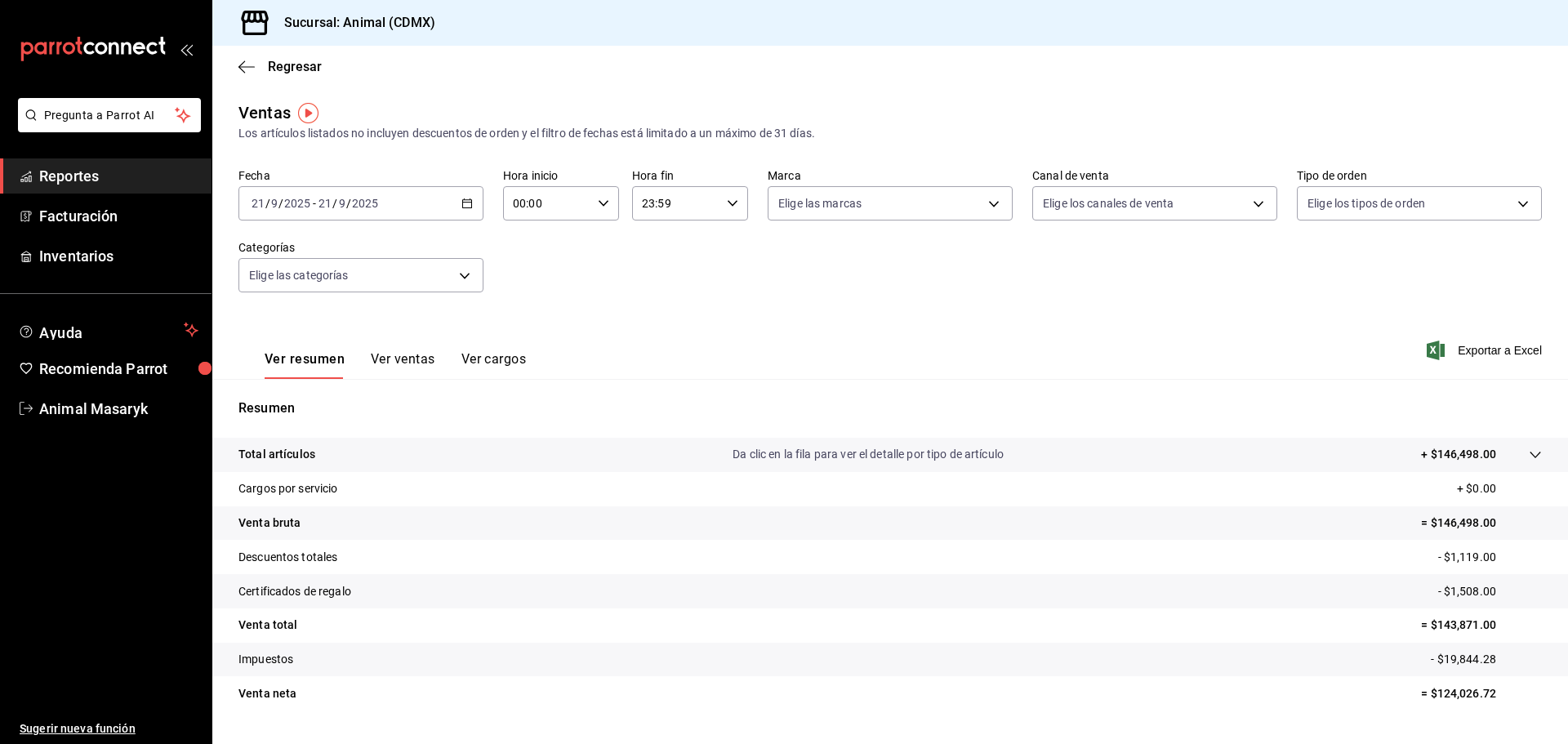
click at [465, 202] on icon "button" at bounding box center [467, 203] width 11 height 11
click at [317, 397] on span "Rango de fechas" at bounding box center [316, 400] width 127 height 18
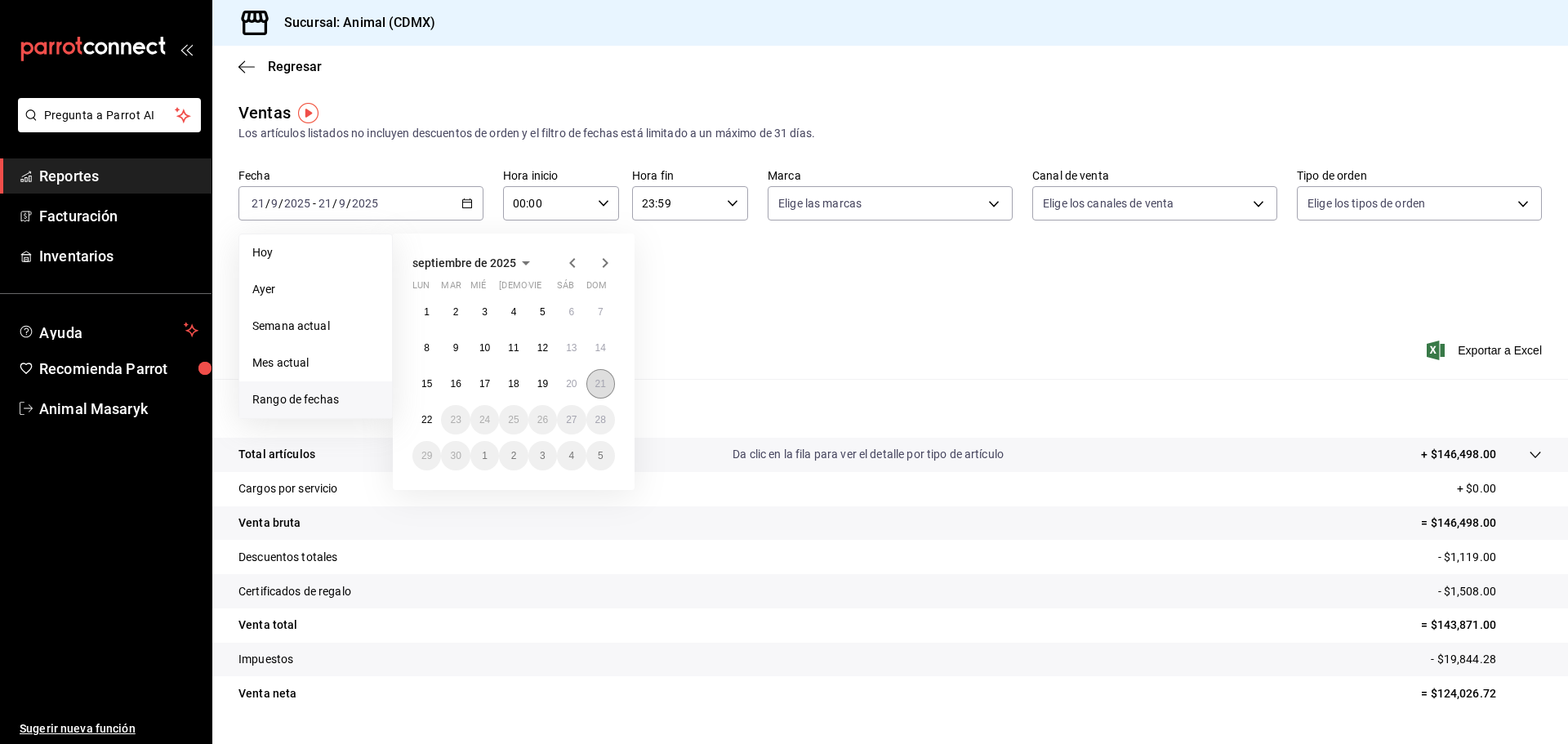
drag, startPoint x: 599, startPoint y: 389, endPoint x: 393, endPoint y: 408, distance: 206.9
click at [599, 388] on button "21" at bounding box center [600, 383] width 29 height 29
click at [421, 423] on button "22" at bounding box center [426, 419] width 29 height 29
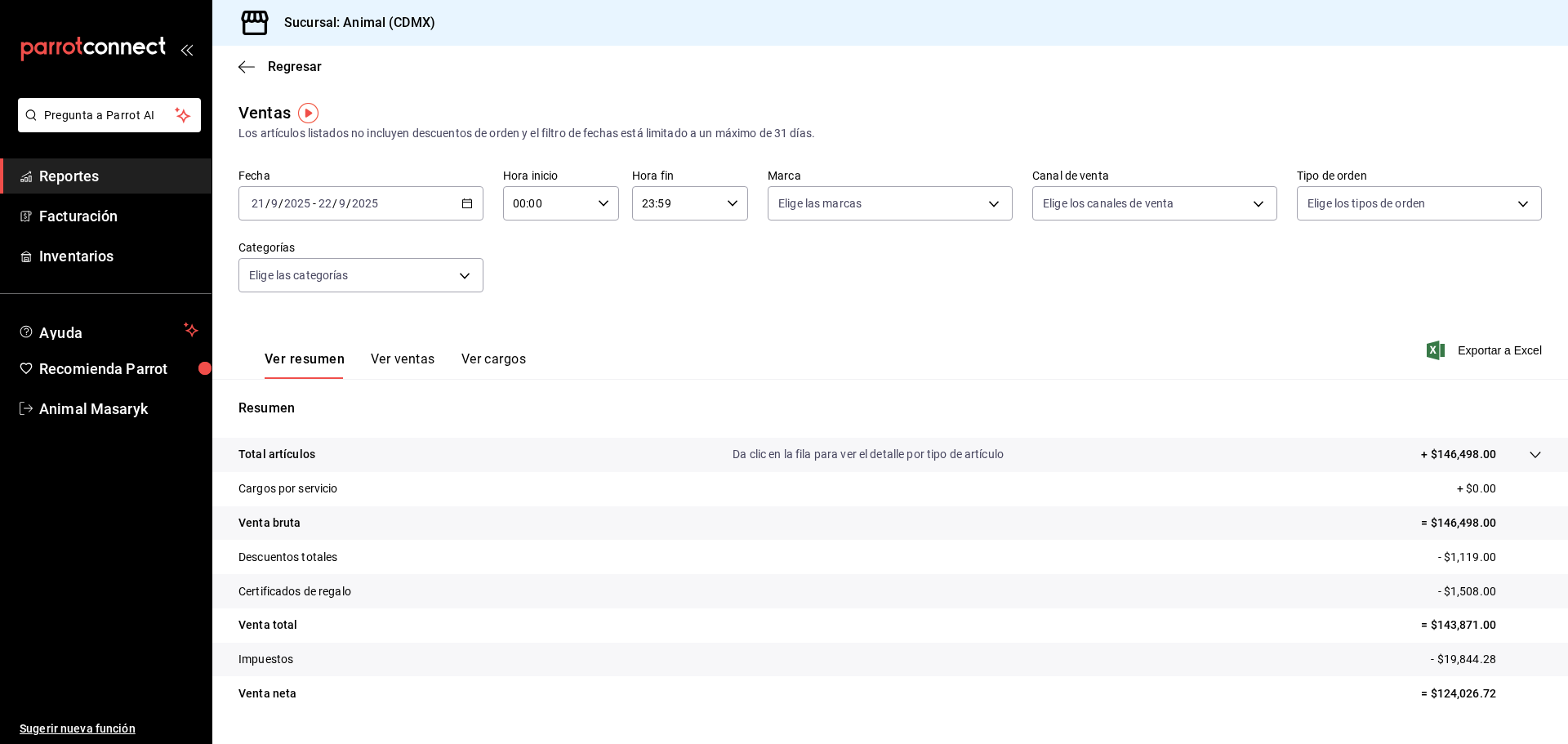
click at [606, 204] on div "00:00 Hora inicio" at bounding box center [561, 203] width 116 height 34
click at [526, 277] on span "05" at bounding box center [529, 277] width 32 height 13
type input "05:00"
click at [894, 338] on div at bounding box center [784, 372] width 1568 height 744
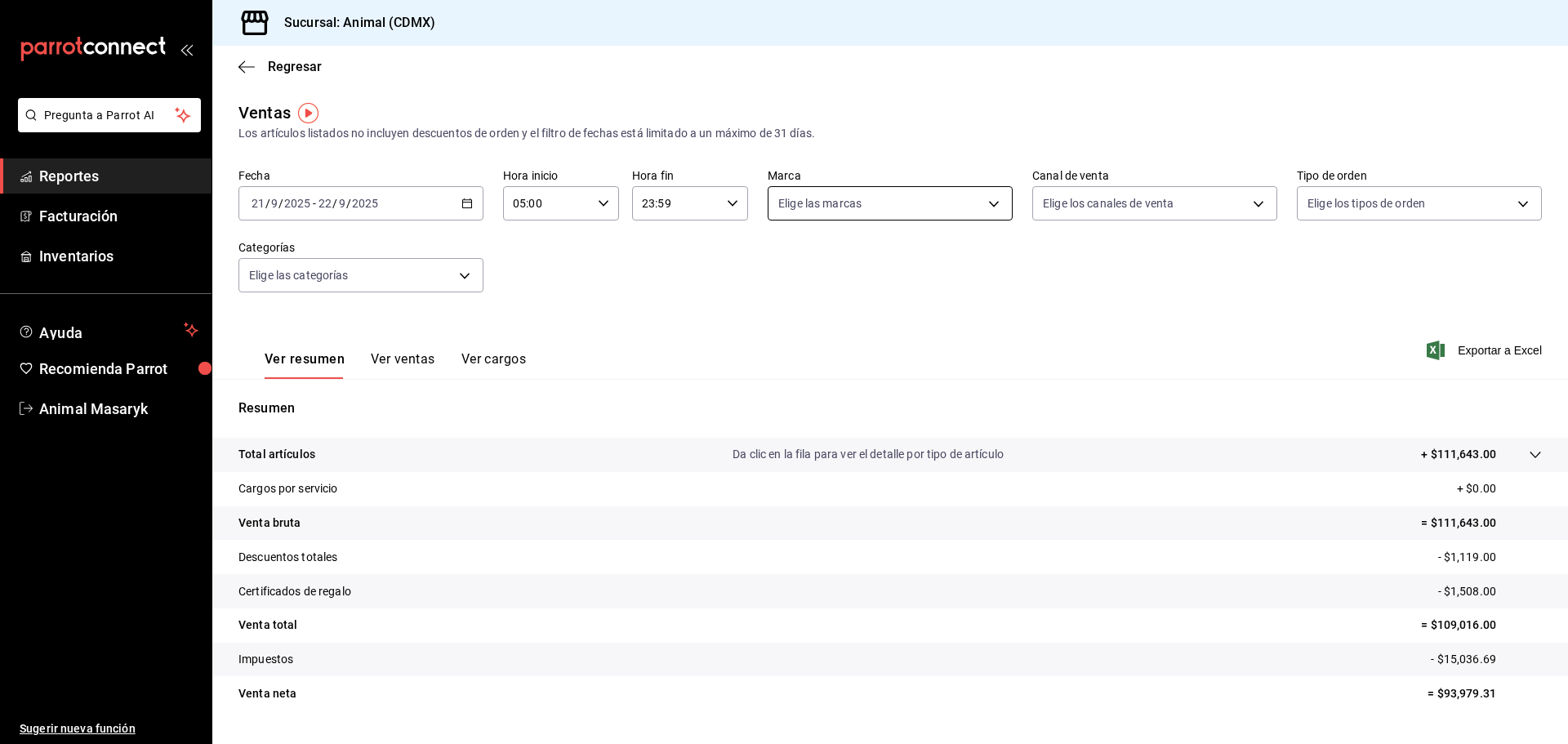
click at [962, 201] on body "Pregunta a Parrot AI Reportes Facturación Inventarios Ayuda Recomienda Parrot A…" at bounding box center [784, 372] width 1568 height 744
click at [796, 252] on div "Ver todas" at bounding box center [816, 265] width 84 height 35
type input "cb0f6aec-1481-4e37-861c-bab9b3a65b14"
checkbox input "true"
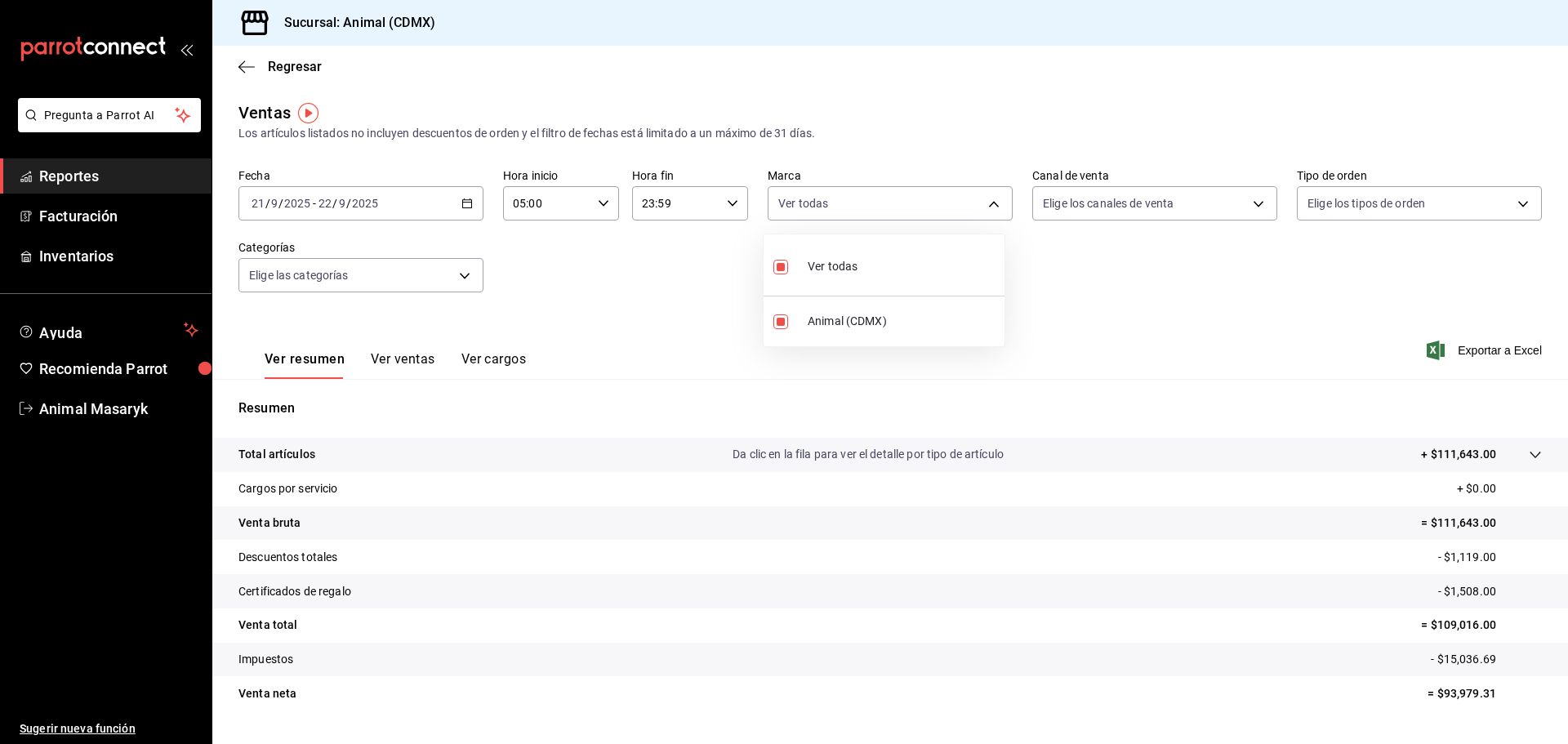
click at [1118, 260] on div at bounding box center [784, 372] width 1568 height 744
click at [1146, 201] on body "Pregunta a Parrot AI Reportes Facturación Inventarios Ayuda Recomienda Parrot A…" at bounding box center [784, 372] width 1568 height 744
click at [1044, 269] on input "checkbox" at bounding box center [1042, 266] width 15 height 15
checkbox input "true"
type input "PARROT,UBER_EATS,RAPPI,DIDI_FOOD,ONLINE"
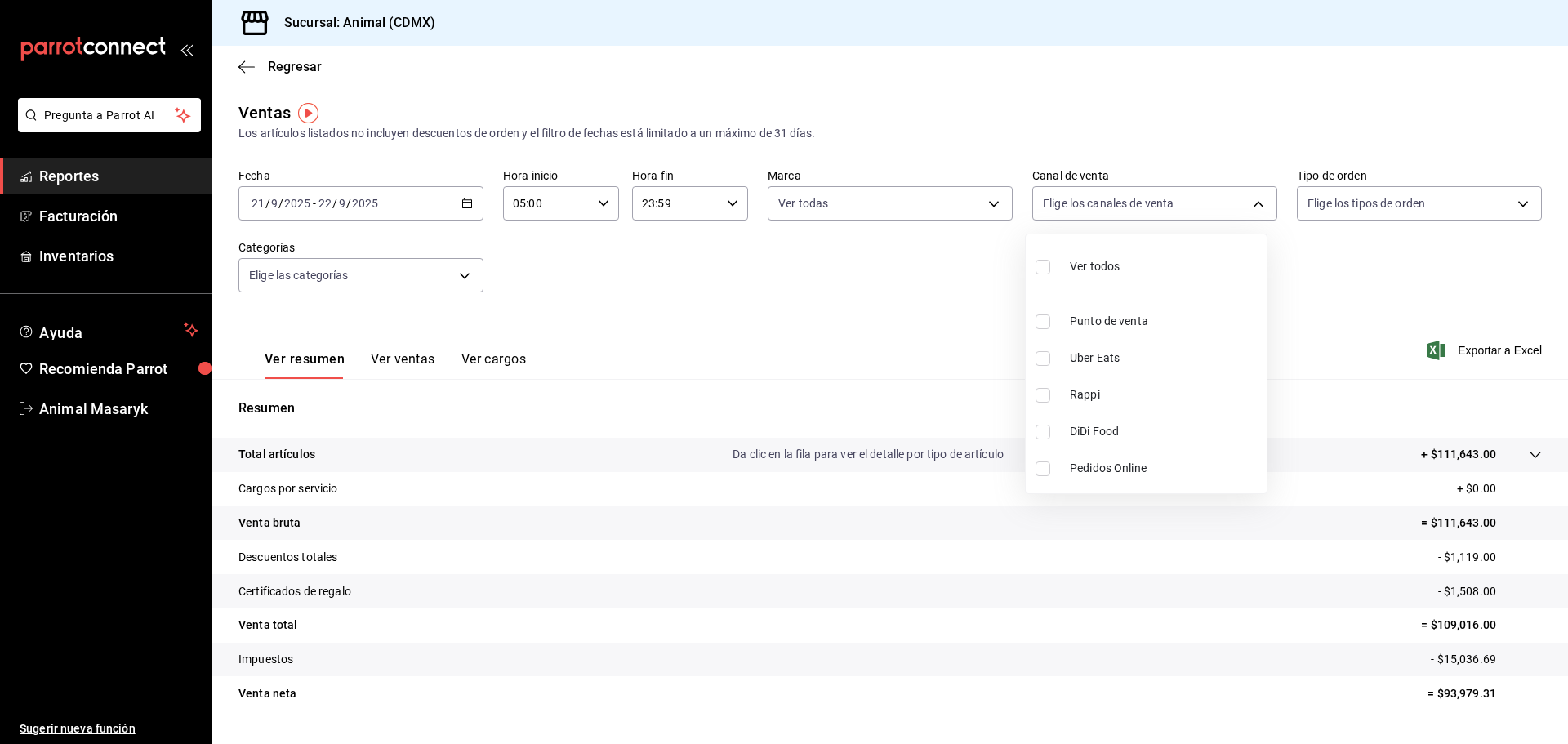
checkbox input "true"
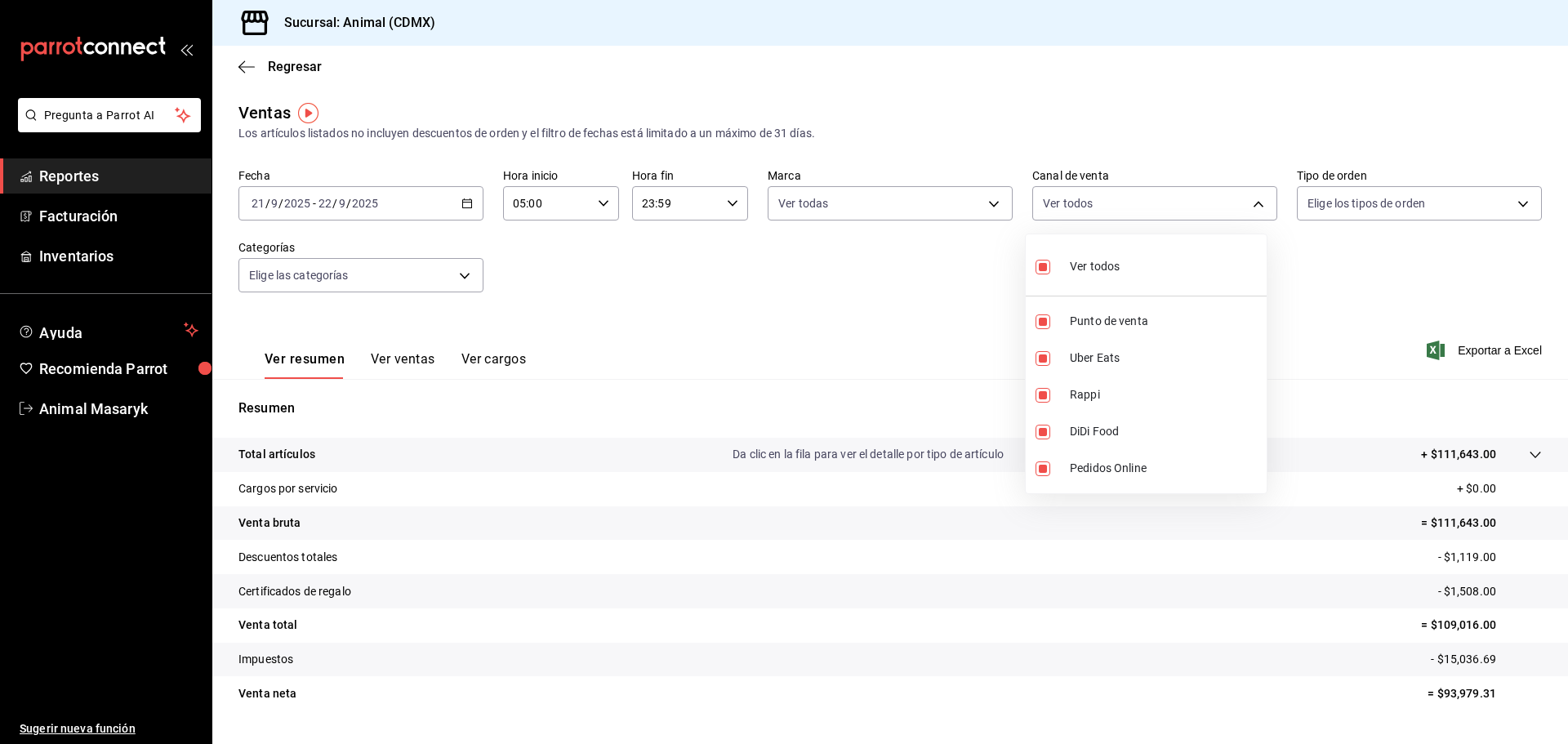
click at [1437, 292] on div at bounding box center [784, 372] width 1568 height 744
click at [1466, 206] on body "Pregunta a Parrot AI Reportes Facturación Inventarios Ayuda Recomienda Parrot A…" at bounding box center [784, 372] width 1568 height 744
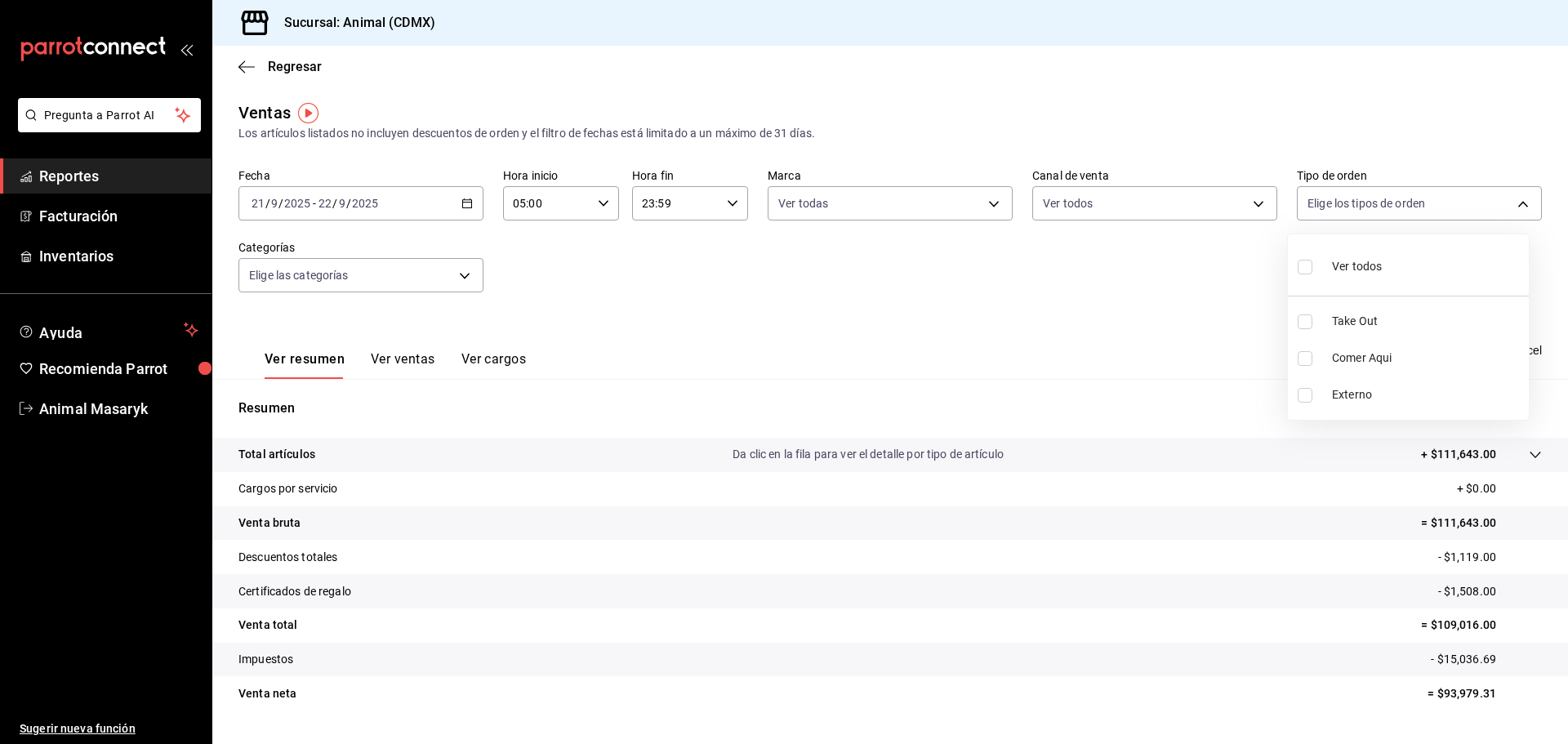
click at [1311, 264] on input "checkbox" at bounding box center [1305, 266] width 15 height 15
checkbox input "true"
type input "ad44a823-99d3-4372-a913-4cf57f2a9ac0,b8ee5ff1-85c8-4a81-aa51-555e6c8ba0c6,EXTER…"
checkbox input "true"
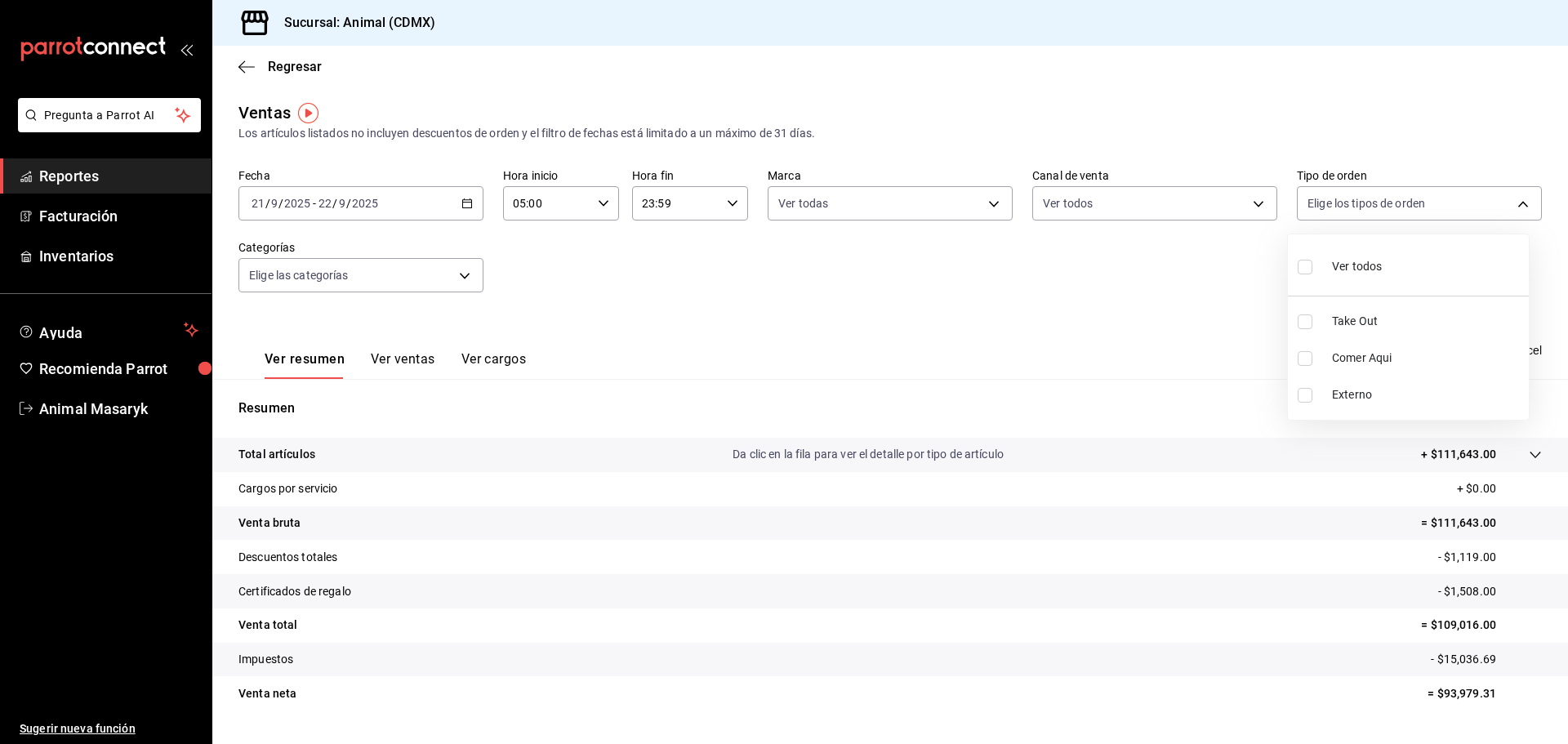
checkbox input "true"
click at [1176, 300] on div at bounding box center [784, 372] width 1568 height 744
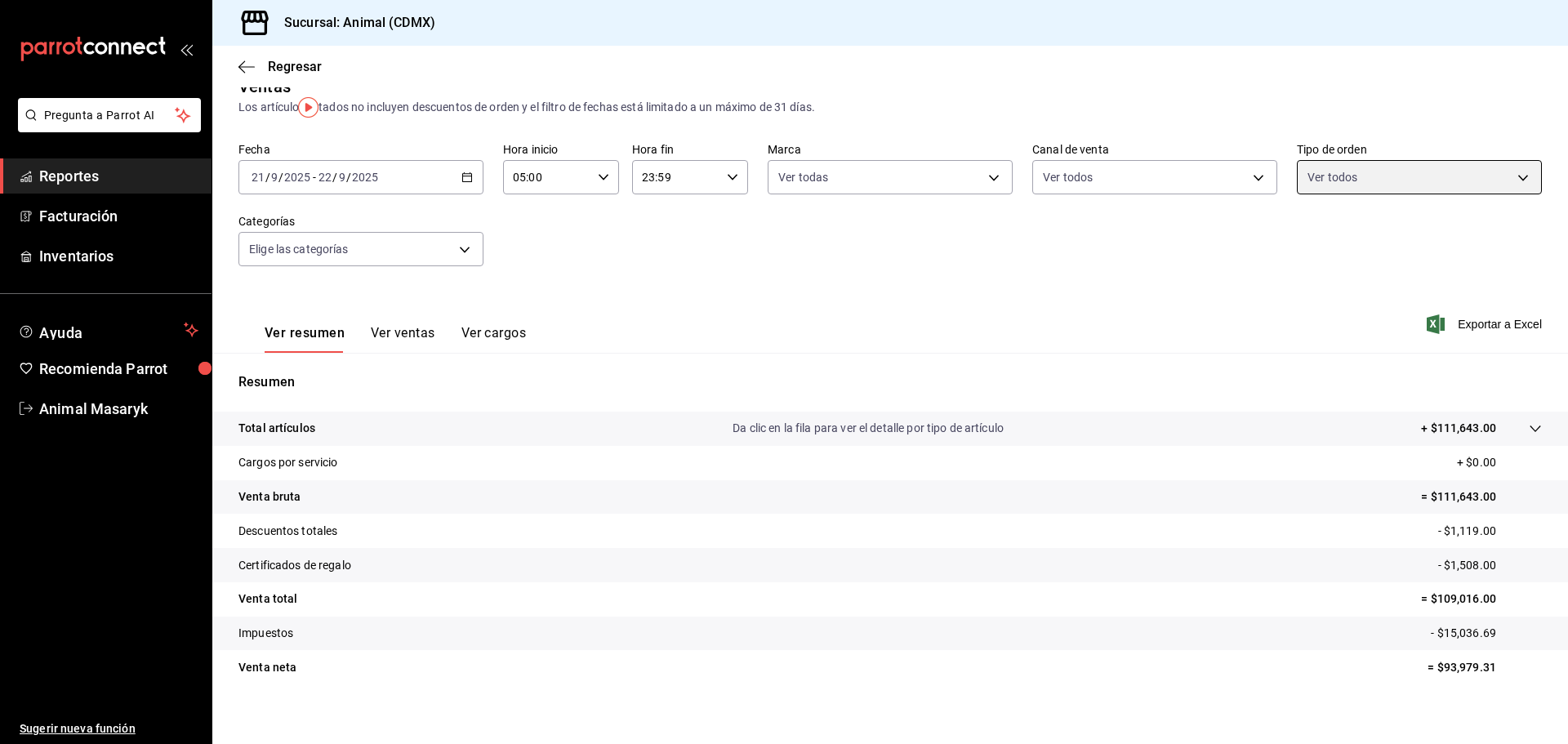
scroll to position [39, 0]
